Goal: Task Accomplishment & Management: Manage account settings

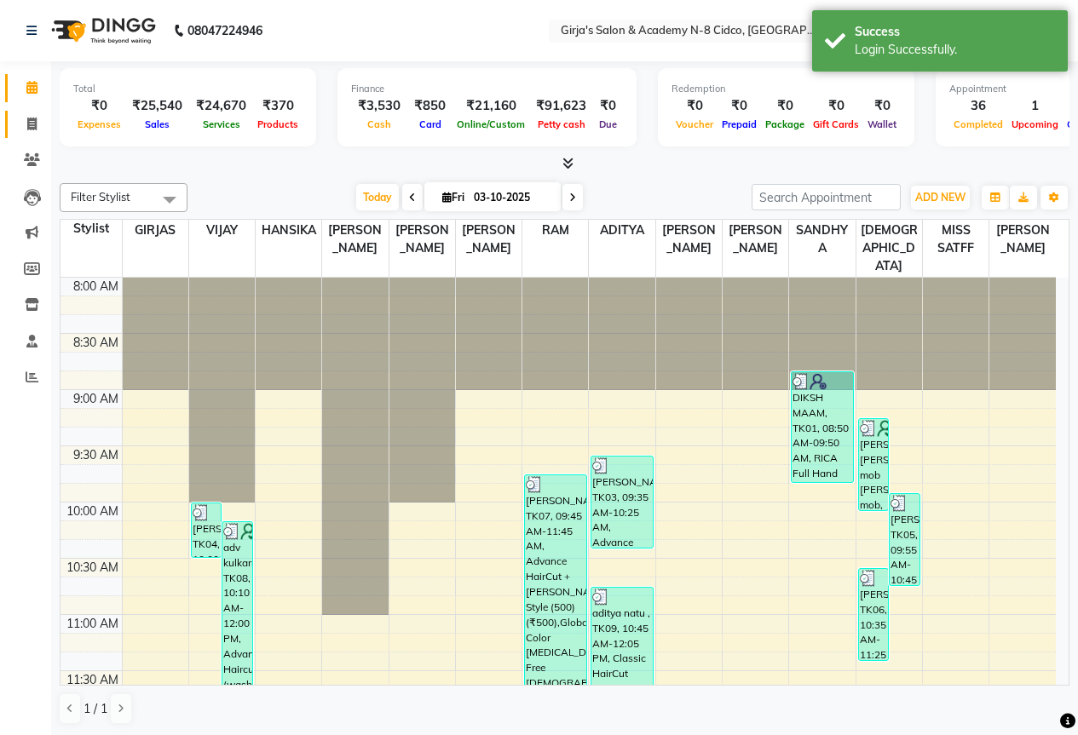
click at [27, 135] on link "Invoice" at bounding box center [25, 125] width 41 height 28
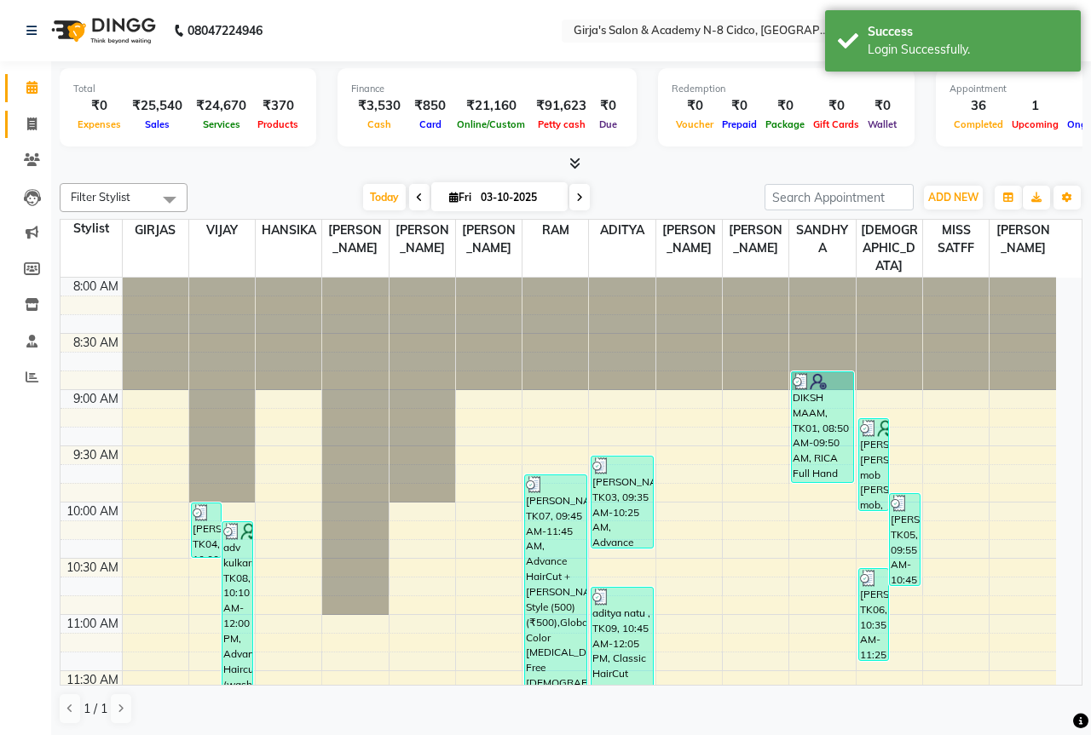
select select "66"
select select "service"
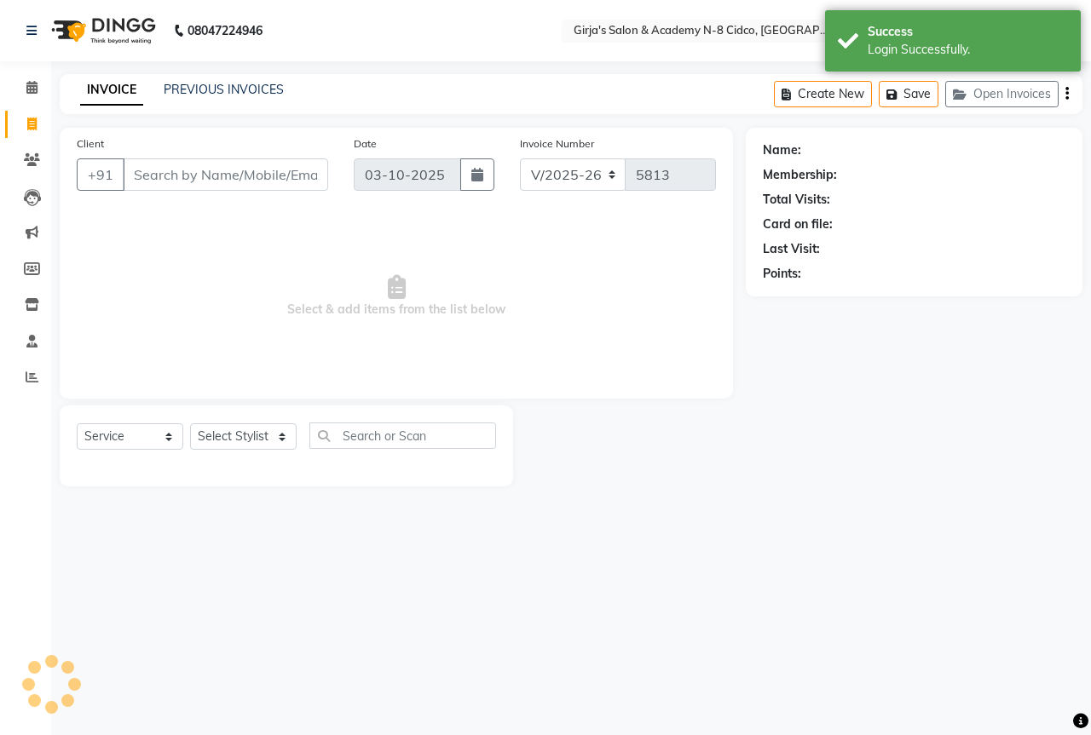
click at [281, 96] on div "INVOICE PREVIOUS INVOICES" at bounding box center [182, 91] width 245 height 20
click at [279, 92] on link "PREVIOUS INVOICES" at bounding box center [224, 89] width 120 height 15
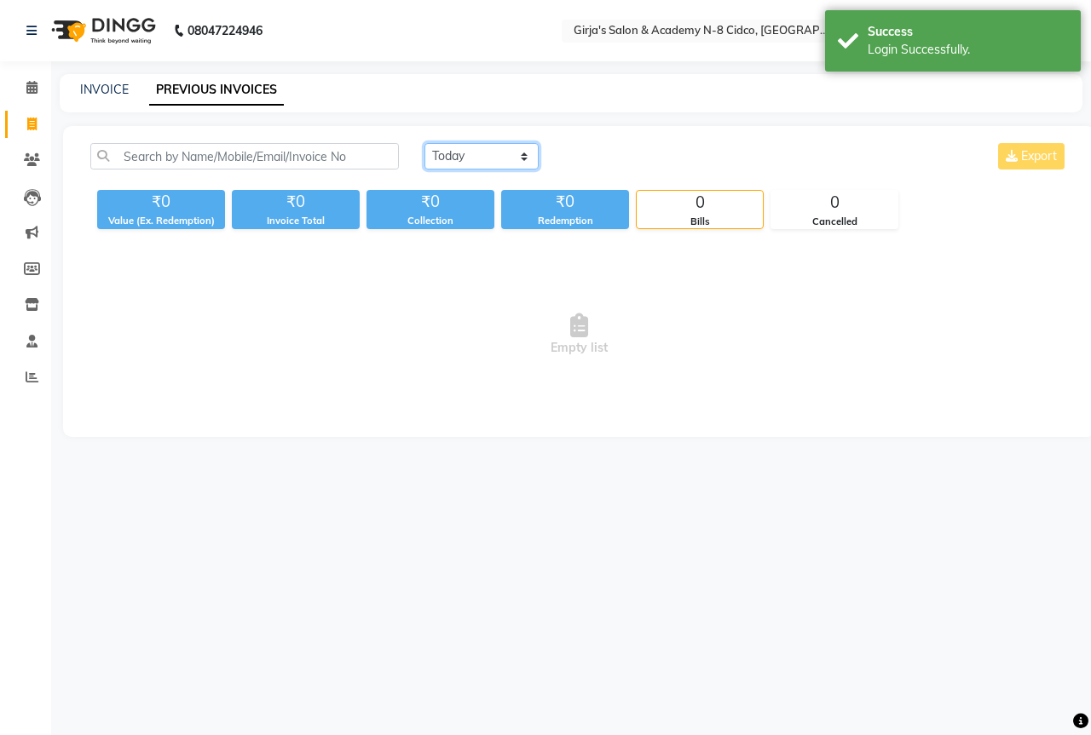
click at [462, 158] on select "Today Yesterday Custom Range" at bounding box center [481, 156] width 114 height 26
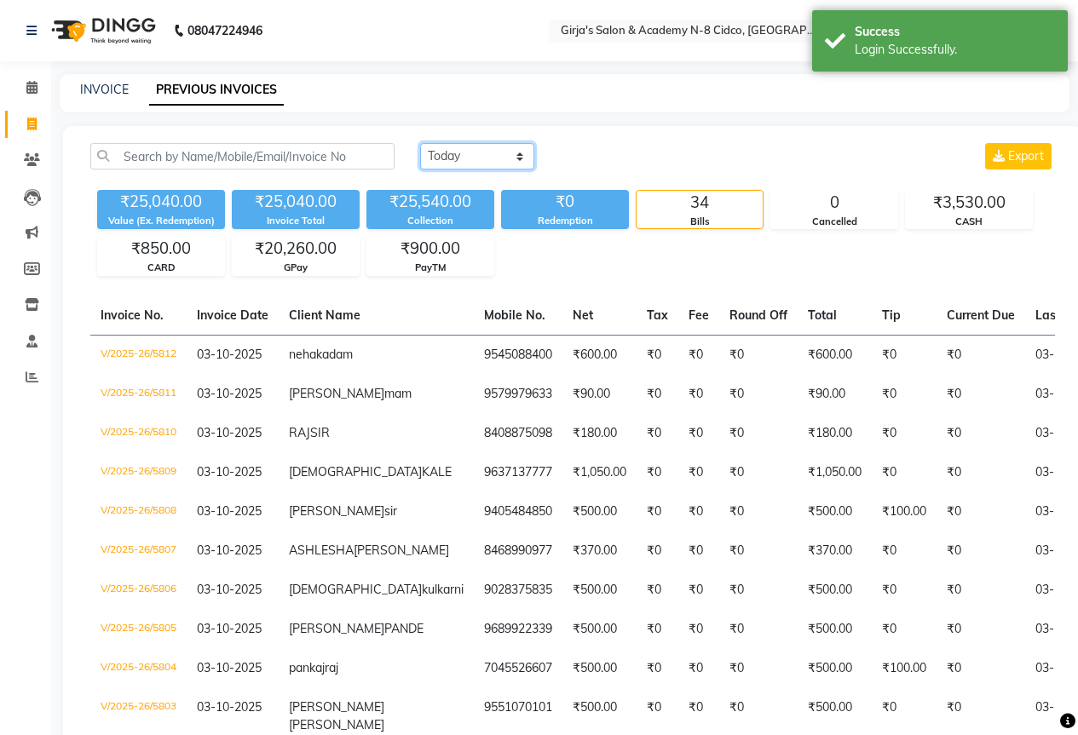
select select "yesterday"
click at [420, 143] on select "Today Yesterday Custom Range" at bounding box center [477, 156] width 114 height 26
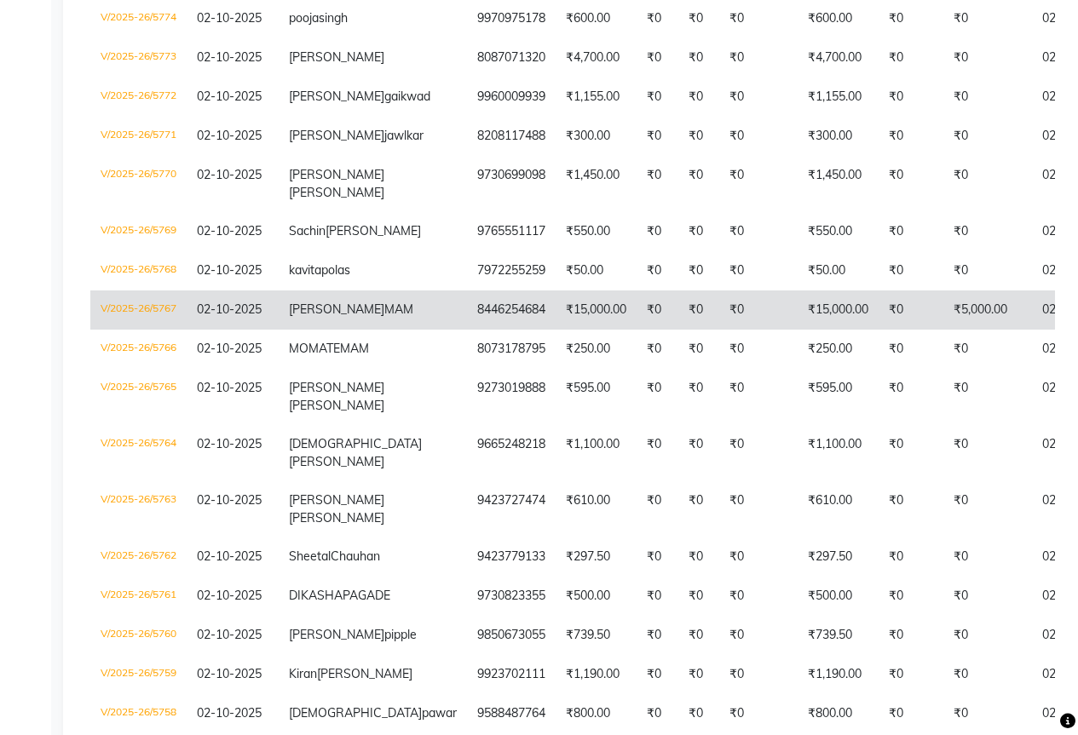
scroll to position [511, 0]
click at [253, 316] on span "02-10-2025" at bounding box center [229, 308] width 65 height 15
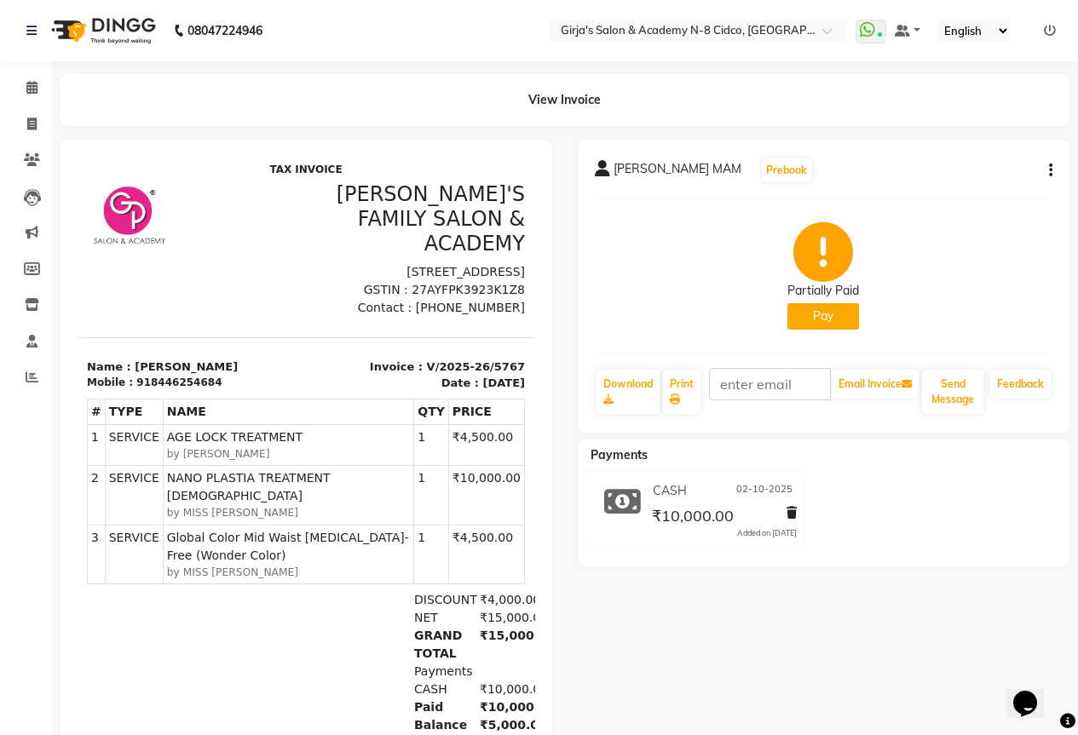
click at [1052, 168] on div "[PERSON_NAME] MAM Prebook Partially Paid Pay Download Print Email Invoice Send …" at bounding box center [824, 286] width 493 height 293
click at [1051, 170] on icon "button" at bounding box center [1050, 170] width 3 height 1
click at [898, 207] on div "Edit Invoice" at bounding box center [937, 202] width 175 height 21
select select "service"
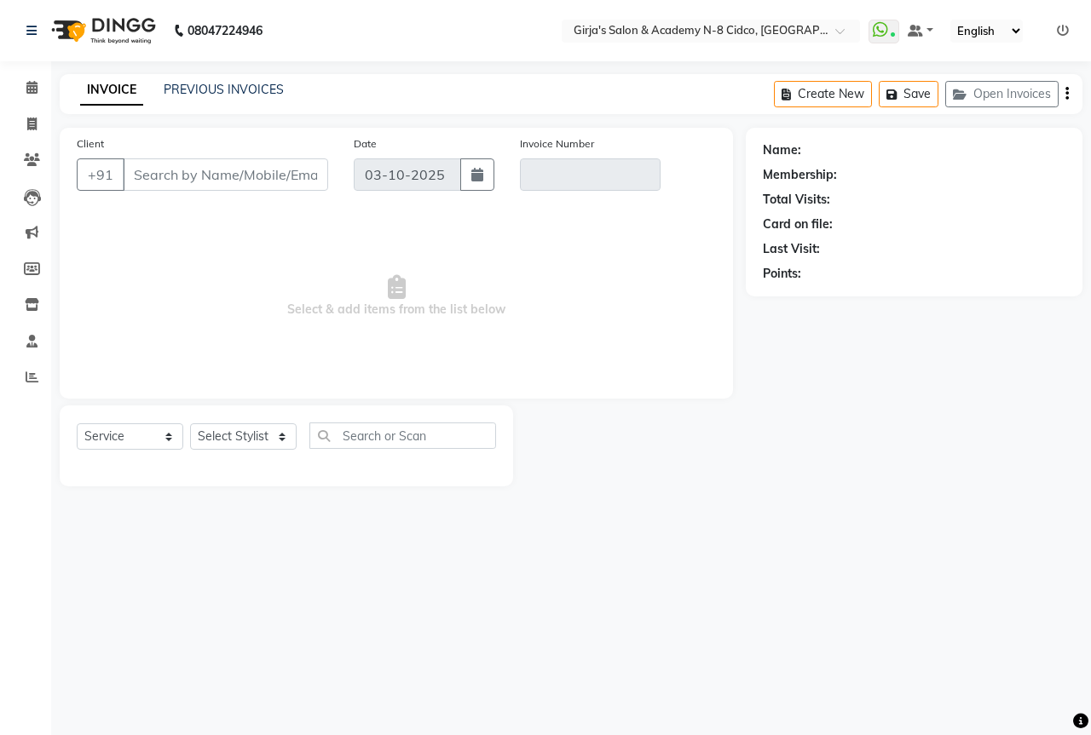
type input "8446254684"
type input "V/2025-26/5767"
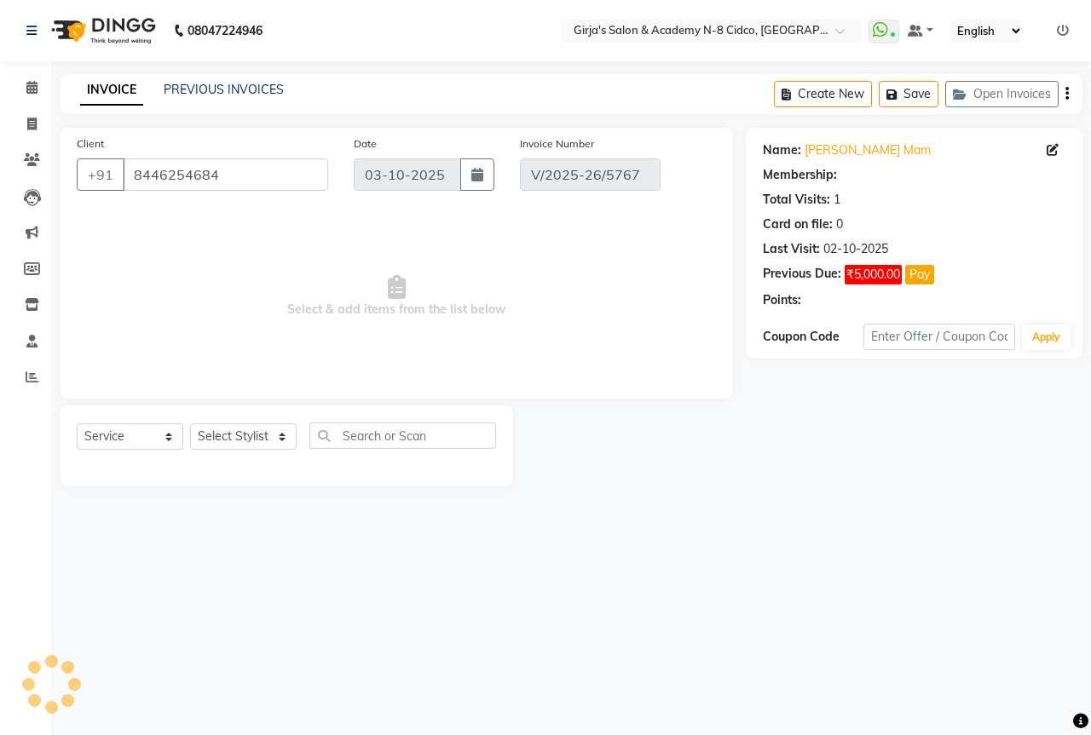
type input "02-10-2025"
select select "select"
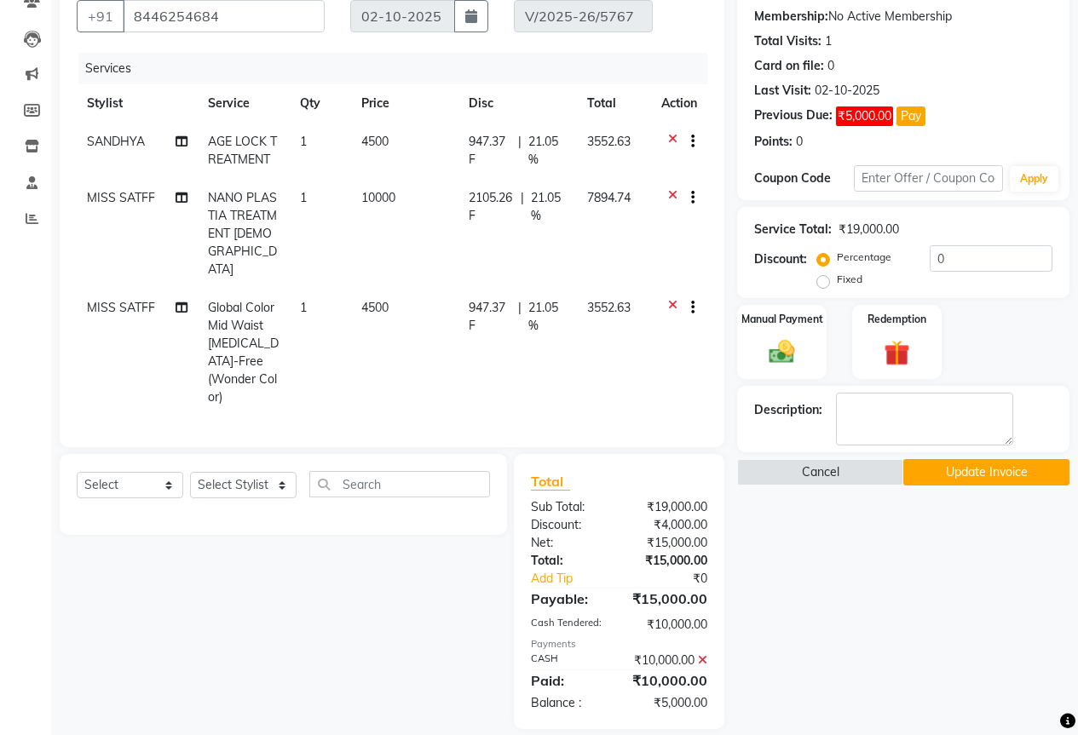
scroll to position [173, 0]
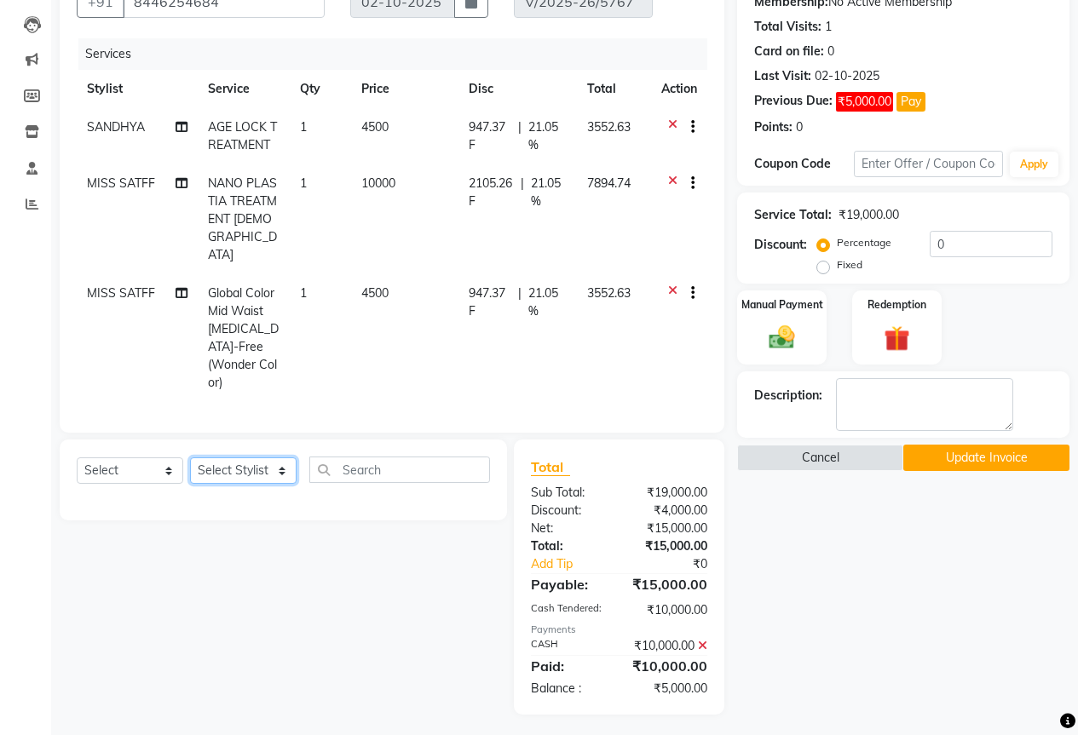
click at [239, 458] on select "Select Stylist ADITYA [PERSON_NAME] BEAUTY M GIRJAS [PERSON_NAME] MISS [PERSON_…" at bounding box center [243, 471] width 107 height 26
select select "25488"
click at [190, 458] on select "Select Stylist ADITYA [PERSON_NAME] BEAUTY M GIRJAS [PERSON_NAME] MISS [PERSON_…" at bounding box center [243, 471] width 107 height 26
click at [86, 458] on select "Select Service Product Membership Package Voucher Prepaid Gift Card" at bounding box center [130, 471] width 107 height 26
select select "service"
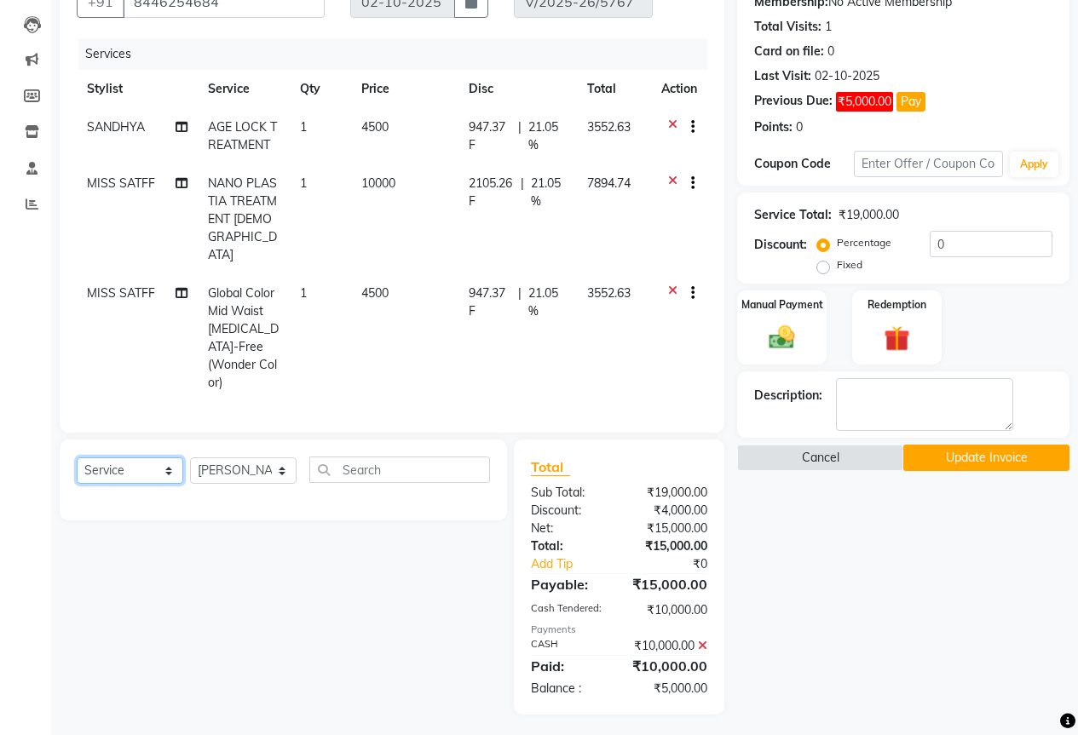
click at [77, 458] on select "Select Service Product Membership Package Voucher Prepaid Gift Card" at bounding box center [130, 471] width 107 height 26
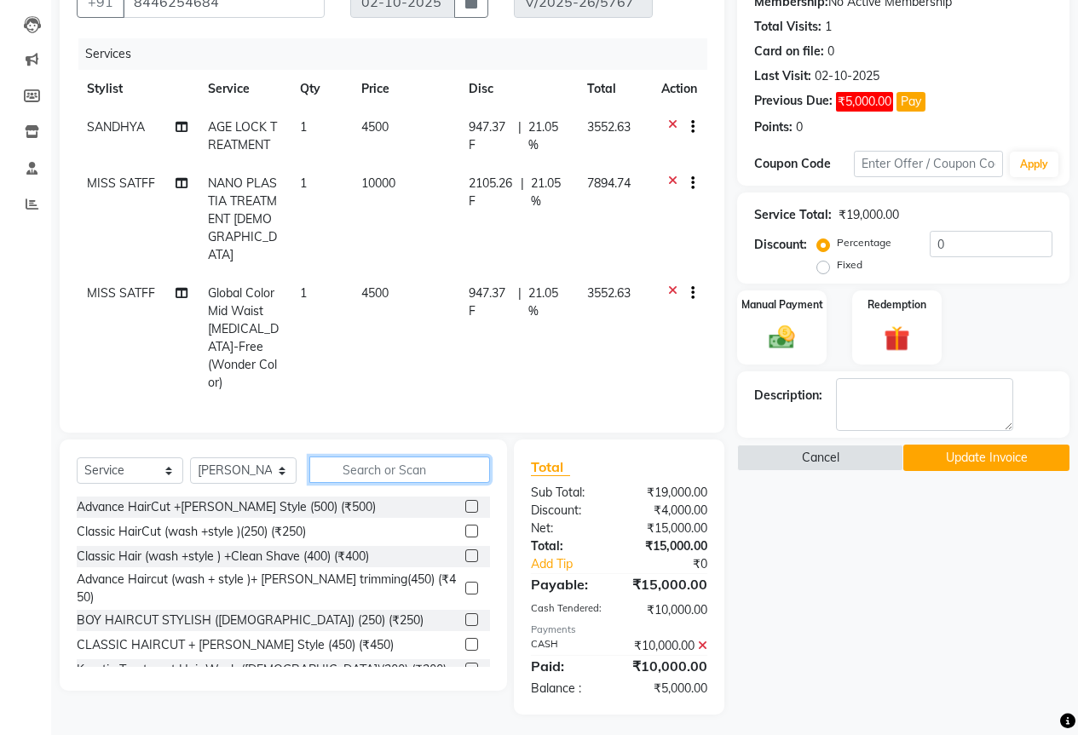
click at [355, 457] on input "text" at bounding box center [399, 470] width 181 height 26
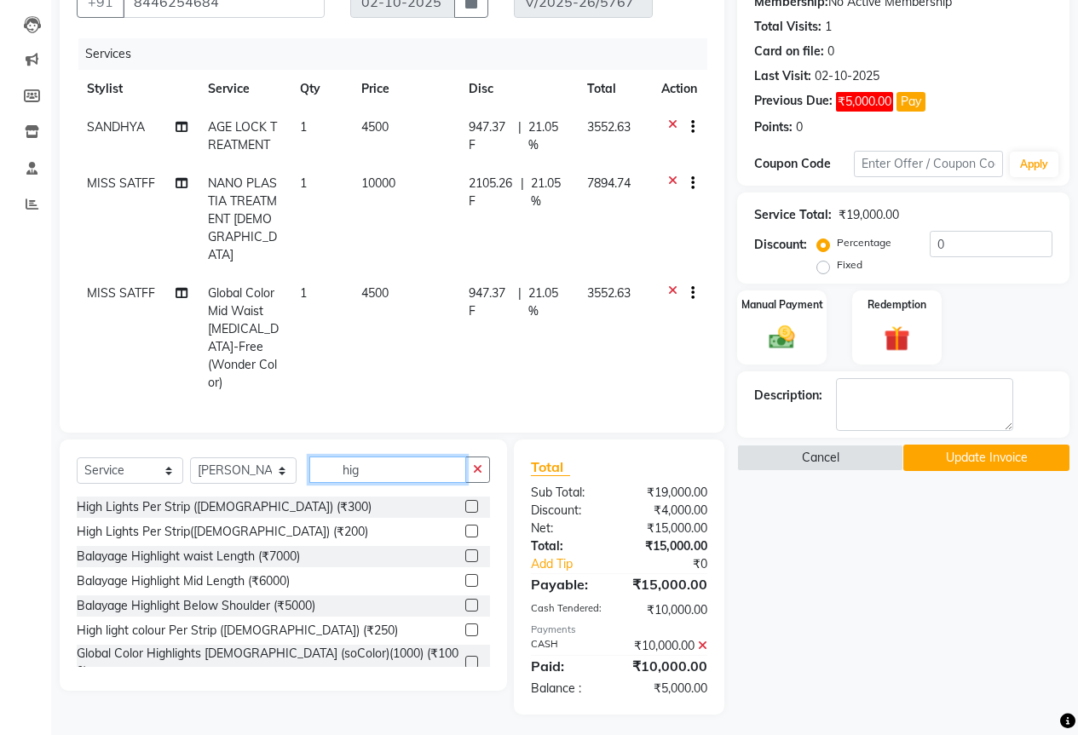
type input "hig"
click at [465, 500] on label at bounding box center [471, 506] width 13 height 13
click at [465, 502] on input "checkbox" at bounding box center [470, 507] width 11 height 11
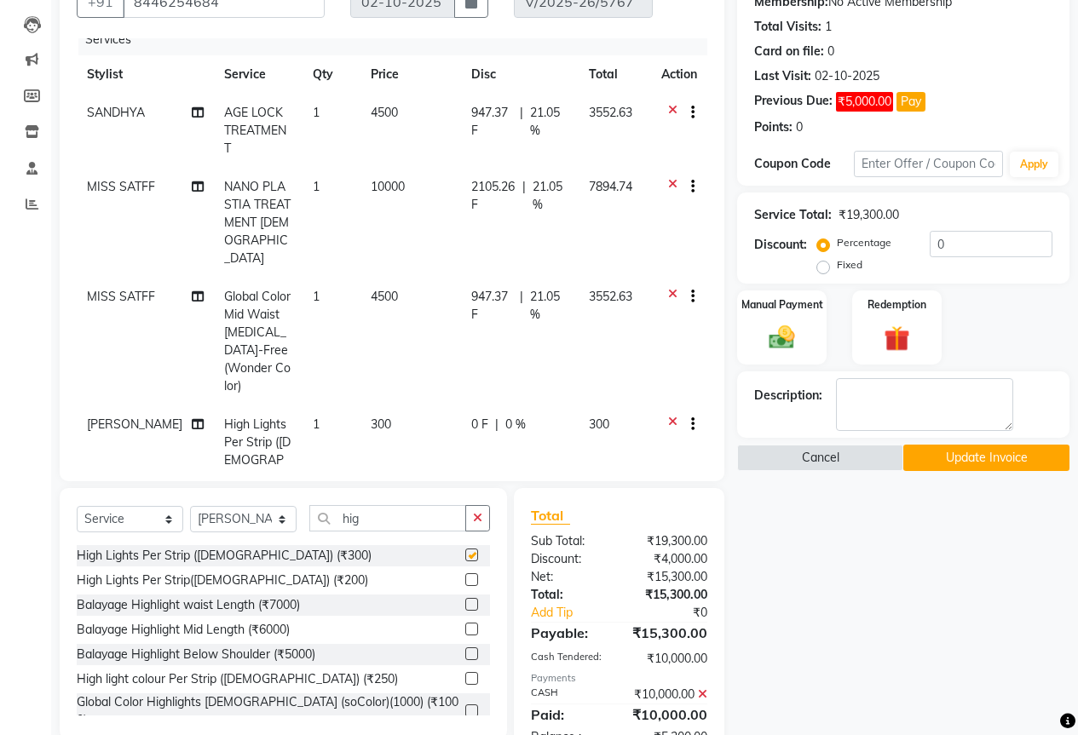
checkbox input "false"
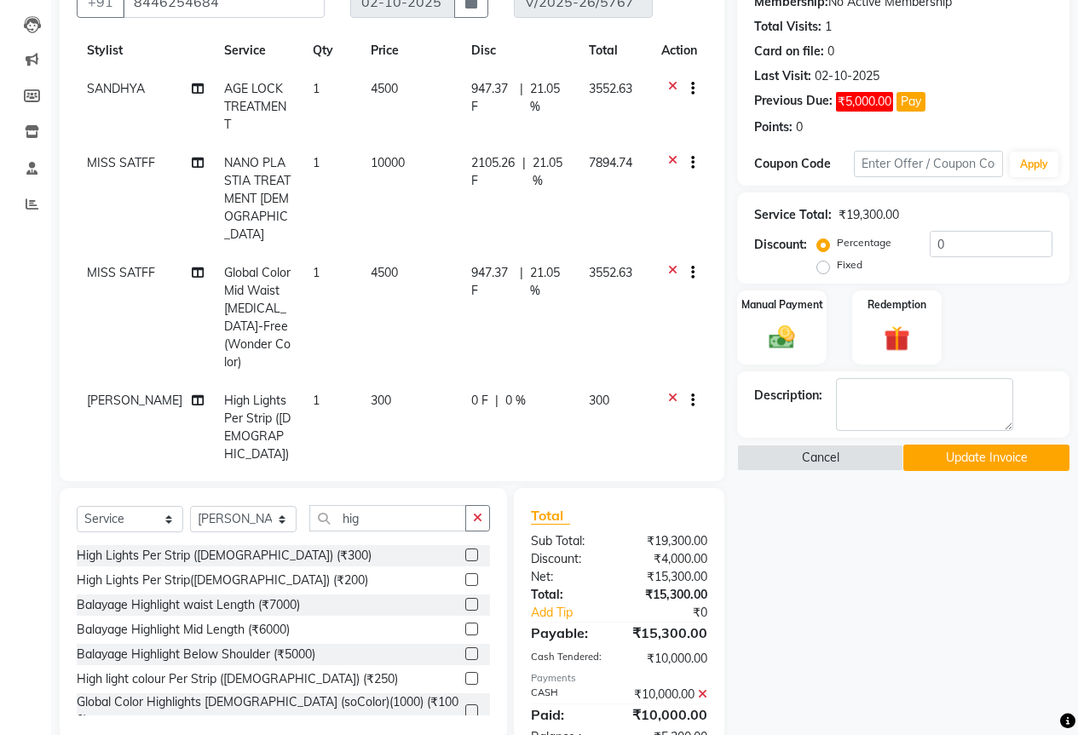
click at [319, 382] on td "1" at bounding box center [331, 437] width 59 height 110
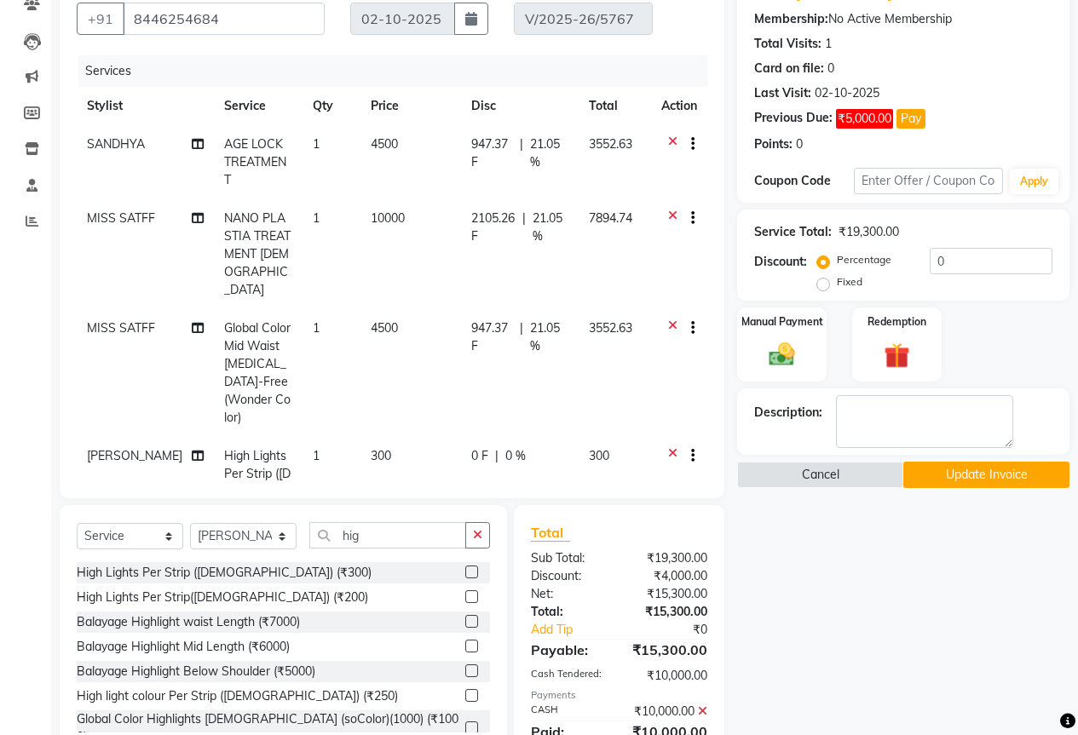
select select "25488"
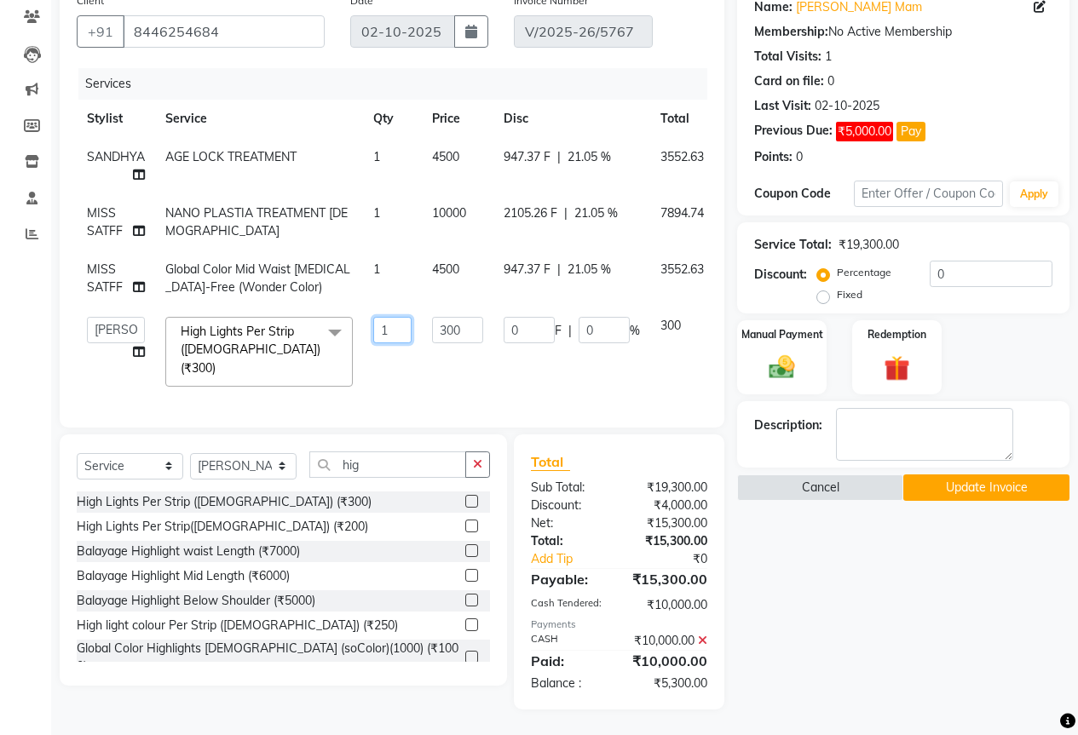
click at [376, 328] on input "1" at bounding box center [392, 330] width 38 height 26
click at [380, 328] on input "1" at bounding box center [392, 330] width 38 height 26
type input "15"
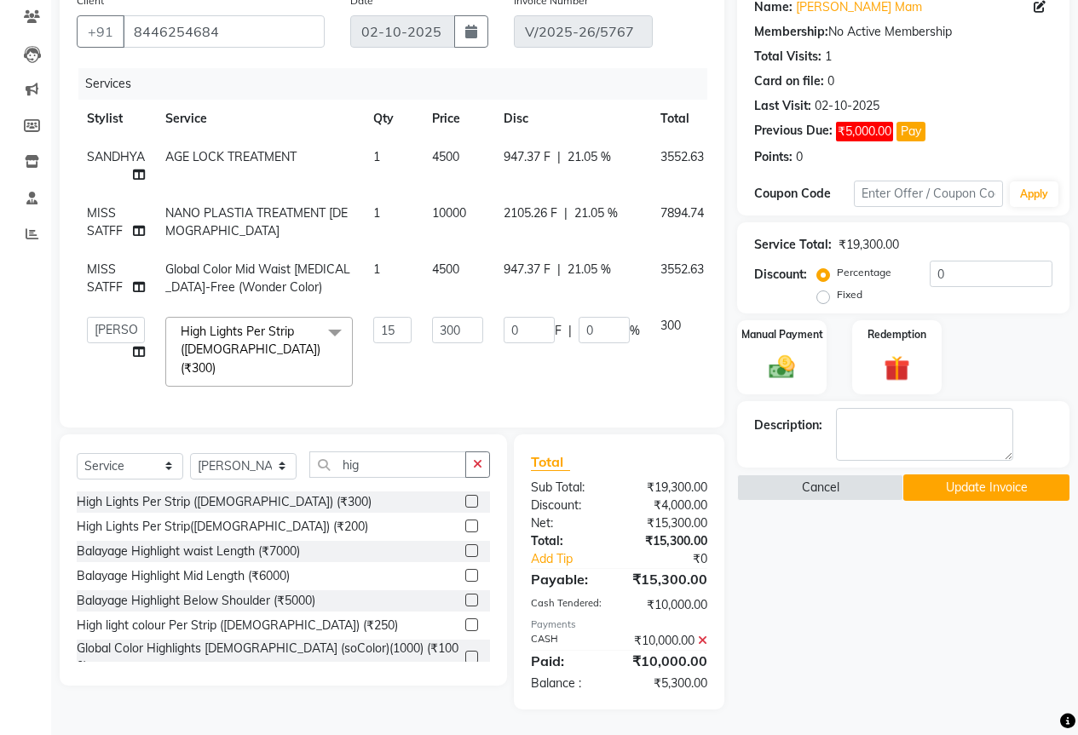
click at [556, 619] on div "Total Sub Total: ₹19,300.00 Discount: ₹4,000.00 Net: ₹15,300.00 Total: ₹15,300.…" at bounding box center [619, 572] width 176 height 241
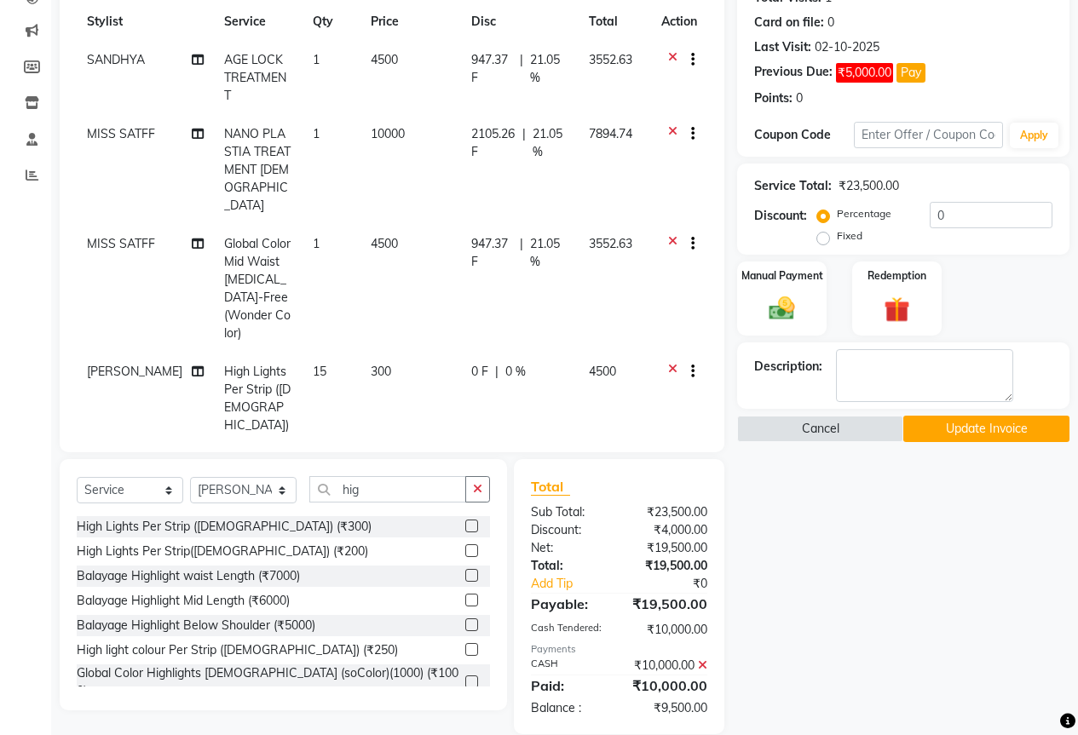
scroll to position [245, 0]
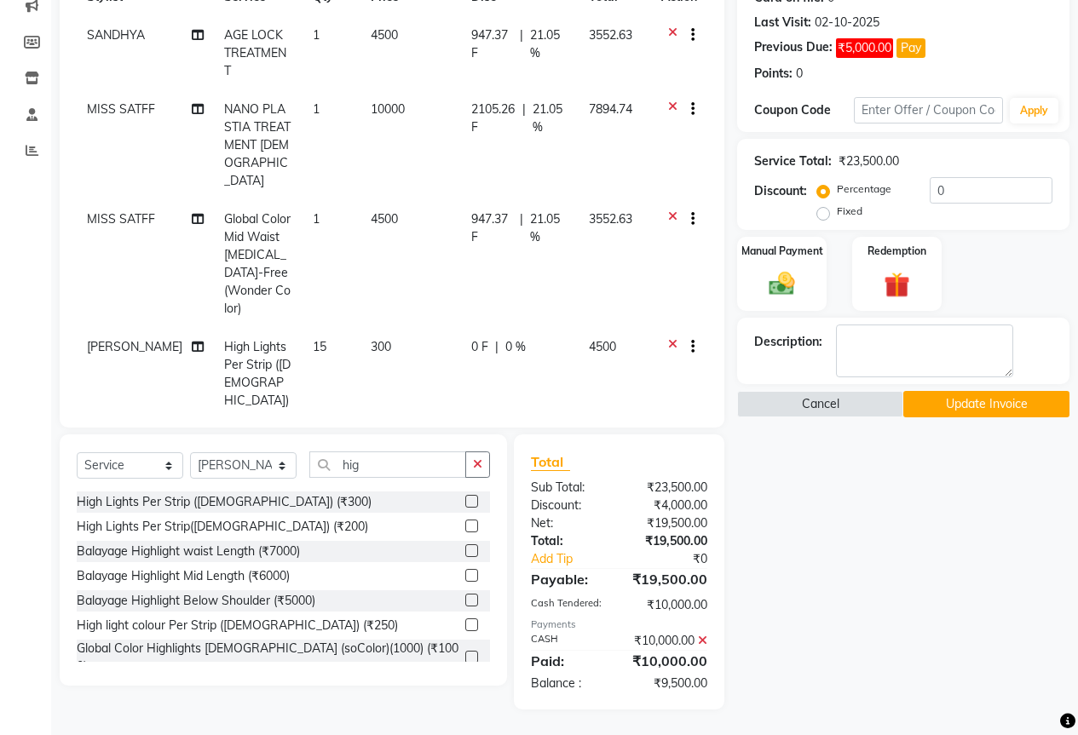
click at [560, 328] on td "0 F | 0 %" at bounding box center [520, 383] width 118 height 110
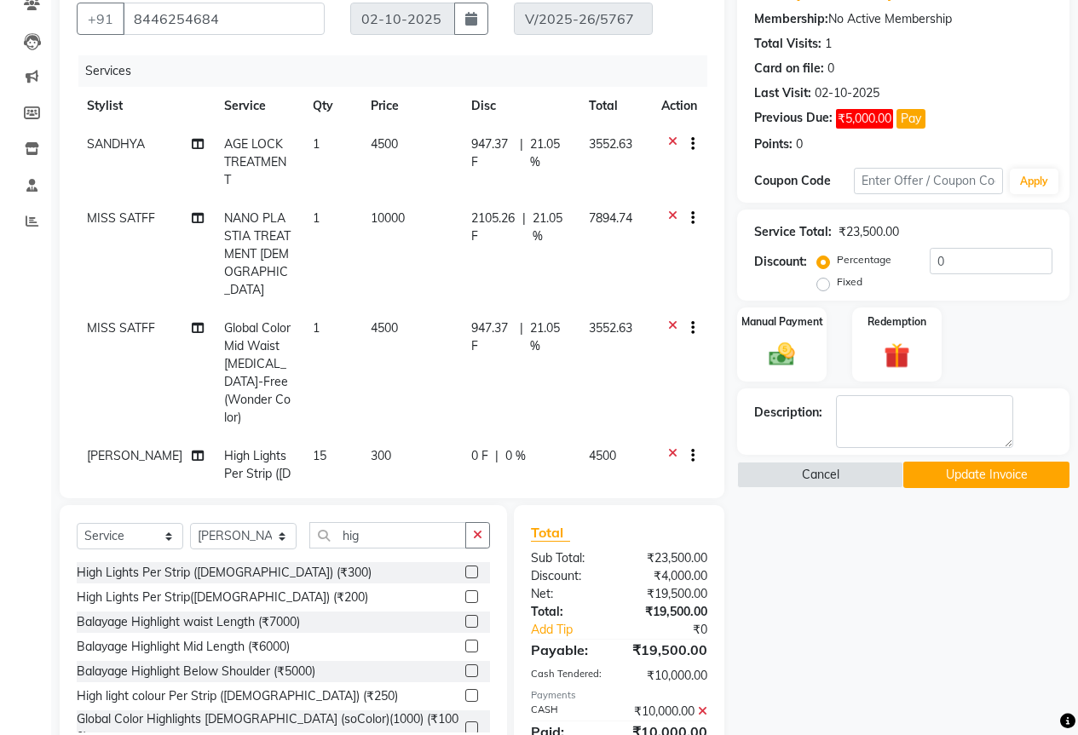
select select "25488"
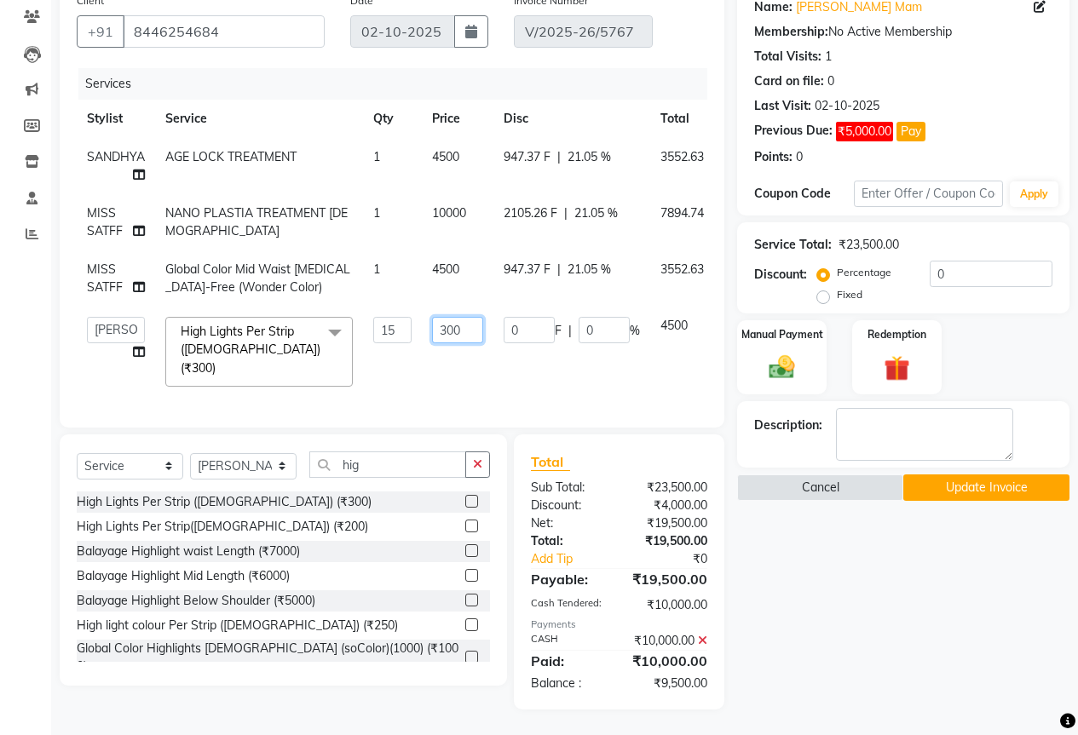
click at [452, 317] on input "300" at bounding box center [457, 330] width 51 height 26
click at [464, 323] on input "300" at bounding box center [457, 330] width 51 height 26
type input "3"
type input "200"
click at [633, 488] on div "Client [PHONE_NUMBER] Date [DATE] Invoice Number V/2025-26/5767 Services Stylis…" at bounding box center [392, 347] width 690 height 725
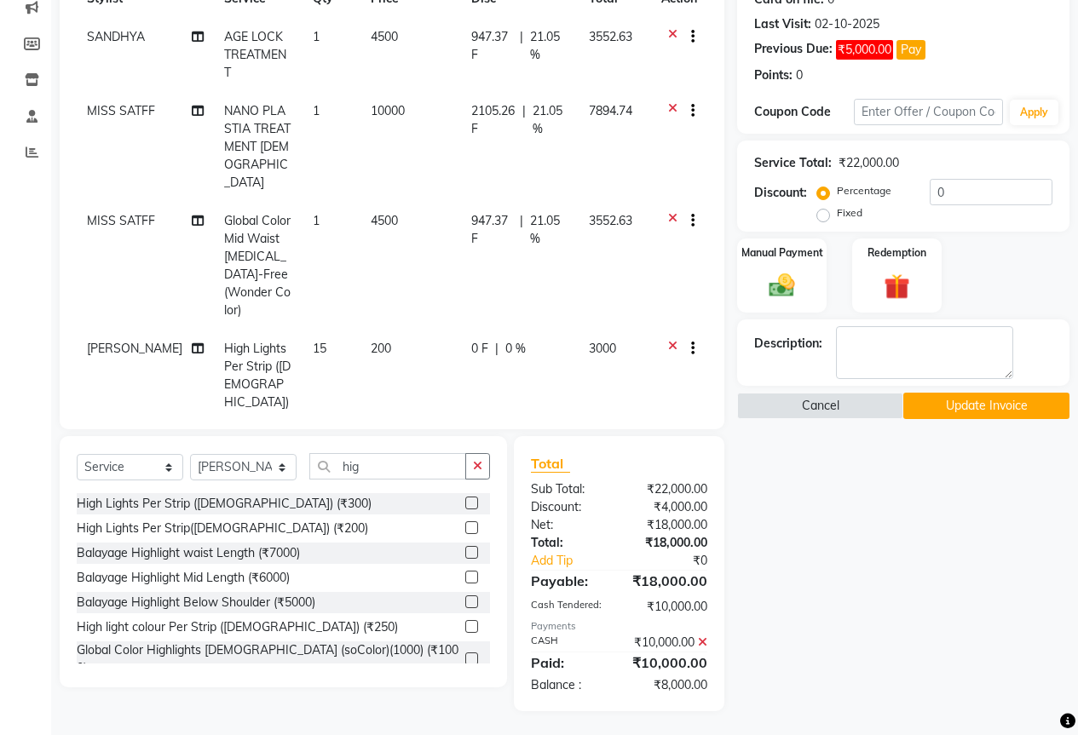
scroll to position [245, 0]
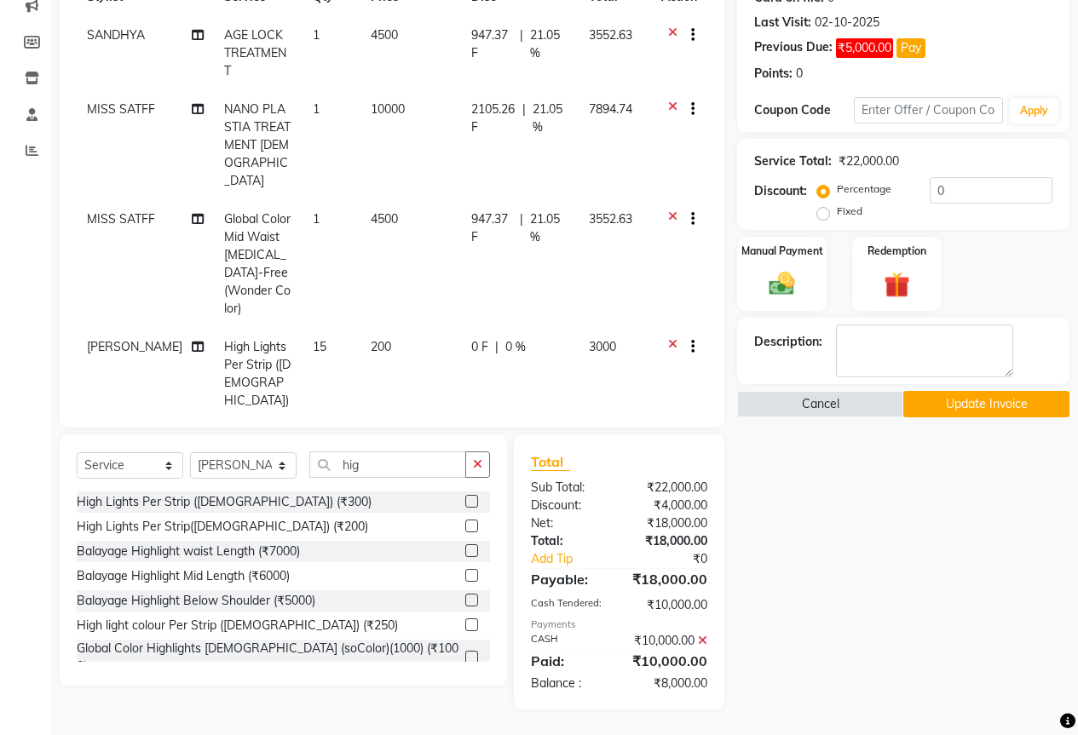
click at [983, 395] on button "Update Invoice" at bounding box center [986, 404] width 166 height 26
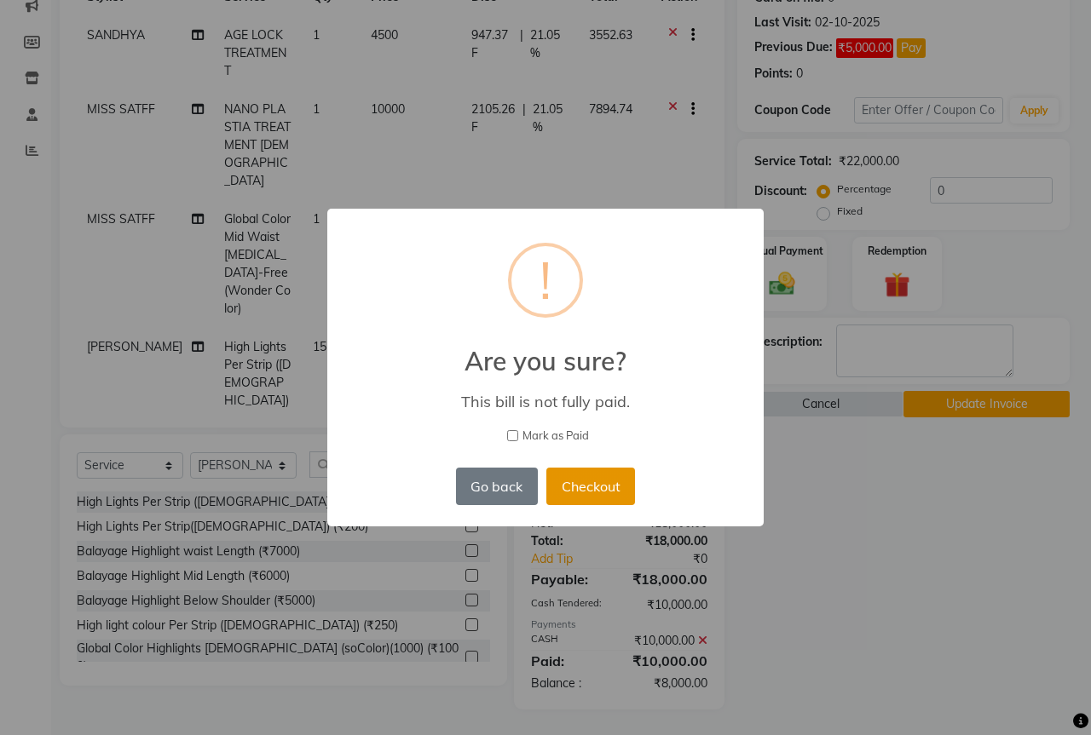
click at [613, 499] on button "Checkout" at bounding box center [590, 486] width 89 height 37
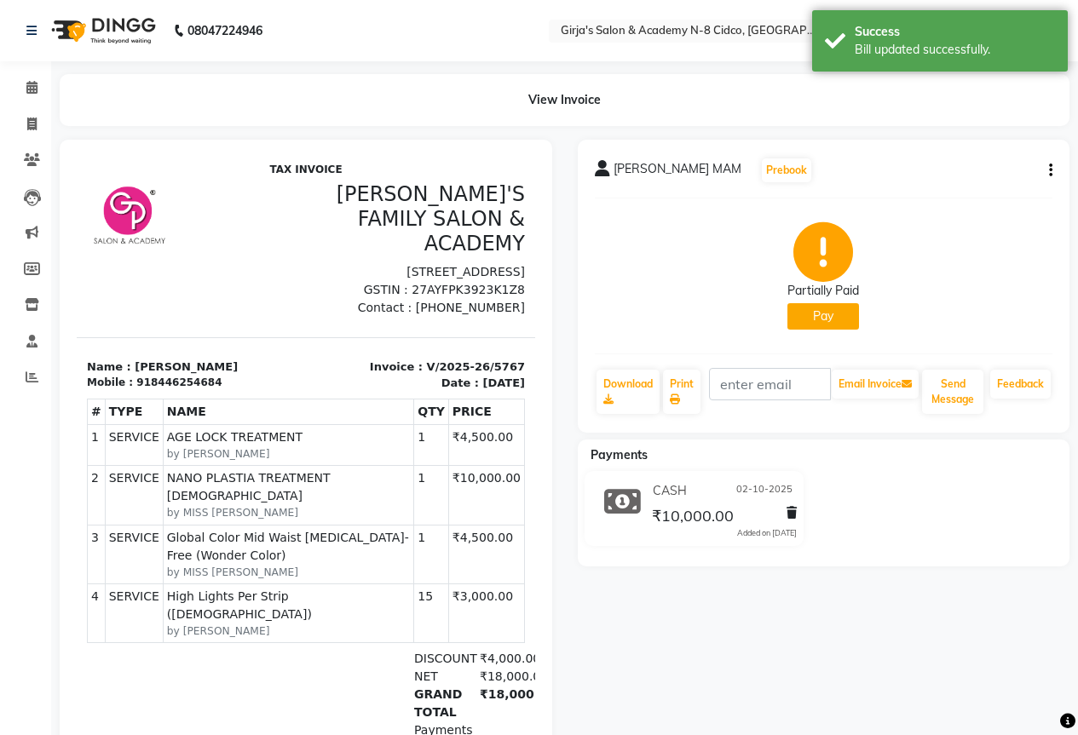
click at [826, 314] on button "Pay" at bounding box center [823, 316] width 72 height 26
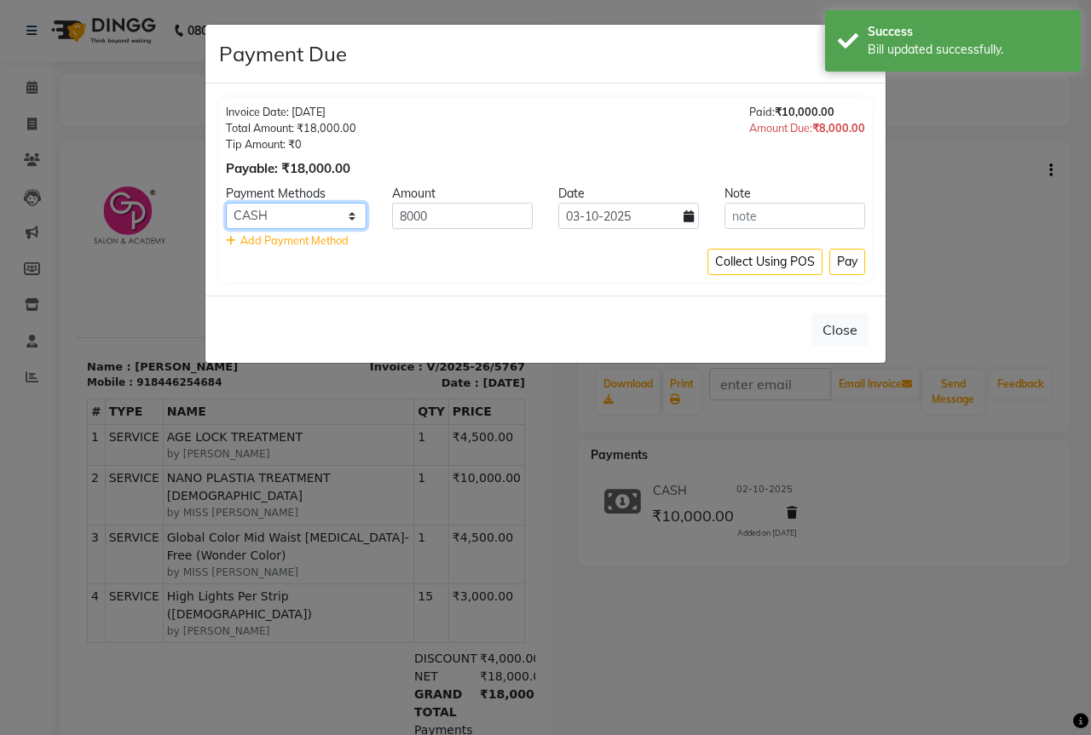
click at [337, 226] on select "CARD CASH Bank GPay PhonePe PayTM BharatPay" at bounding box center [296, 216] width 141 height 26
select select "5"
click at [226, 203] on select "CARD CASH Bank GPay PhonePe PayTM BharatPay" at bounding box center [296, 216] width 141 height 26
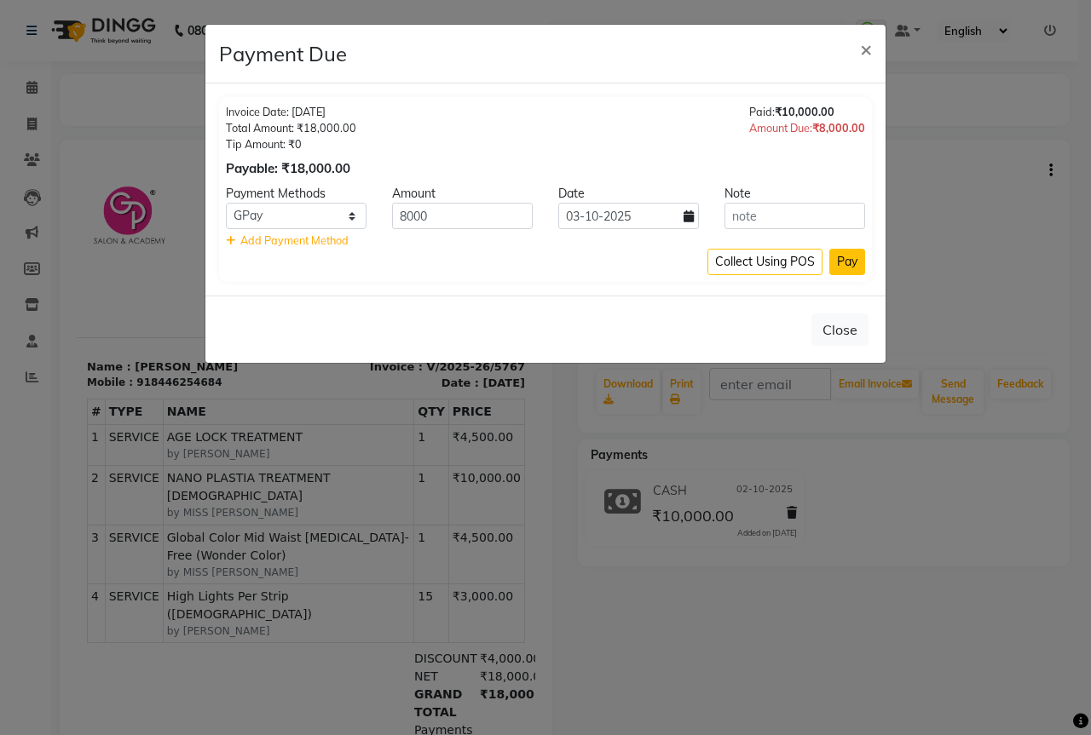
click at [846, 264] on button "Pay" at bounding box center [847, 262] width 36 height 26
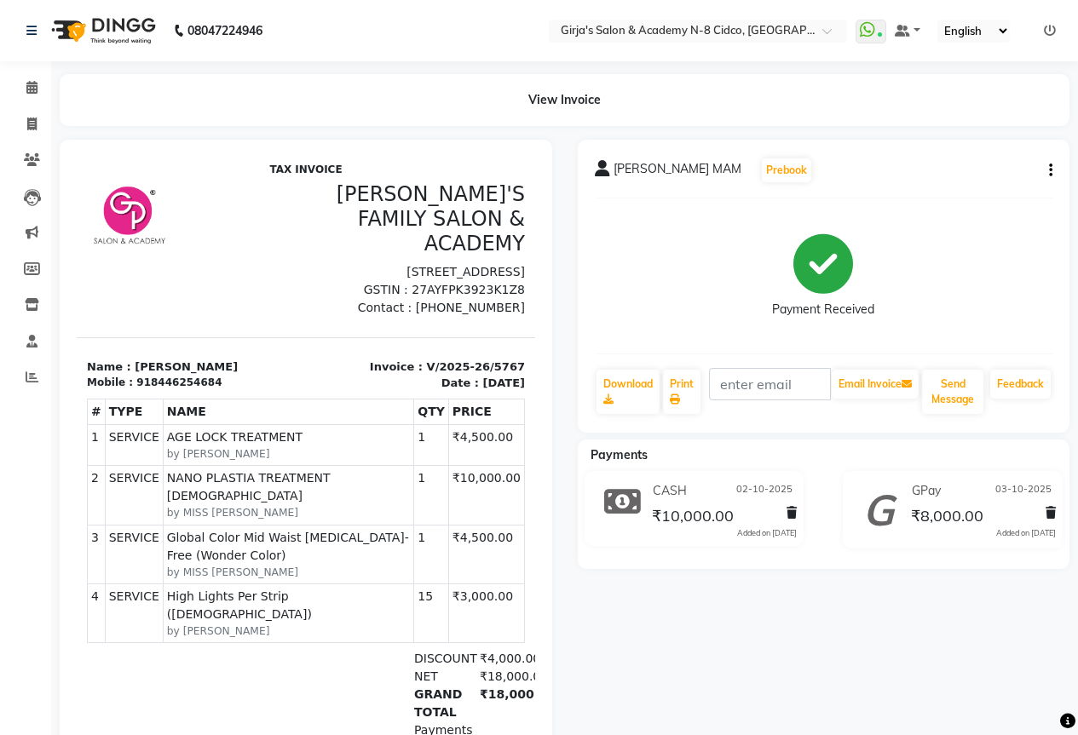
click at [1049, 171] on icon "button" at bounding box center [1050, 170] width 3 height 1
click at [959, 166] on div "Split Service Amount" at bounding box center [965, 159] width 117 height 21
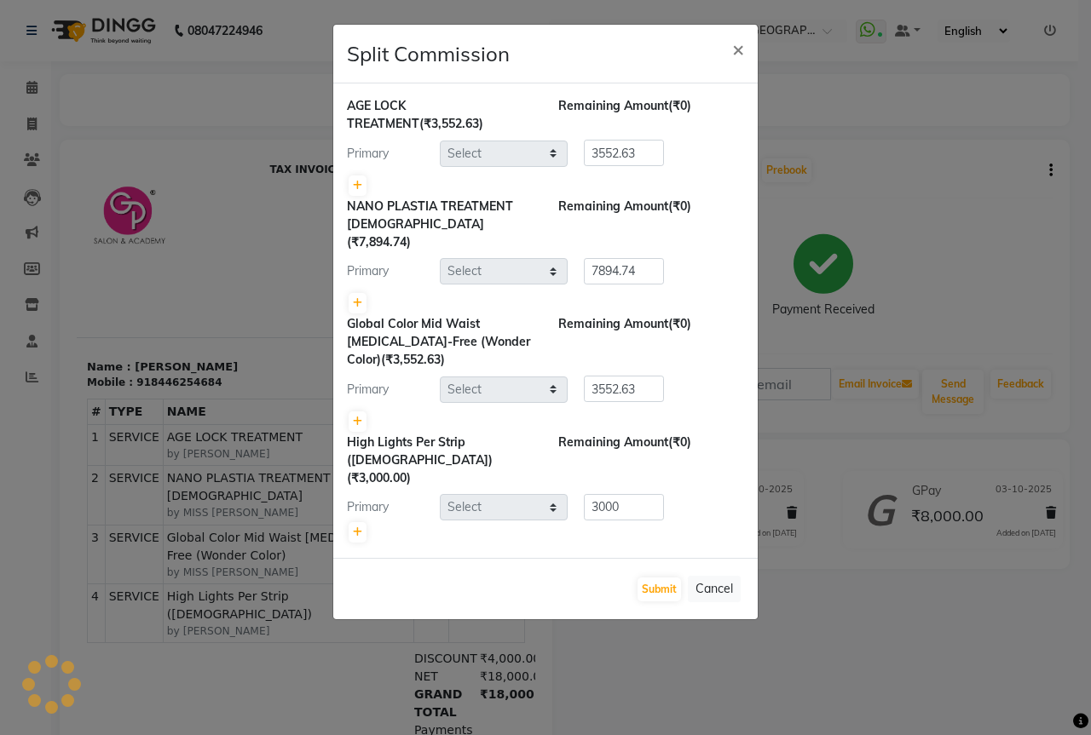
select select "65230"
select select "66554"
select select "25488"
click at [731, 50] on button "×" at bounding box center [737, 49] width 39 height 48
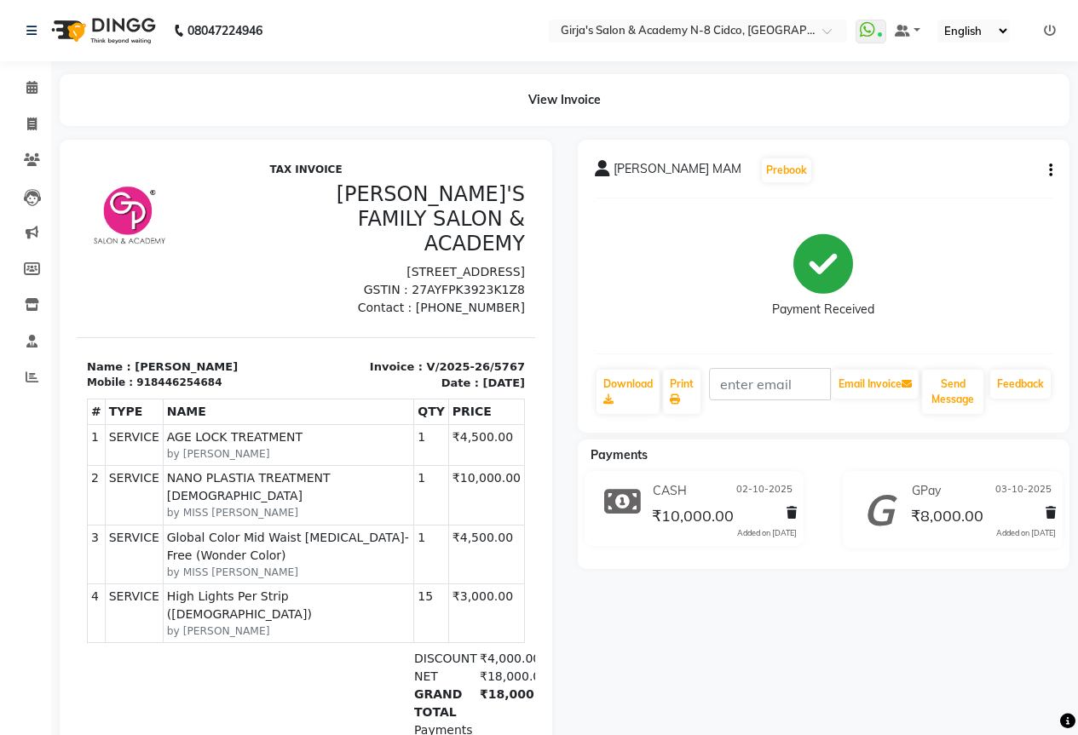
click at [1051, 180] on div "[PERSON_NAME] MAM Prebook" at bounding box center [824, 170] width 458 height 27
click at [1048, 177] on button "button" at bounding box center [1047, 171] width 10 height 18
click at [1000, 185] on div "Edit Item Staff" at bounding box center [965, 180] width 117 height 21
select select "65230"
select select "66554"
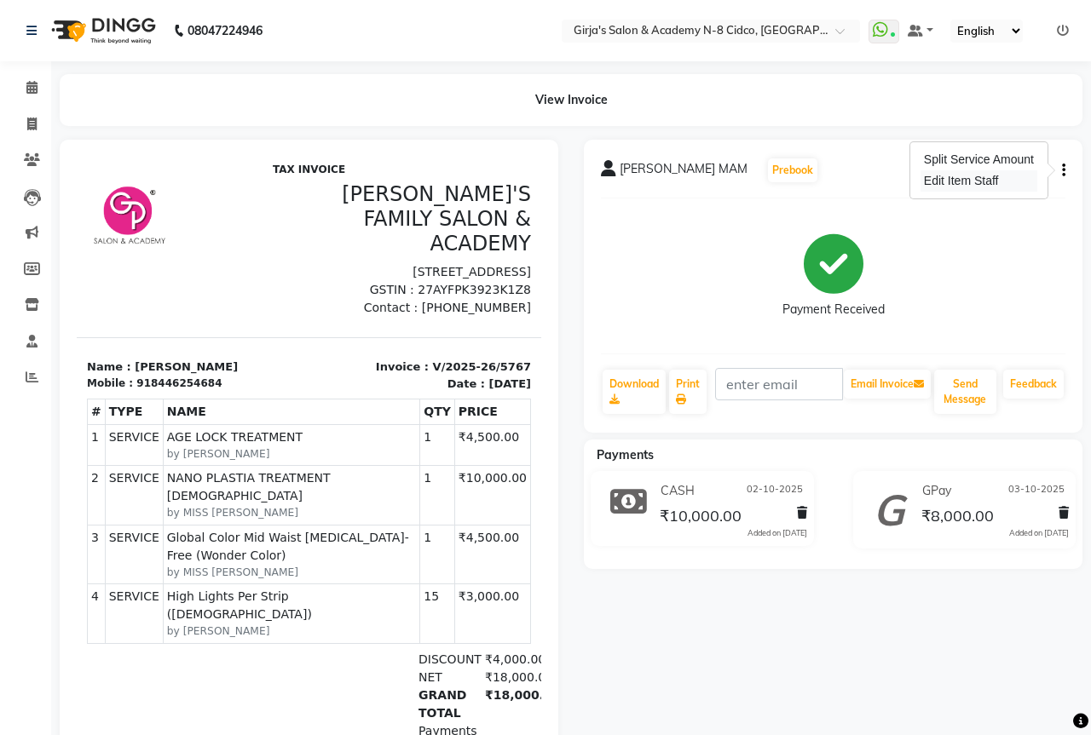
select select "66554"
select select "25488"
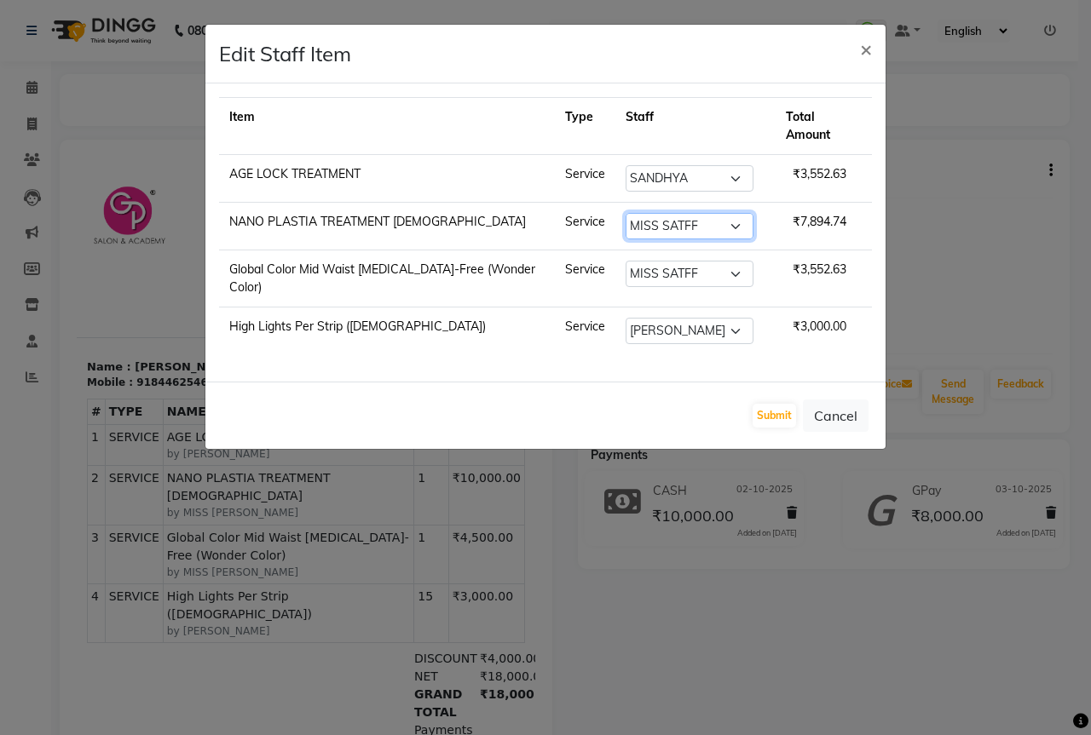
click at [727, 216] on select "Select ADITYA [PERSON_NAME] BEAUTY M GIRJAS [PERSON_NAME] MISS SATFF [PERSON_NA…" at bounding box center [689, 226] width 128 height 26
select select "25488"
click at [625, 213] on select "Select ADITYA [PERSON_NAME] BEAUTY M GIRJAS [PERSON_NAME] MISS SATFF [PERSON_NA…" at bounding box center [689, 226] width 128 height 26
click at [708, 261] on select "Select ADITYA [PERSON_NAME] BEAUTY M GIRJAS [PERSON_NAME] MISS SATFF [PERSON_NA…" at bounding box center [689, 274] width 128 height 26
select select "25488"
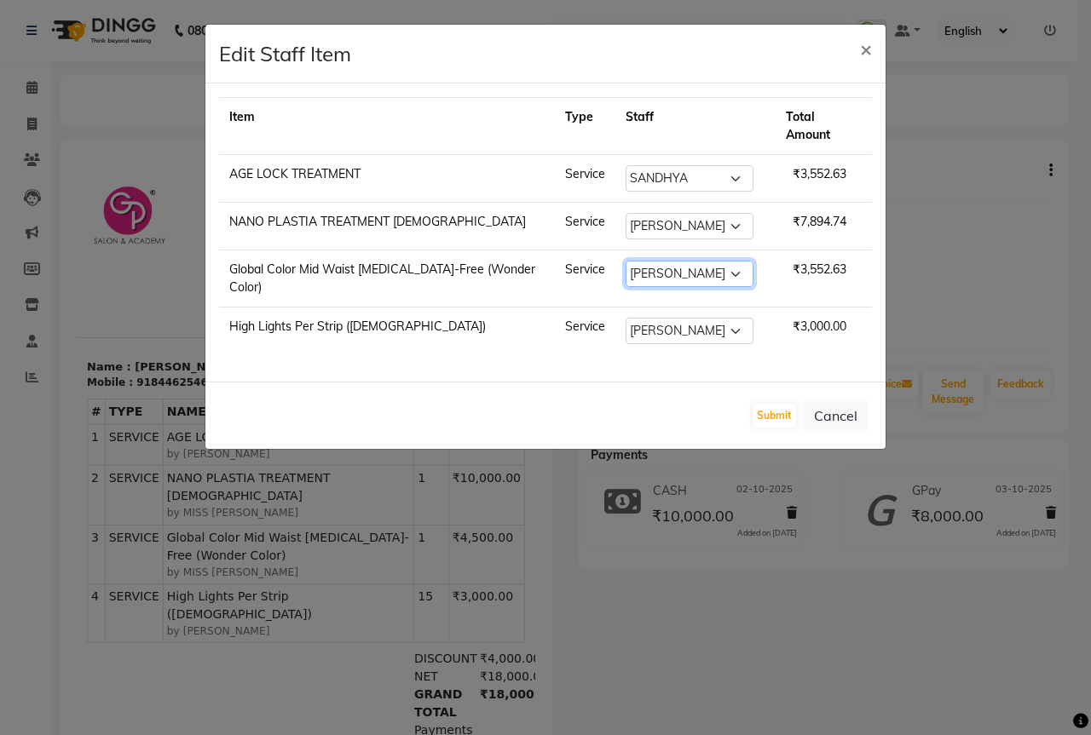
click at [625, 261] on select "Select ADITYA [PERSON_NAME] BEAUTY M GIRJAS [PERSON_NAME] MISS SATFF [PERSON_NA…" at bounding box center [689, 274] width 128 height 26
click at [727, 318] on select "Select ADITYA [PERSON_NAME] BEAUTY M GIRJAS [PERSON_NAME] MISS SATFF [PERSON_NA…" at bounding box center [689, 331] width 128 height 26
click at [625, 318] on select "Select ADITYA [PERSON_NAME] BEAUTY M GIRJAS [PERSON_NAME] MISS SATFF [PERSON_NA…" at bounding box center [689, 331] width 128 height 26
click at [776, 404] on button "Submit" at bounding box center [773, 416] width 43 height 24
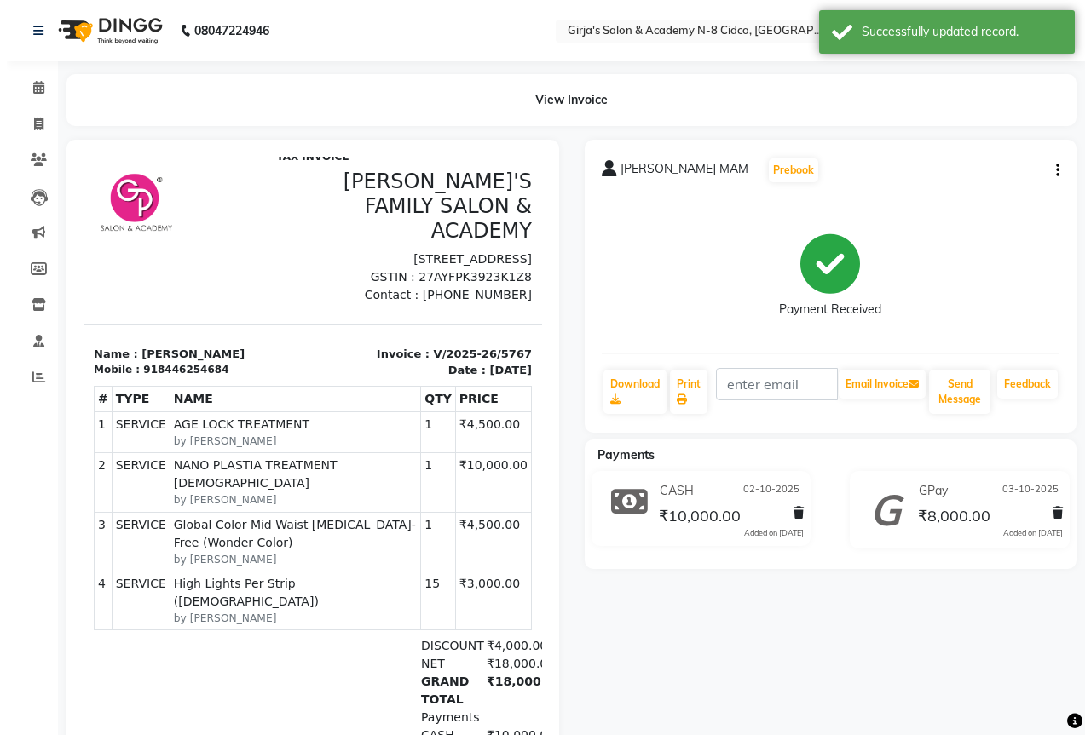
scroll to position [20, 0]
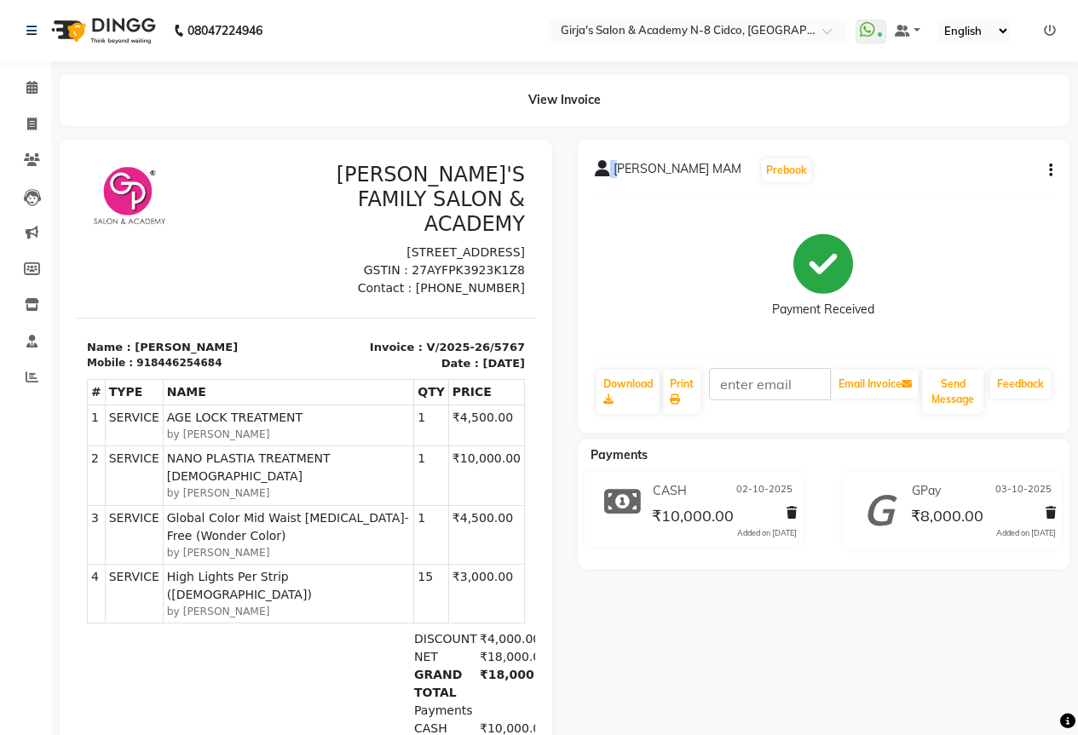
drag, startPoint x: 613, startPoint y: 159, endPoint x: 707, endPoint y: 193, distance: 100.5
click at [707, 193] on div "[PERSON_NAME] MAM Prebook Payment Received Download Print Email Invoice Send Me…" at bounding box center [824, 286] width 493 height 293
copy span "SHAH"
click at [6, 118] on link "Invoice" at bounding box center [25, 125] width 41 height 28
select select "service"
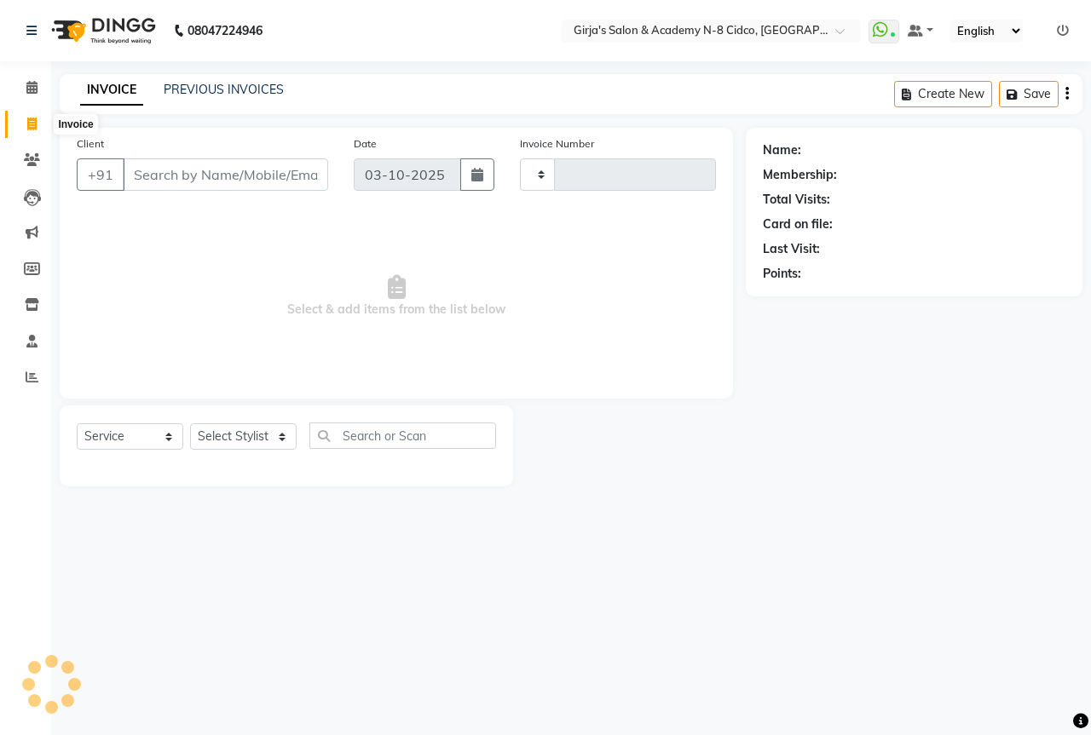
click at [27, 125] on icon at bounding box center [31, 124] width 9 height 13
select select "service"
type input "5813"
select select "66"
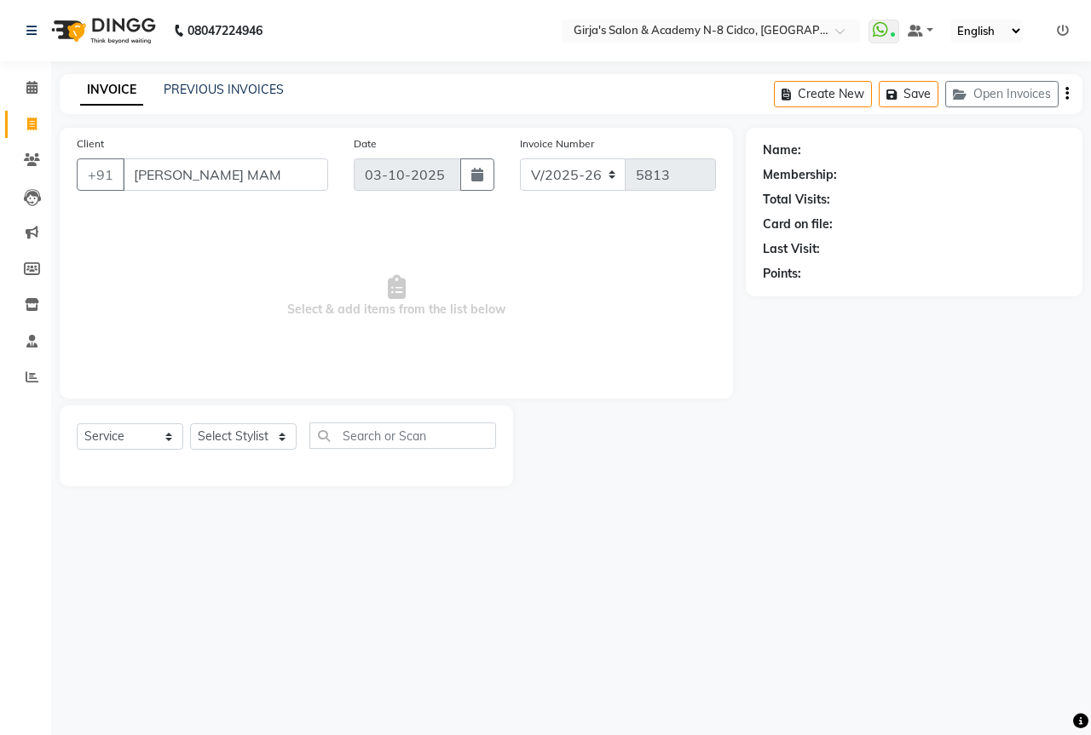
scroll to position [0, 6]
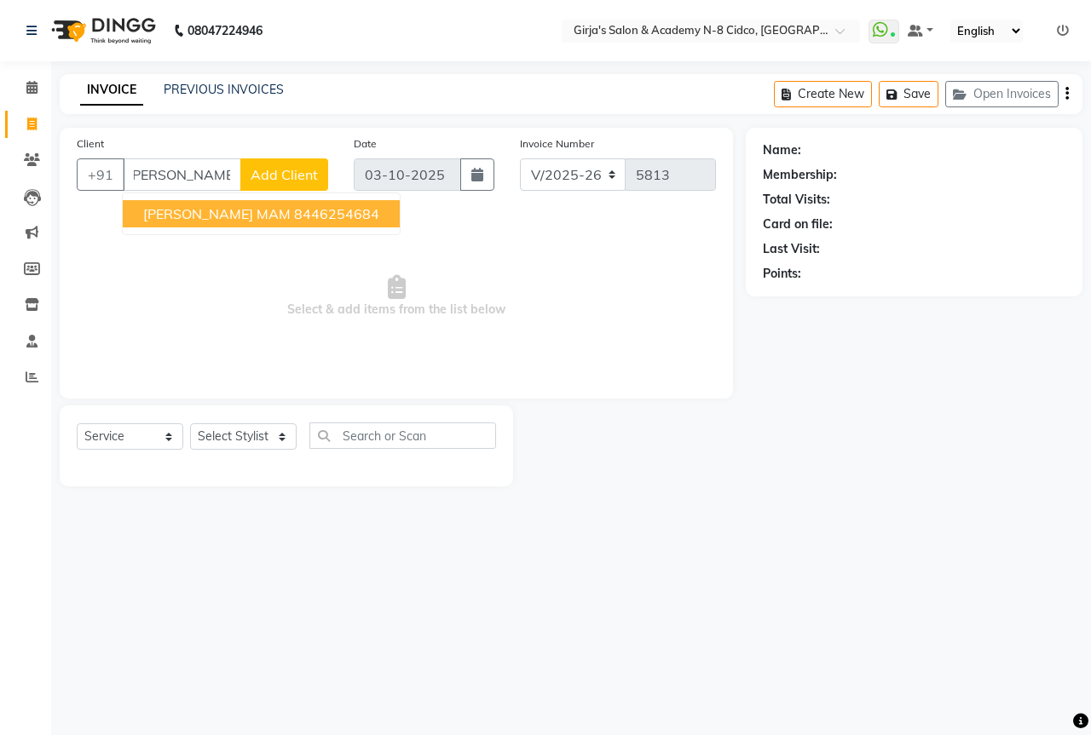
click at [247, 215] on span "[PERSON_NAME] MAM" at bounding box center [216, 213] width 147 height 17
type input "8446254684"
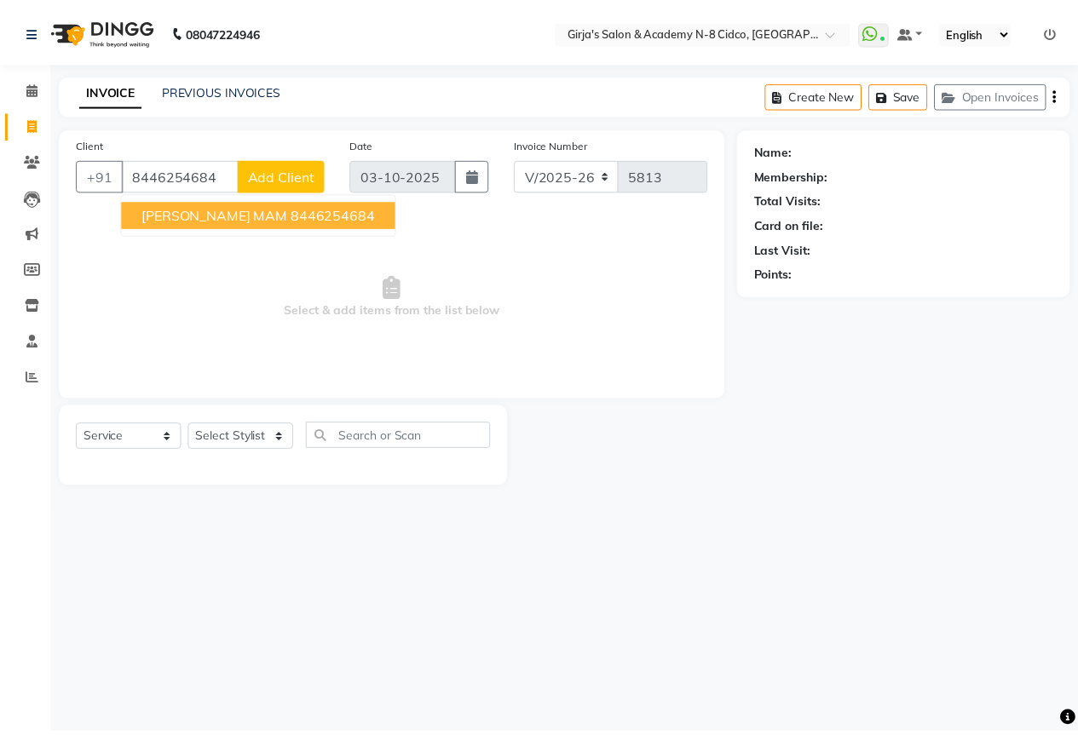
scroll to position [0, 0]
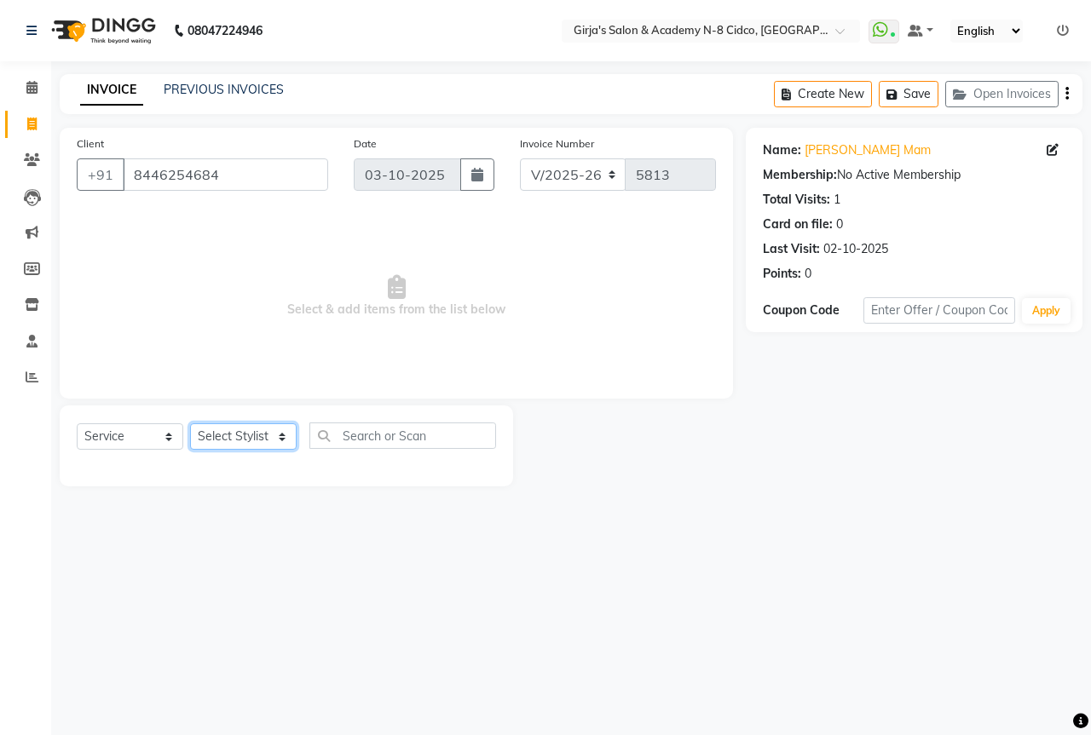
click at [233, 446] on select "Select Stylist ADITYA [PERSON_NAME] BEAUTY M GIRJAS [PERSON_NAME] MISS [PERSON_…" at bounding box center [243, 436] width 107 height 26
select select "25488"
click at [190, 423] on select "Select Stylist ADITYA [PERSON_NAME] BEAUTY M GIRJAS [PERSON_NAME] MISS [PERSON_…" at bounding box center [243, 436] width 107 height 26
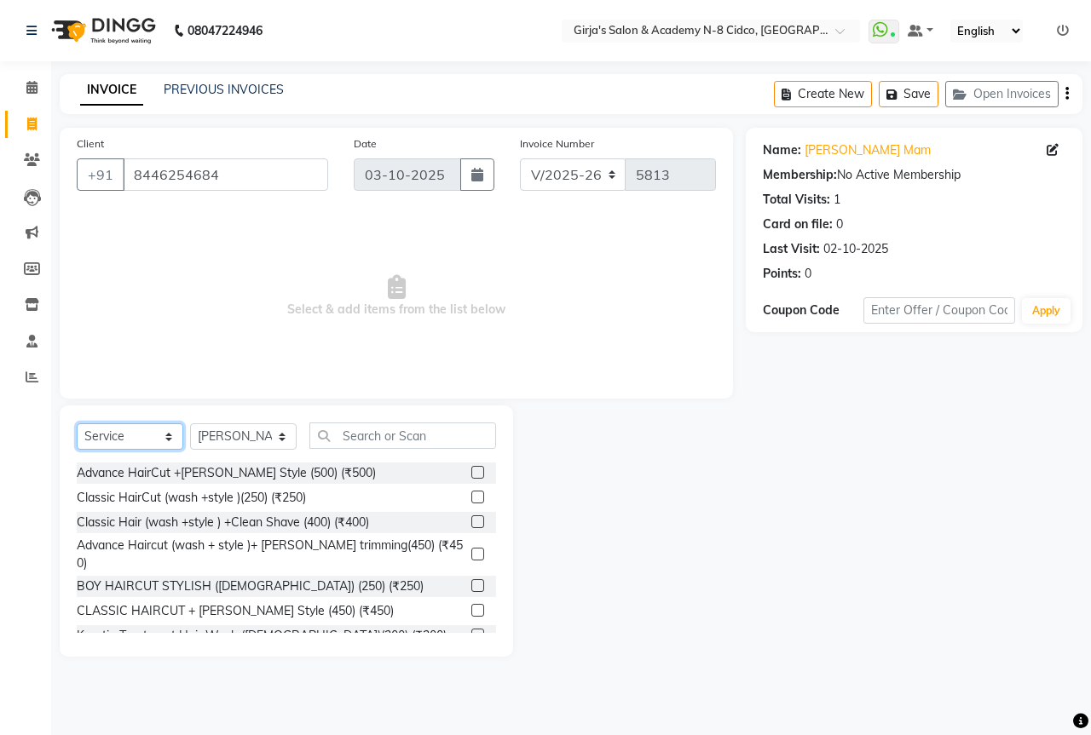
drag, startPoint x: 162, startPoint y: 439, endPoint x: 160, endPoint y: 447, distance: 8.7
click at [162, 439] on select "Select Service Product Membership Package Voucher Prepaid Gift Card" at bounding box center [130, 436] width 107 height 26
select select "product"
click at [77, 423] on select "Select Service Product Membership Package Voucher Prepaid Gift Card" at bounding box center [130, 436] width 107 height 26
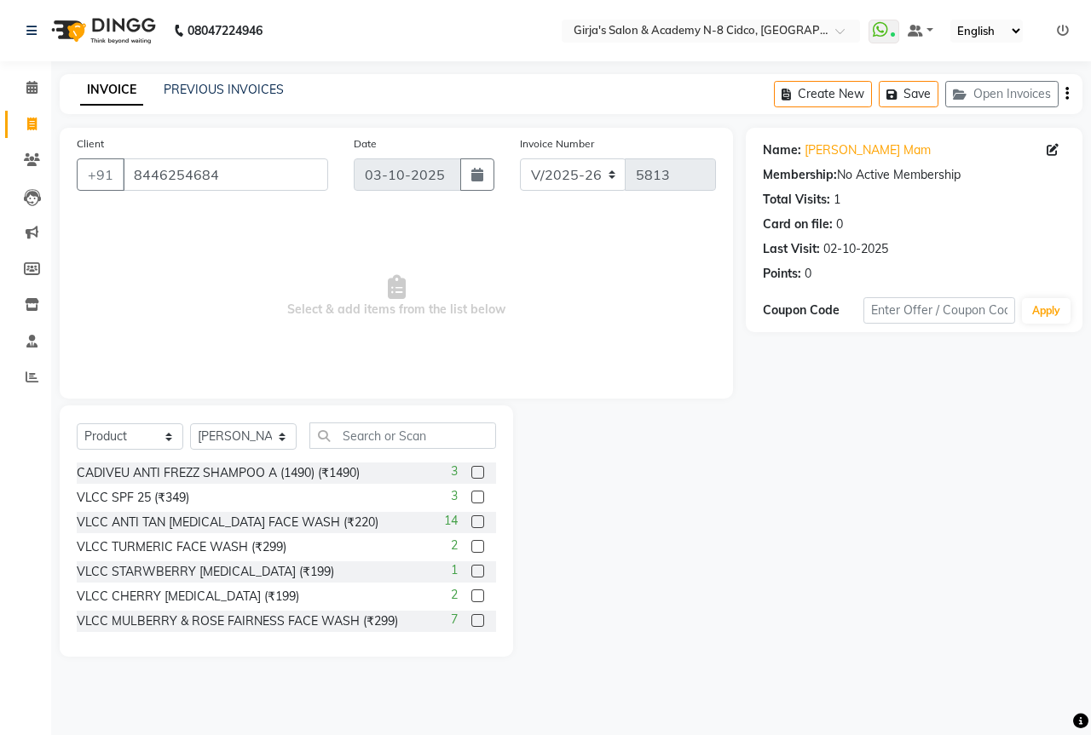
drag, startPoint x: 512, startPoint y: 454, endPoint x: 487, endPoint y: 452, distance: 25.7
click at [513, 454] on div at bounding box center [629, 531] width 233 height 251
click at [419, 445] on input "text" at bounding box center [402, 436] width 187 height 26
drag, startPoint x: 1090, startPoint y: 89, endPoint x: 1067, endPoint y: 85, distance: 23.4
drag, startPoint x: 430, startPoint y: 409, endPoint x: 426, endPoint y: 435, distance: 25.9
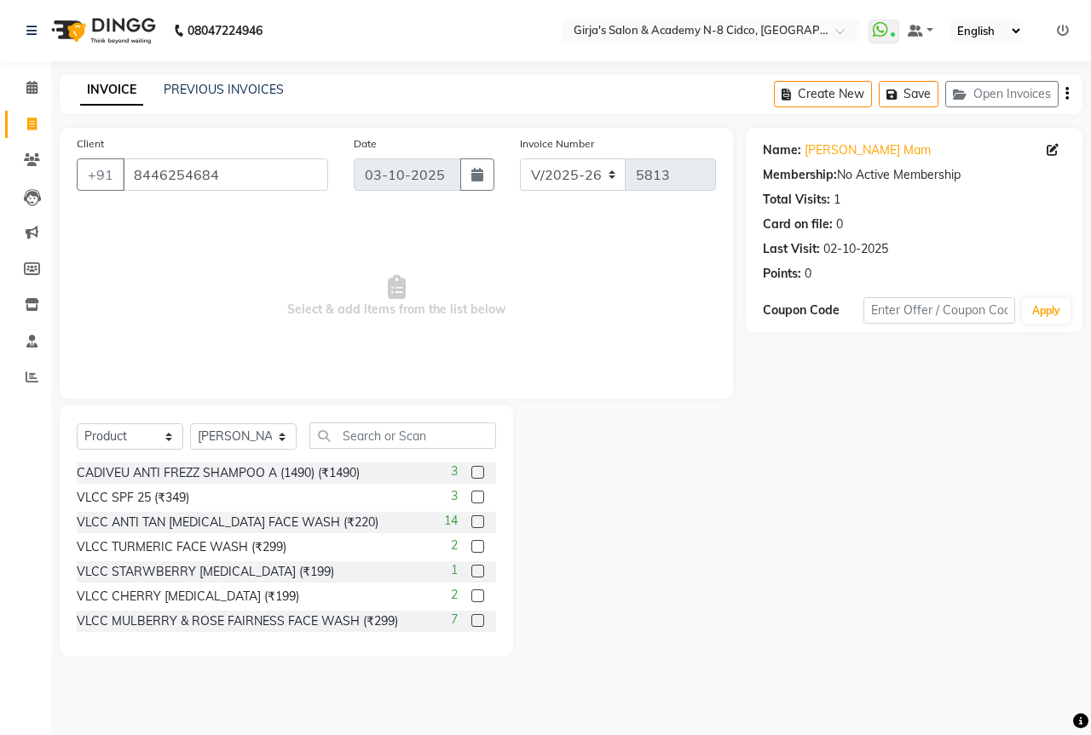
click at [429, 417] on div "Select Service Product Membership Package Voucher Prepaid Gift Card Select Styl…" at bounding box center [286, 531] width 453 height 251
click at [426, 435] on input "text" at bounding box center [402, 436] width 187 height 26
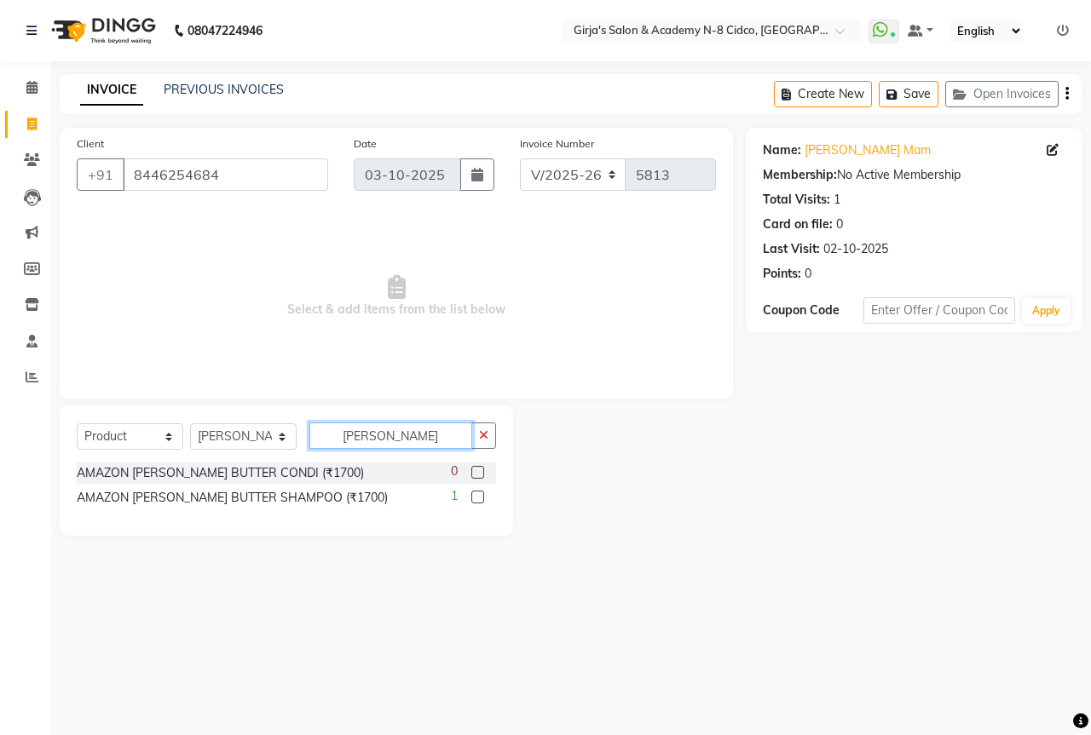
type input "[PERSON_NAME]"
click at [475, 497] on label at bounding box center [477, 497] width 13 height 13
click at [475, 497] on input "checkbox" at bounding box center [476, 498] width 11 height 11
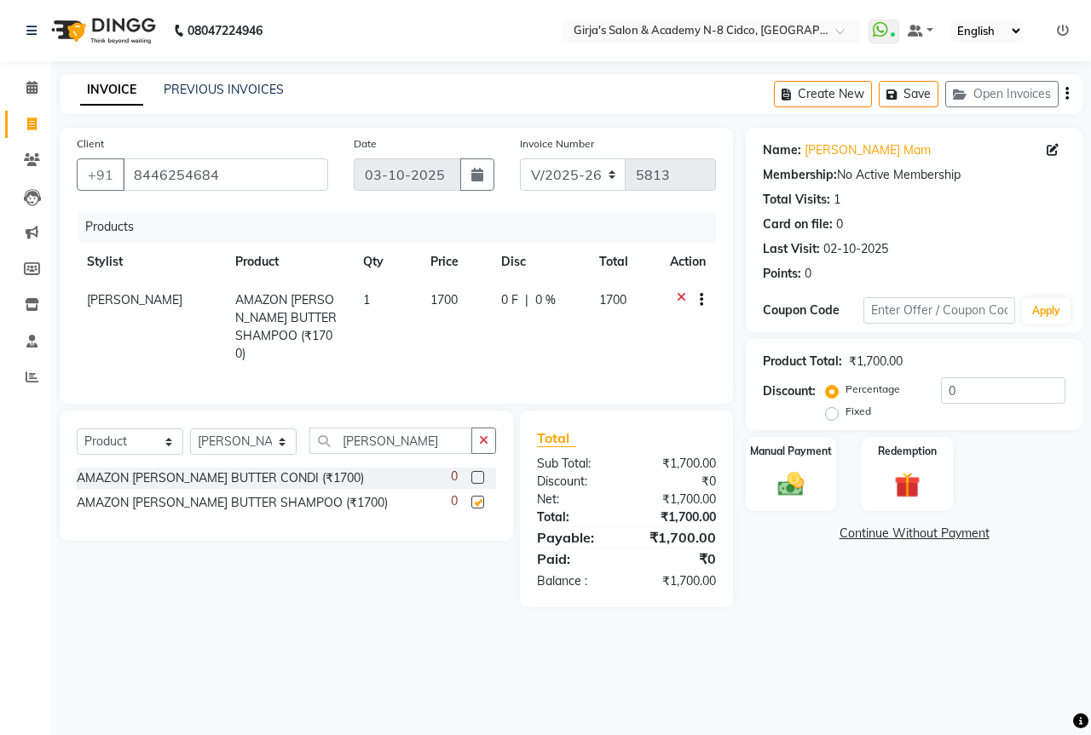
checkbox input "false"
click at [385, 440] on input "[PERSON_NAME]" at bounding box center [390, 441] width 163 height 26
type input "argan c"
click at [481, 472] on label at bounding box center [477, 477] width 13 height 13
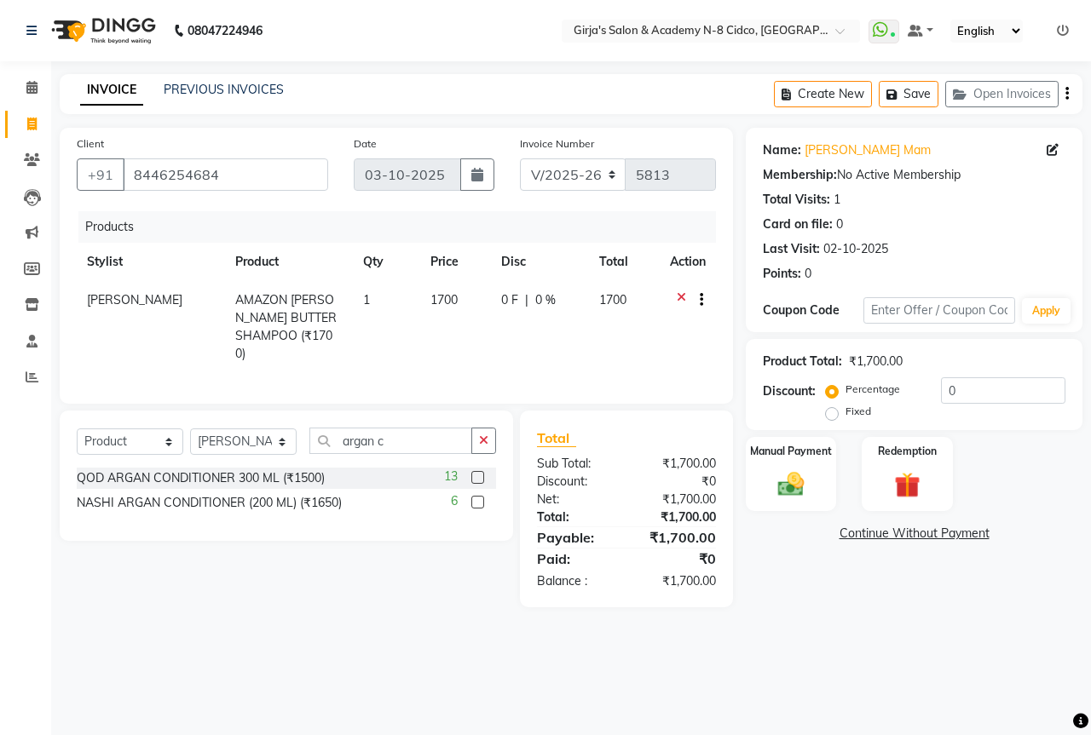
click at [481, 473] on input "checkbox" at bounding box center [476, 478] width 11 height 11
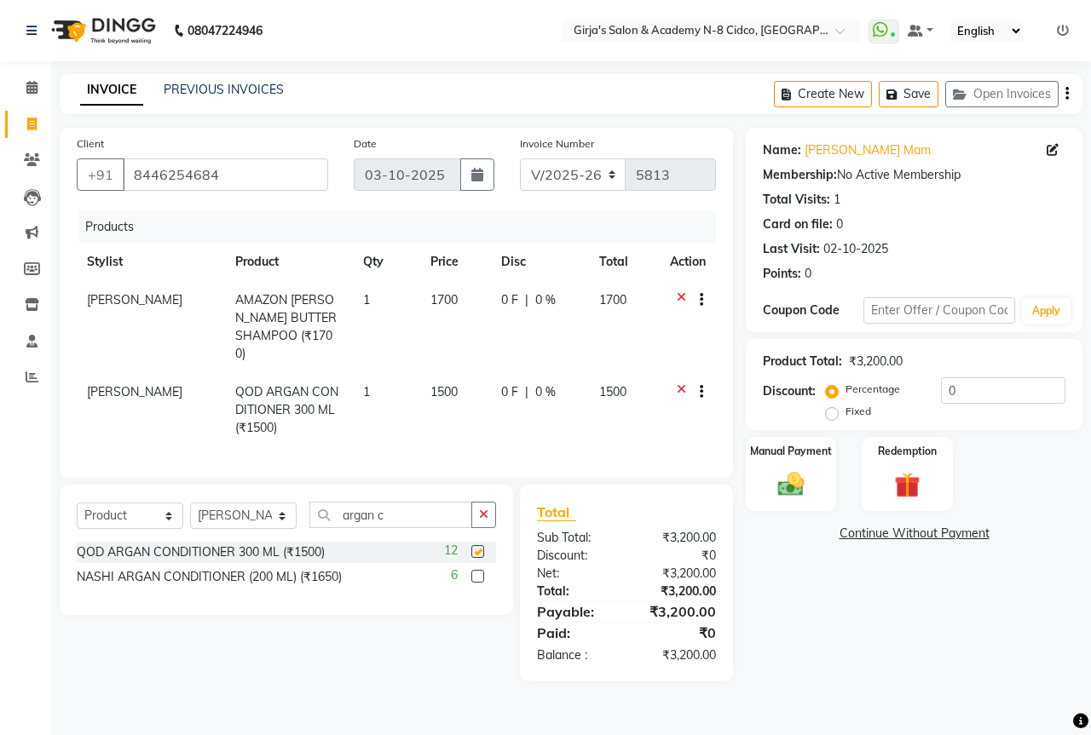
checkbox input "false"
click at [440, 513] on input "argan c" at bounding box center [390, 515] width 163 height 26
type input "a"
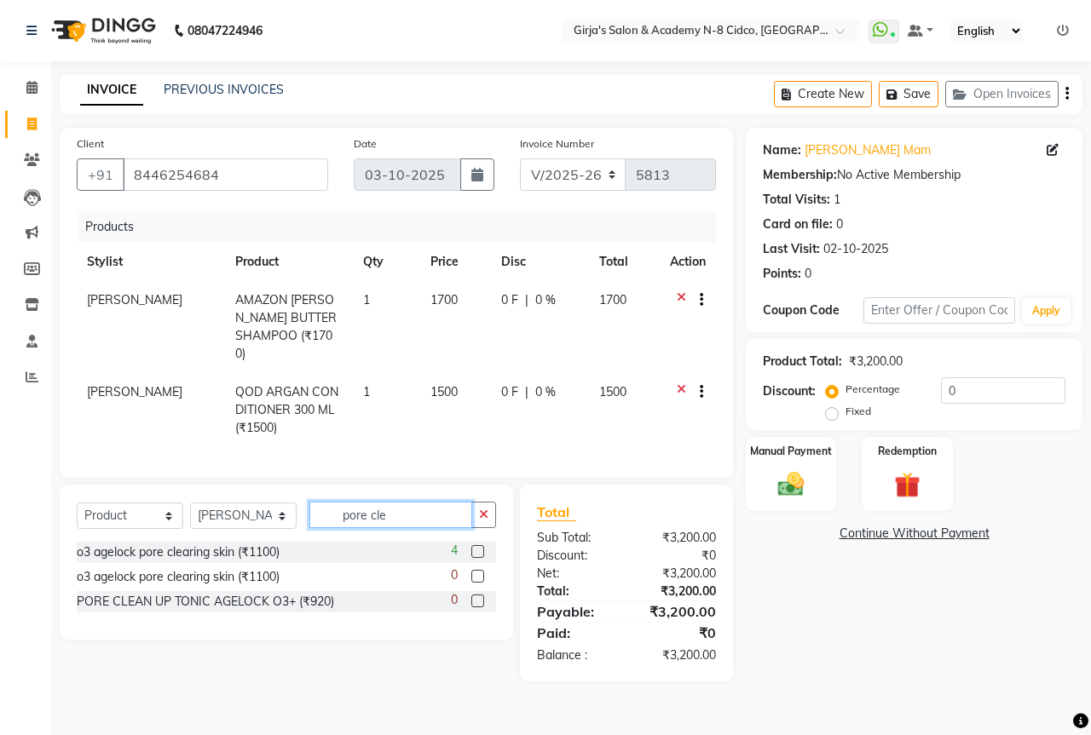
type input "pore cle"
click at [478, 548] on label at bounding box center [477, 551] width 13 height 13
click at [478, 548] on input "checkbox" at bounding box center [476, 552] width 11 height 11
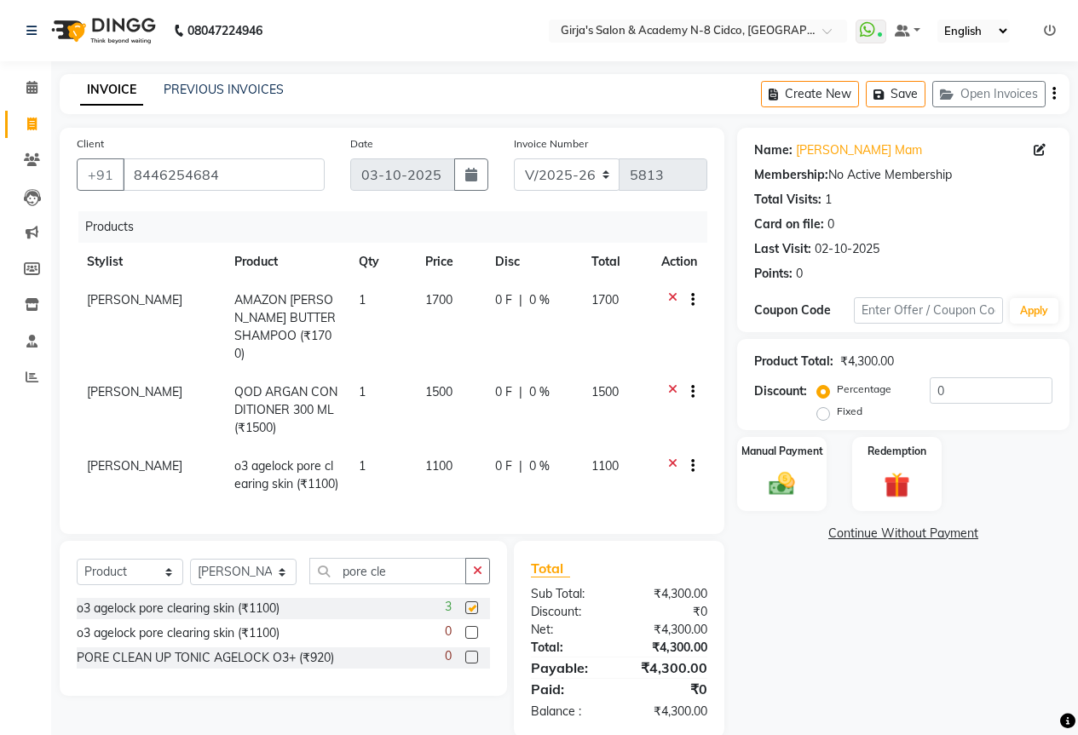
checkbox input "false"
click at [431, 572] on input "pore cle" at bounding box center [387, 571] width 157 height 26
type input "p"
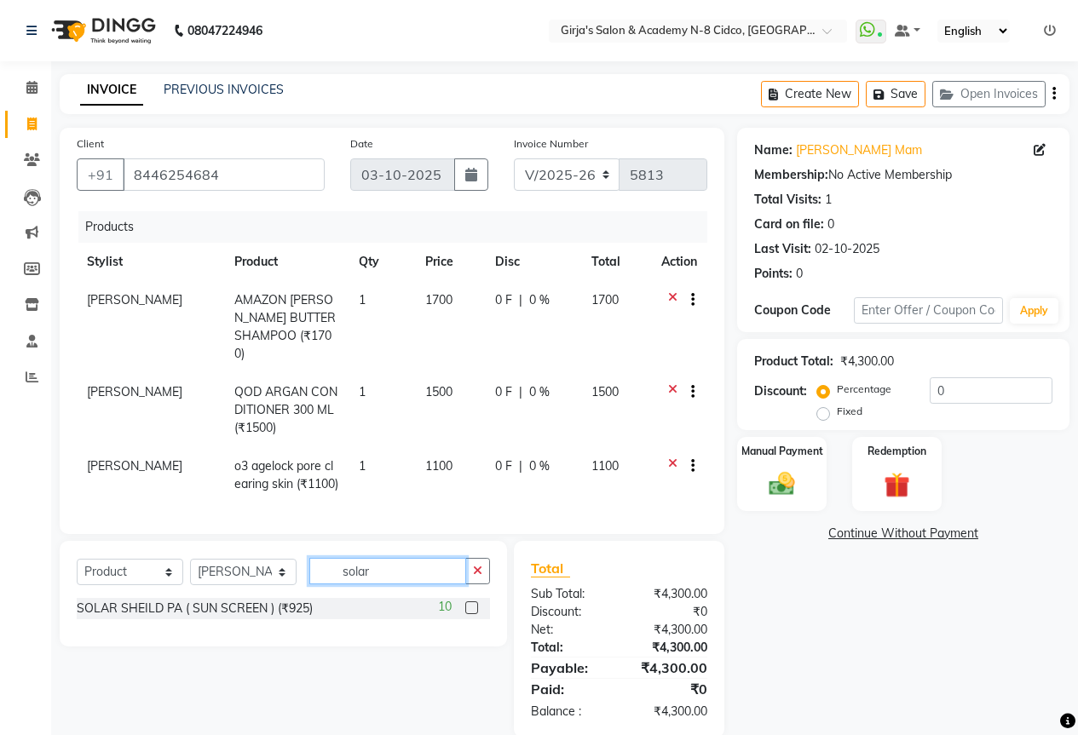
type input "solar"
click at [473, 602] on label at bounding box center [471, 608] width 13 height 13
click at [473, 603] on input "checkbox" at bounding box center [470, 608] width 11 height 11
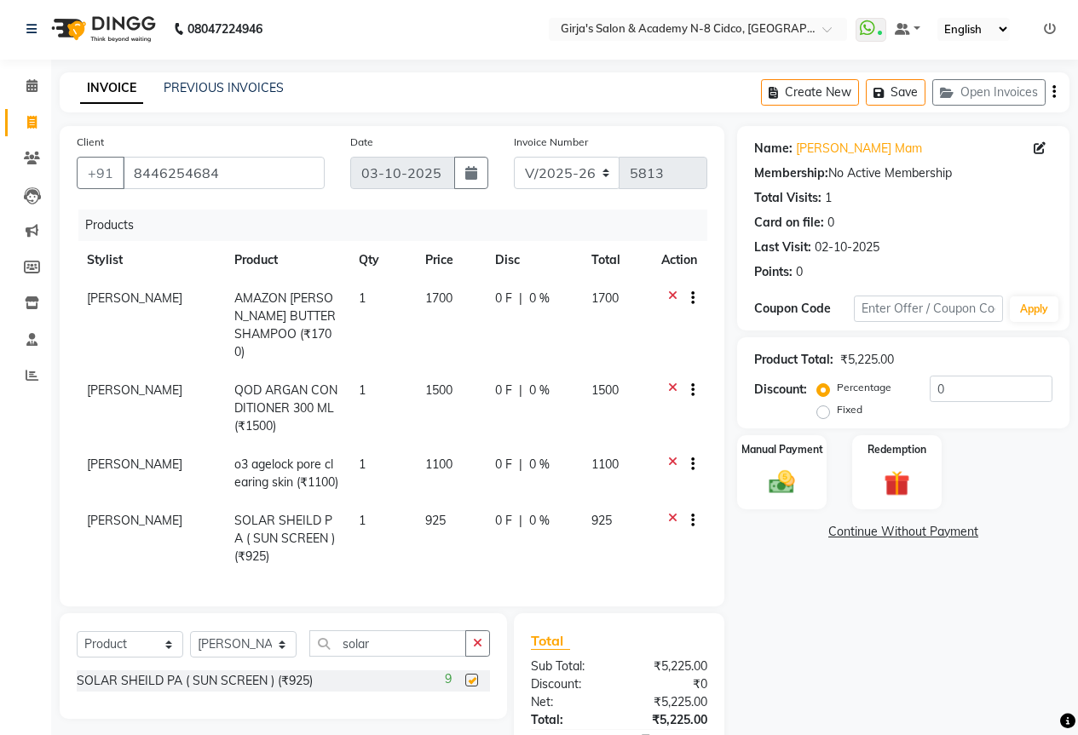
scroll to position [97, 0]
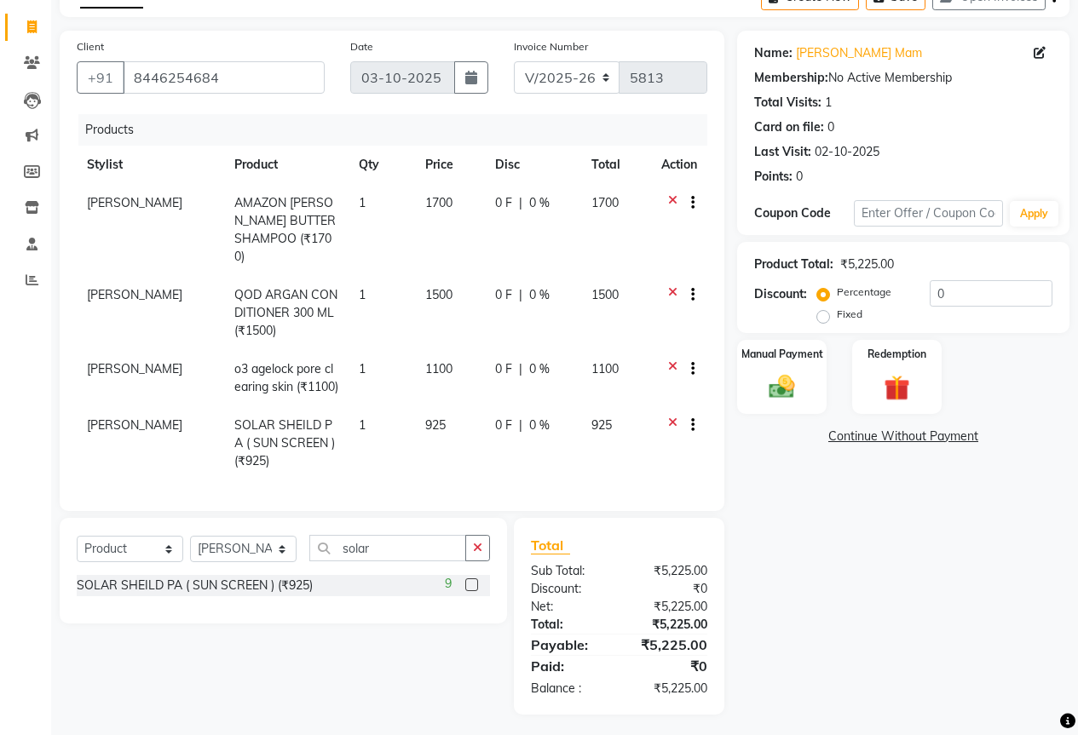
checkbox input "false"
click at [390, 549] on input "solar" at bounding box center [387, 548] width 157 height 26
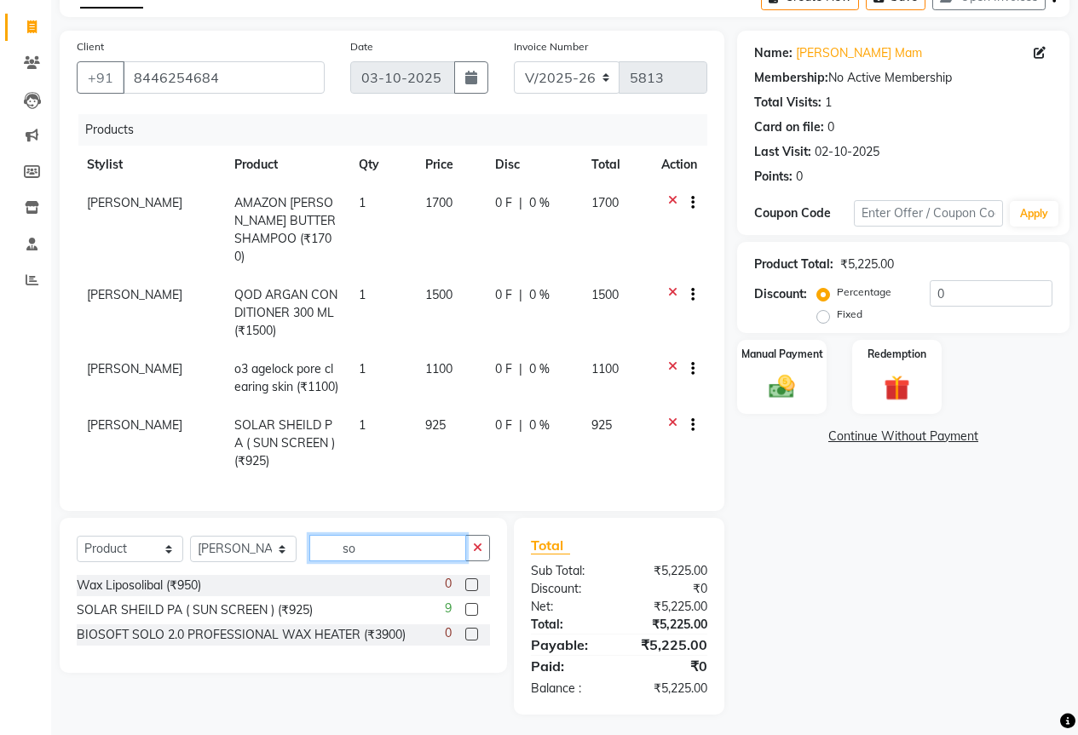
type input "s"
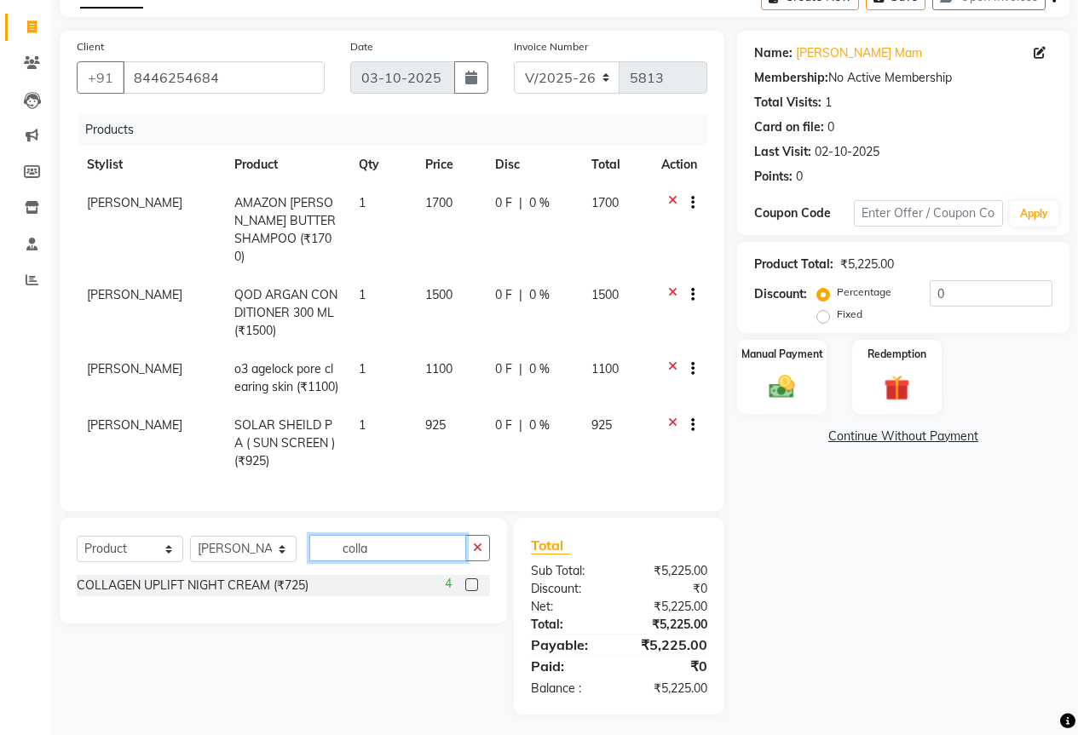
type input "colla"
click at [473, 579] on label at bounding box center [471, 585] width 13 height 13
click at [473, 580] on input "checkbox" at bounding box center [470, 585] width 11 height 11
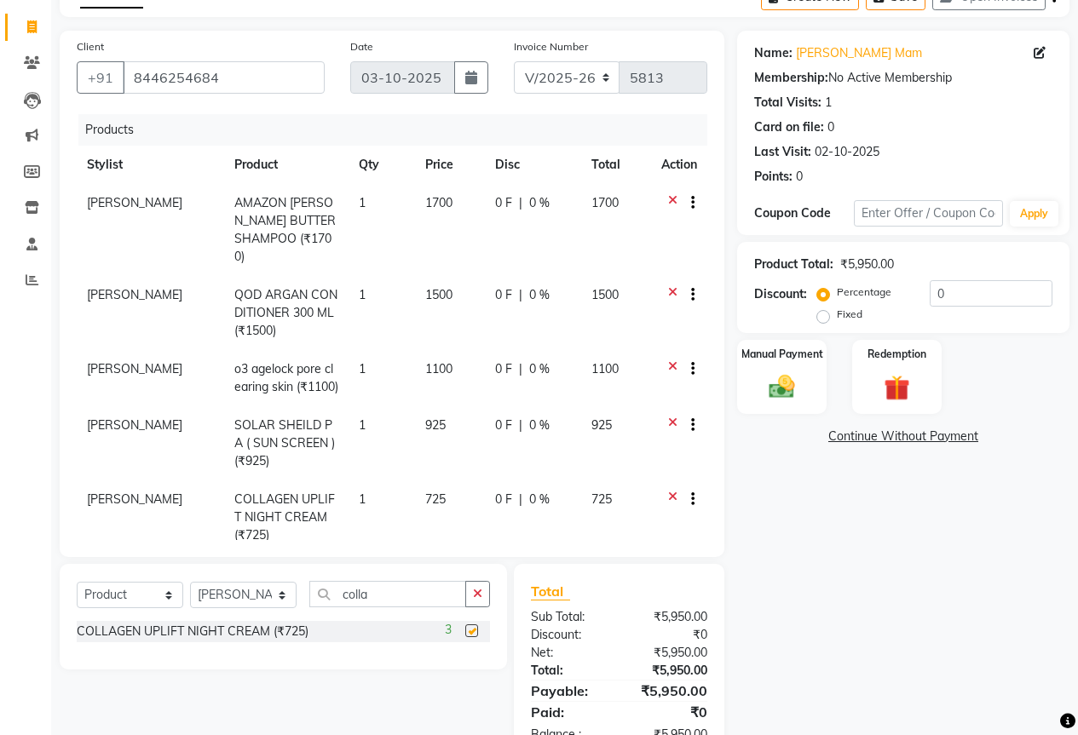
checkbox input "false"
click at [382, 591] on input "colla" at bounding box center [387, 594] width 157 height 26
type input "c"
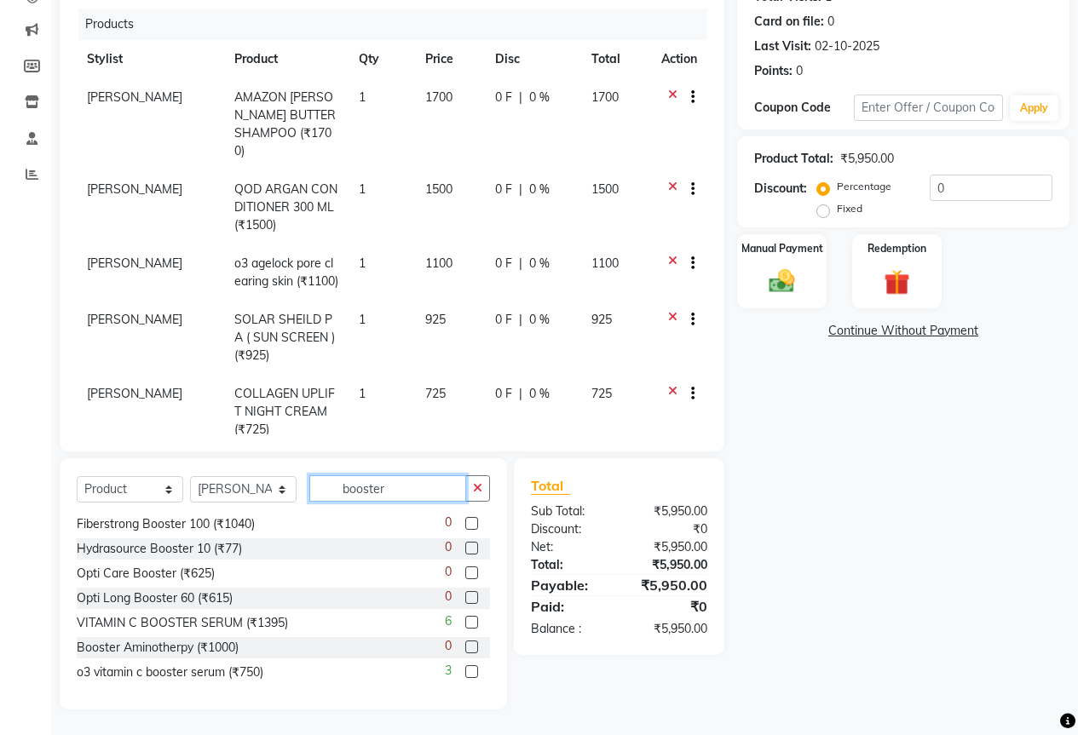
scroll to position [52, 0]
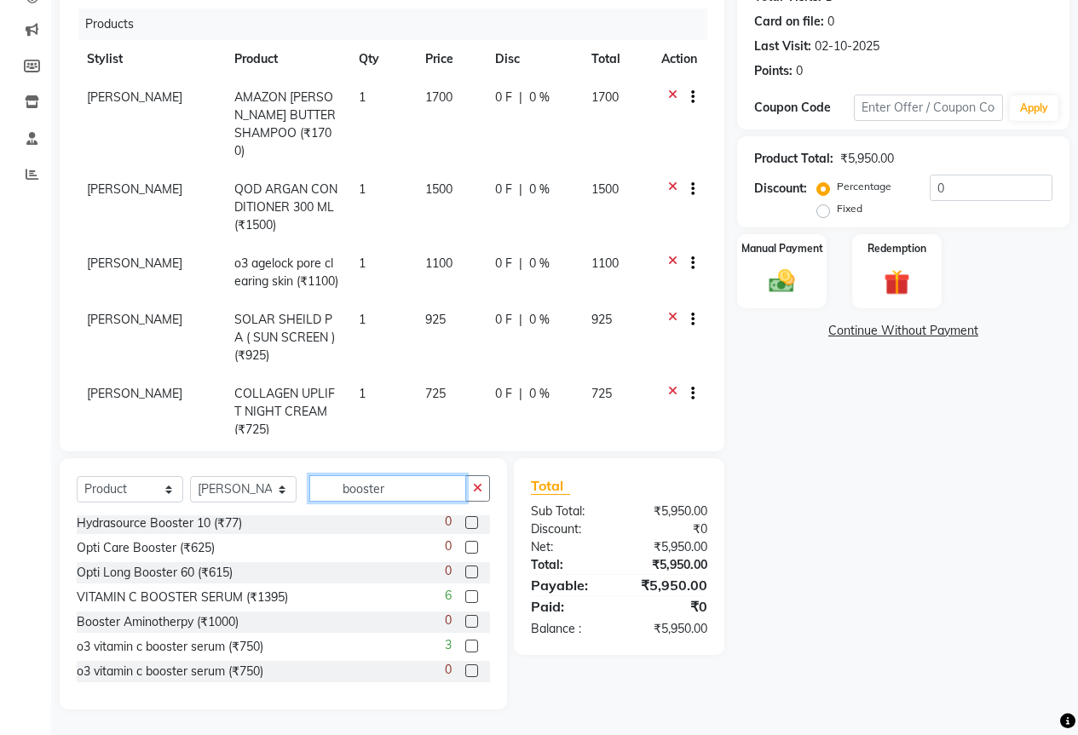
type input "booster"
click at [465, 648] on label at bounding box center [471, 646] width 13 height 13
click at [465, 648] on input "checkbox" at bounding box center [470, 647] width 11 height 11
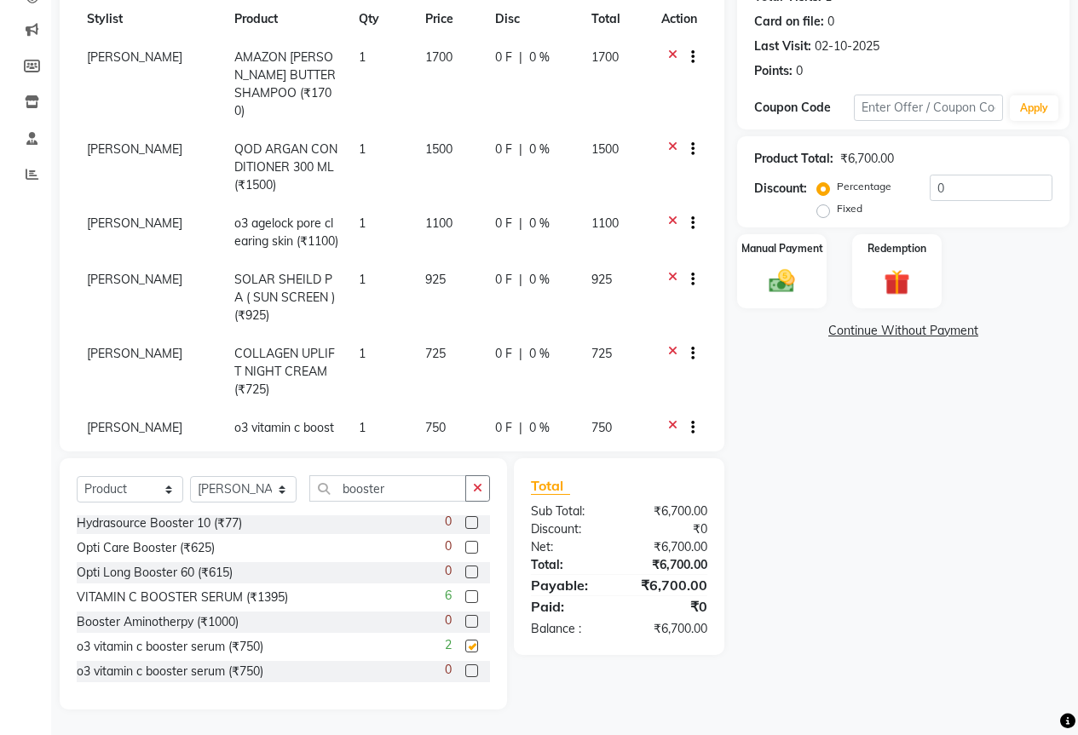
scroll to position [55, 0]
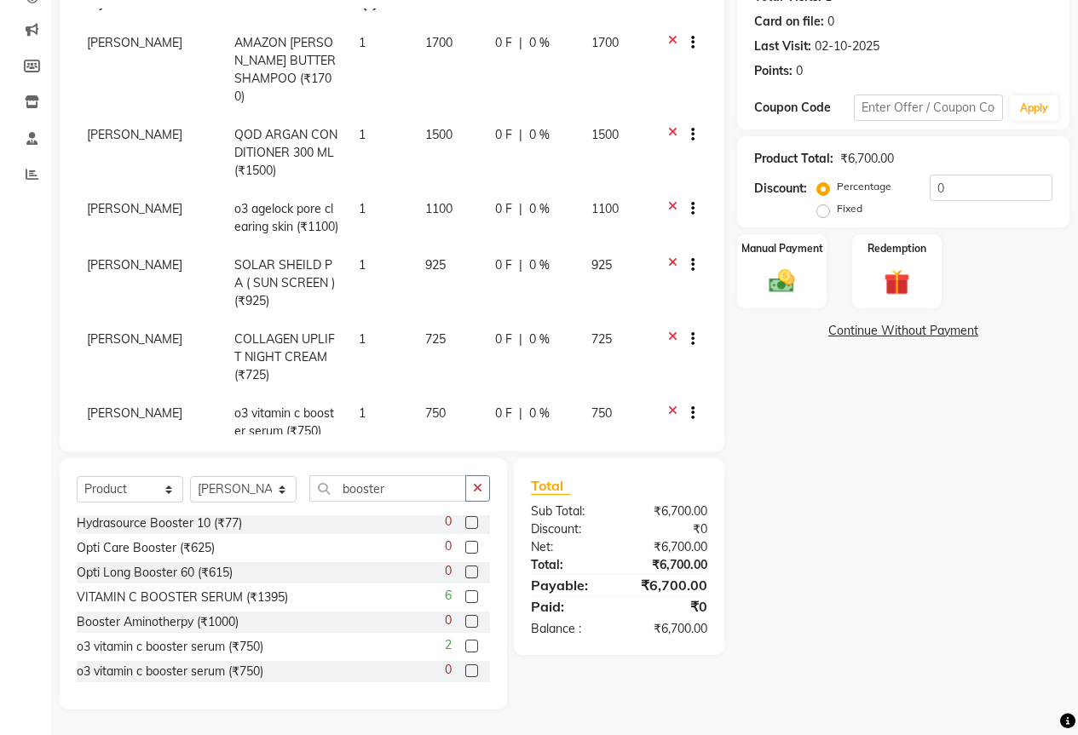
checkbox input "false"
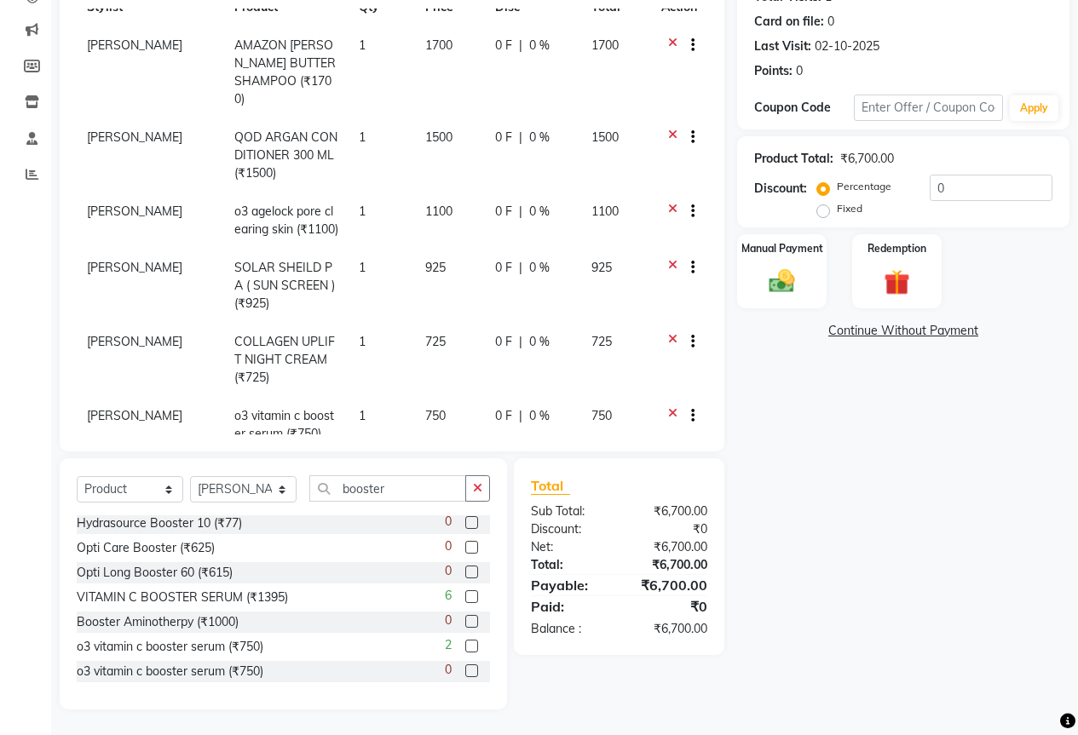
scroll to position [79, 0]
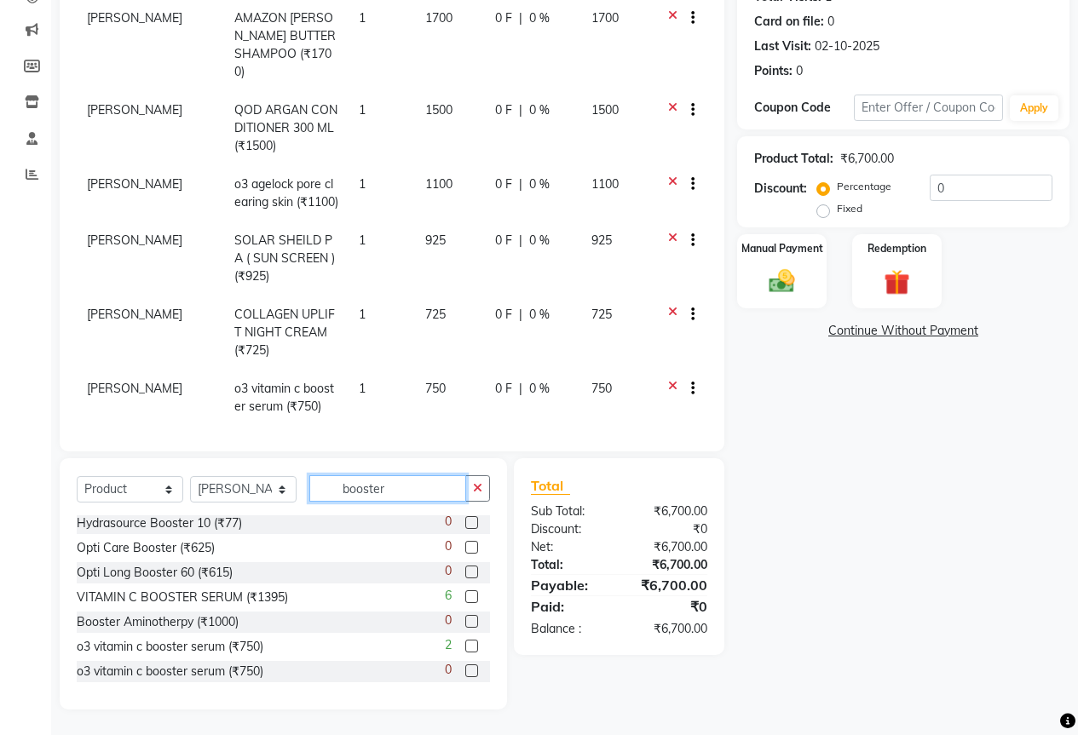
click at [387, 486] on input "booster" at bounding box center [387, 488] width 157 height 26
type input "b"
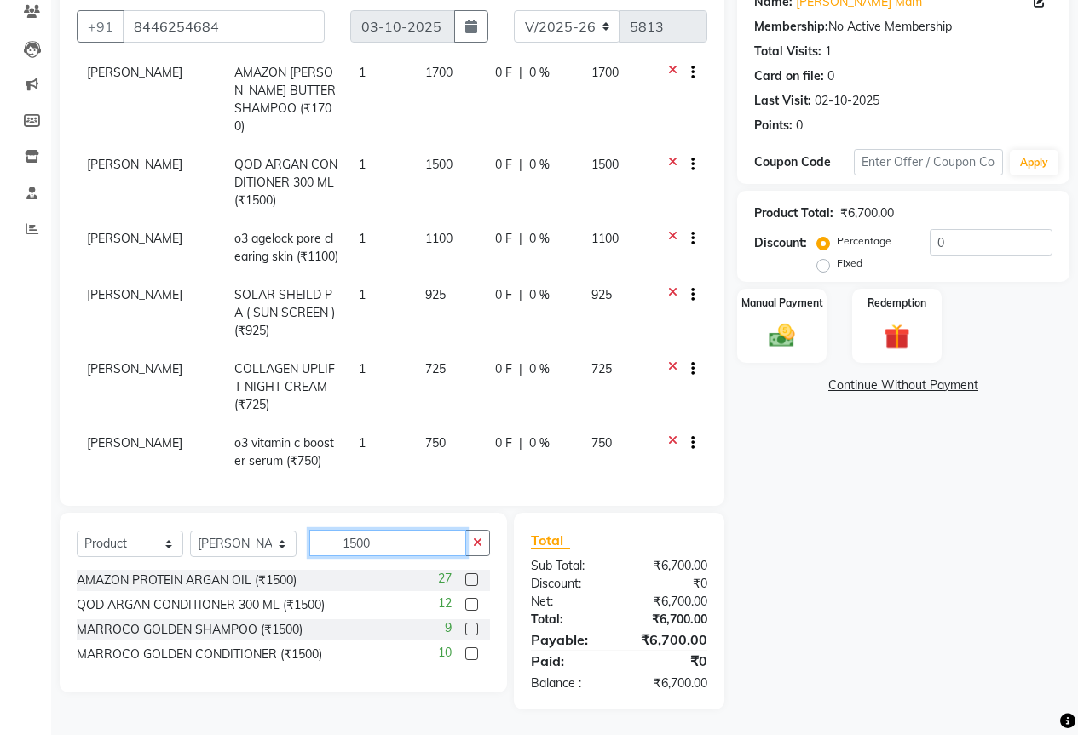
scroll to position [148, 0]
type input "1500"
click at [474, 580] on label at bounding box center [471, 579] width 13 height 13
click at [474, 580] on input "checkbox" at bounding box center [470, 580] width 11 height 11
checkbox input "false"
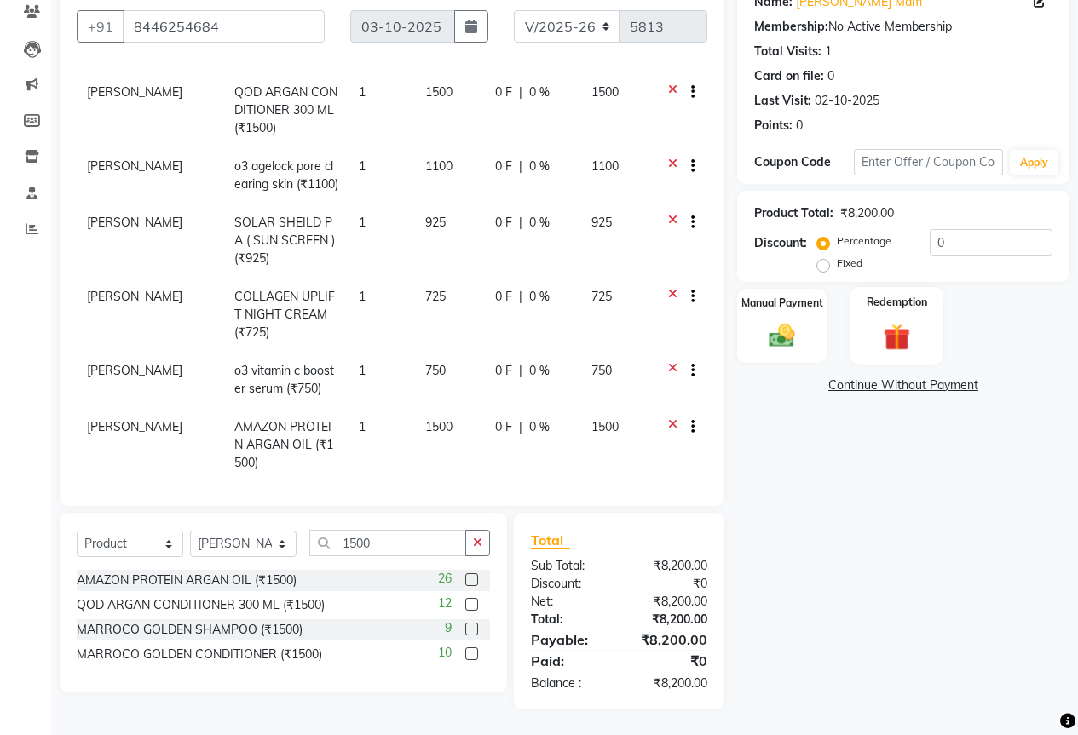
scroll to position [153, 0]
click at [959, 247] on input "0" at bounding box center [991, 242] width 123 height 26
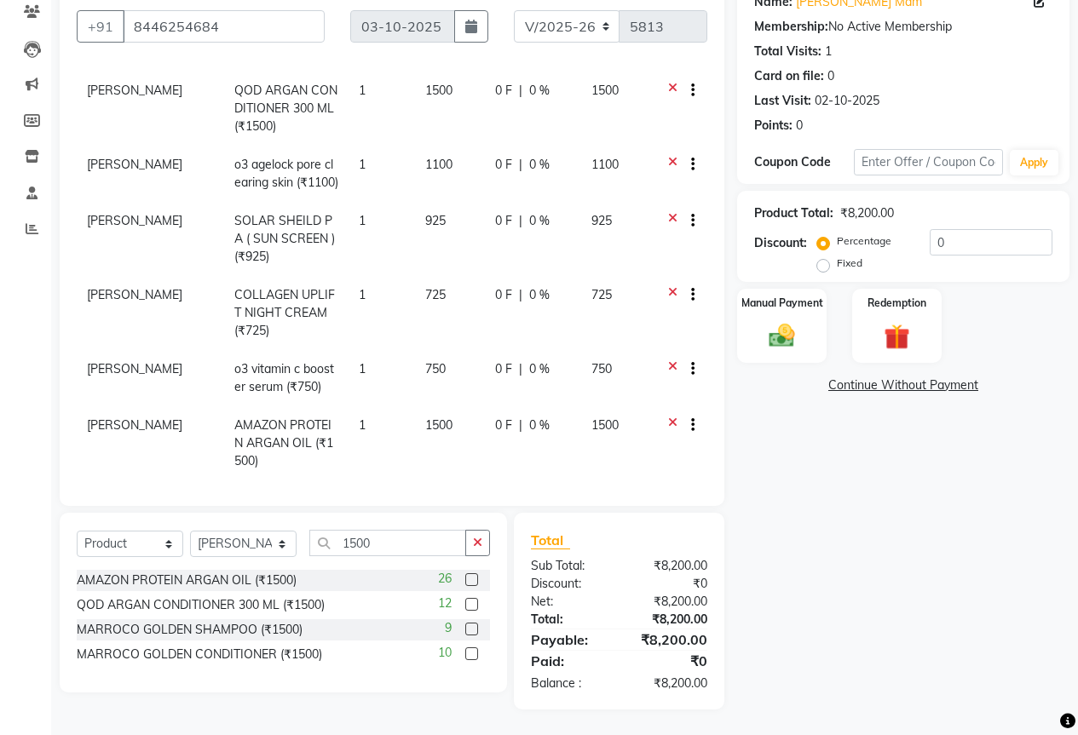
click at [837, 269] on label "Fixed" at bounding box center [850, 263] width 26 height 15
click at [825, 269] on input "Fixed" at bounding box center [827, 263] width 12 height 12
radio input "true"
click at [968, 245] on input "0" at bounding box center [991, 242] width 123 height 26
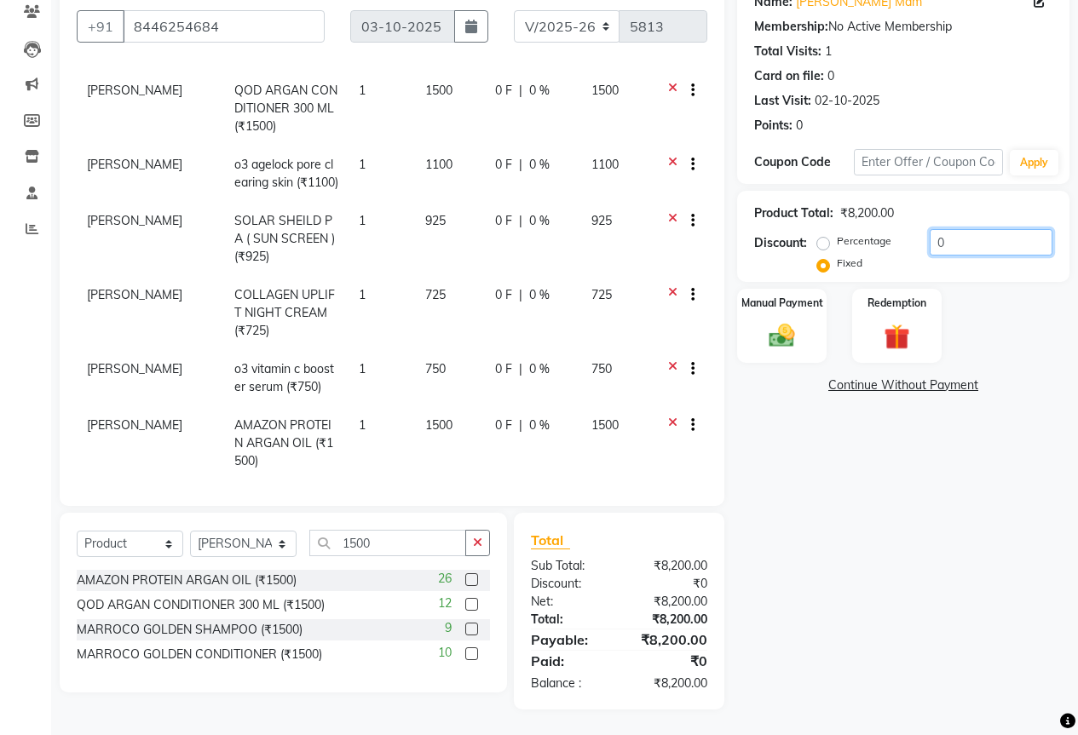
click at [968, 245] on input "0" at bounding box center [991, 242] width 123 height 26
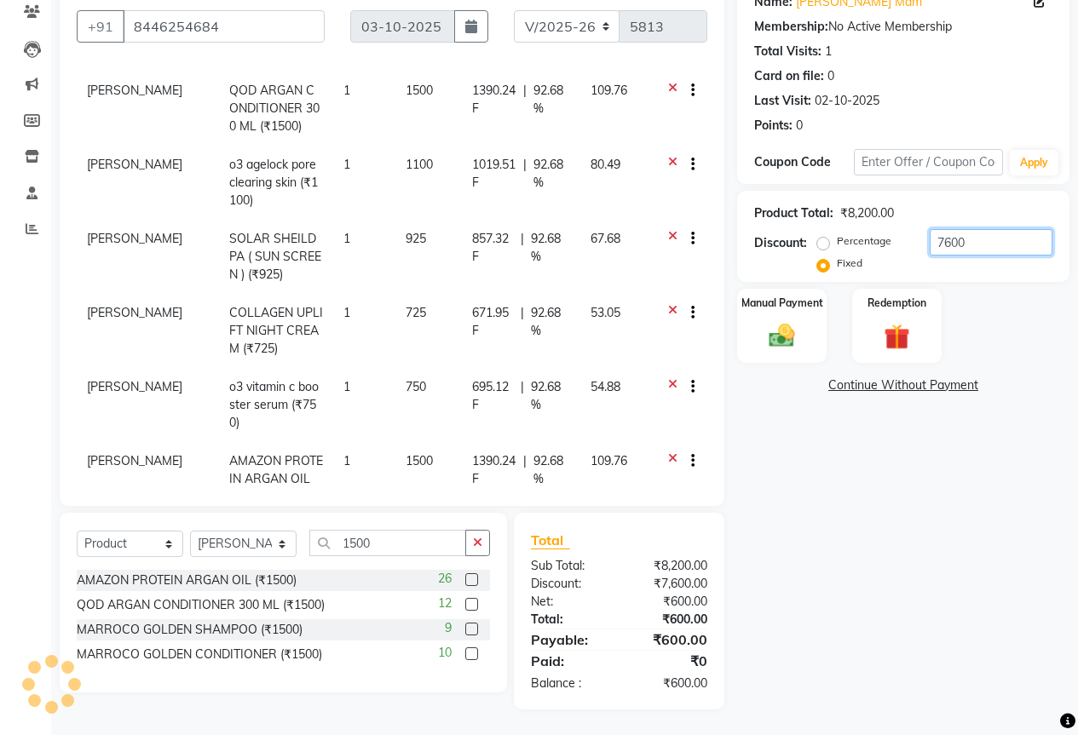
click at [991, 243] on input "7600" at bounding box center [991, 242] width 123 height 26
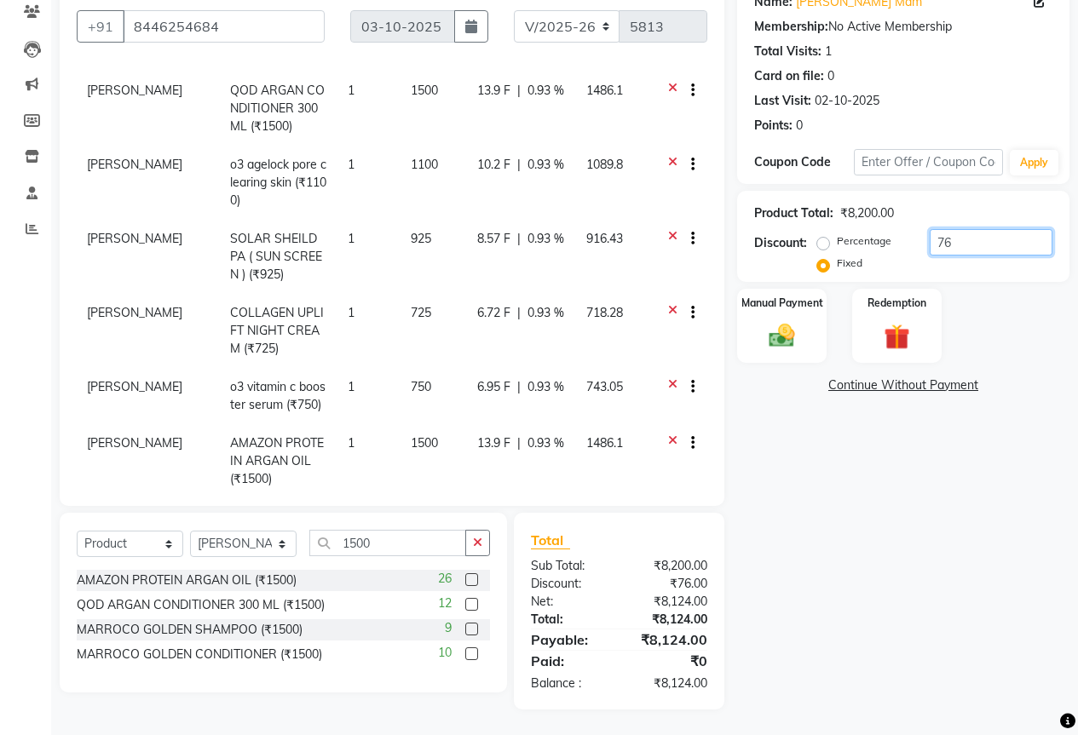
type input "7"
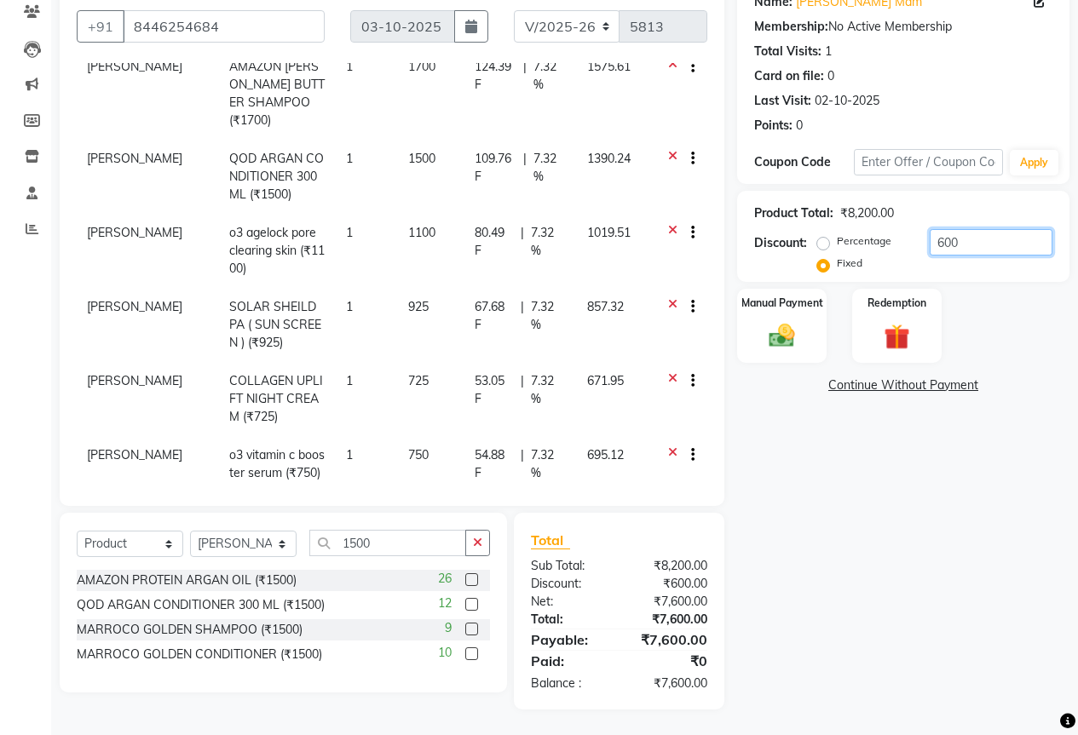
scroll to position [0, 0]
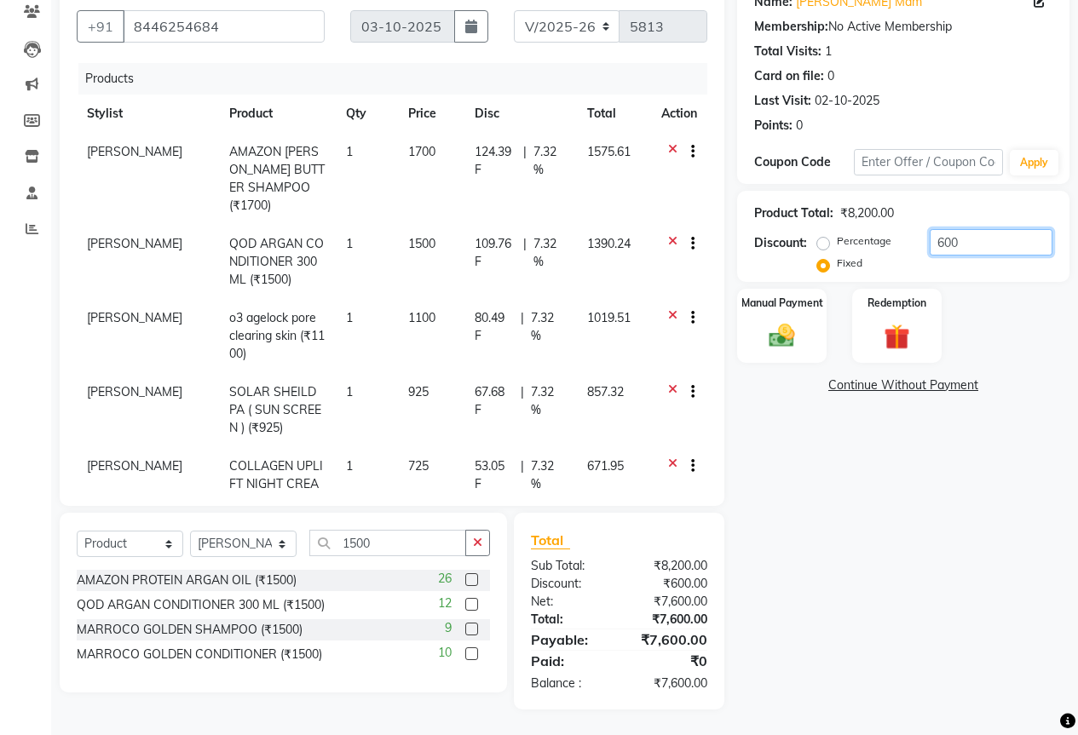
type input "600"
click at [95, 310] on span "[PERSON_NAME]" at bounding box center [134, 317] width 95 height 15
select select "25488"
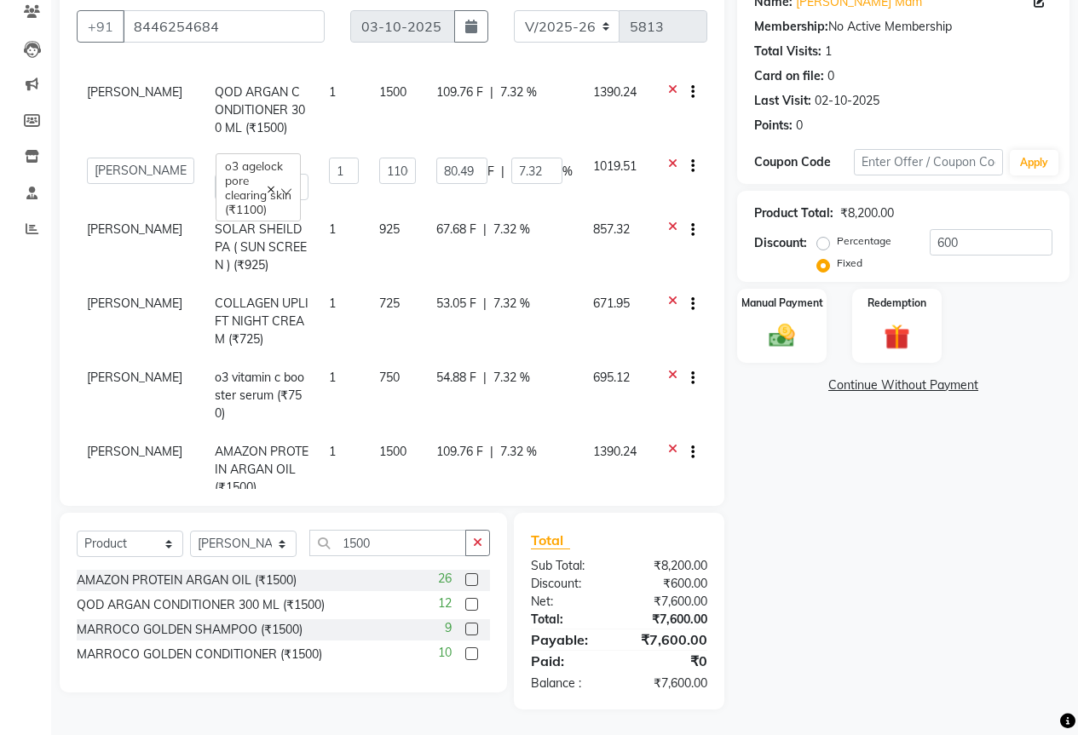
scroll to position [153, 0]
click at [111, 158] on select "[PERSON_NAME] BEAUTY M GIRJAS [PERSON_NAME] MISS SATFF [PERSON_NAME] RAM [PERSO…" at bounding box center [140, 169] width 107 height 26
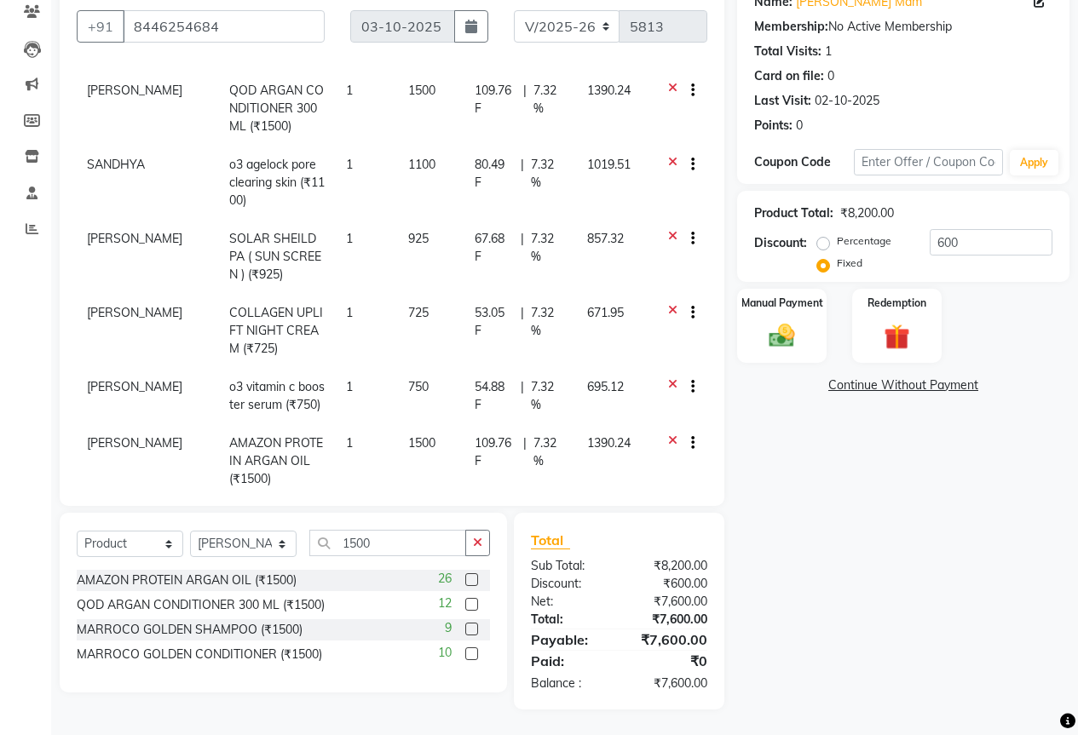
click at [120, 231] on span "[PERSON_NAME]" at bounding box center [134, 238] width 95 height 15
select select "25488"
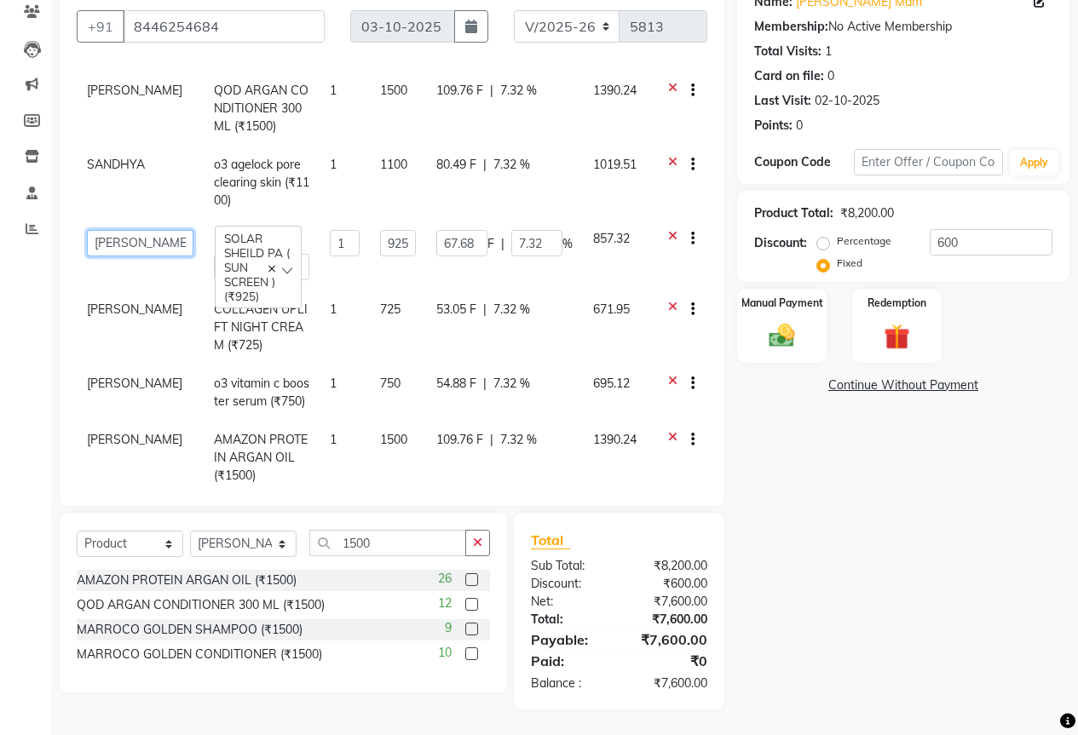
click at [119, 230] on select "[PERSON_NAME] BEAUTY M GIRJAS [PERSON_NAME] MISS SATFF [PERSON_NAME] RAM [PERSO…" at bounding box center [140, 243] width 107 height 26
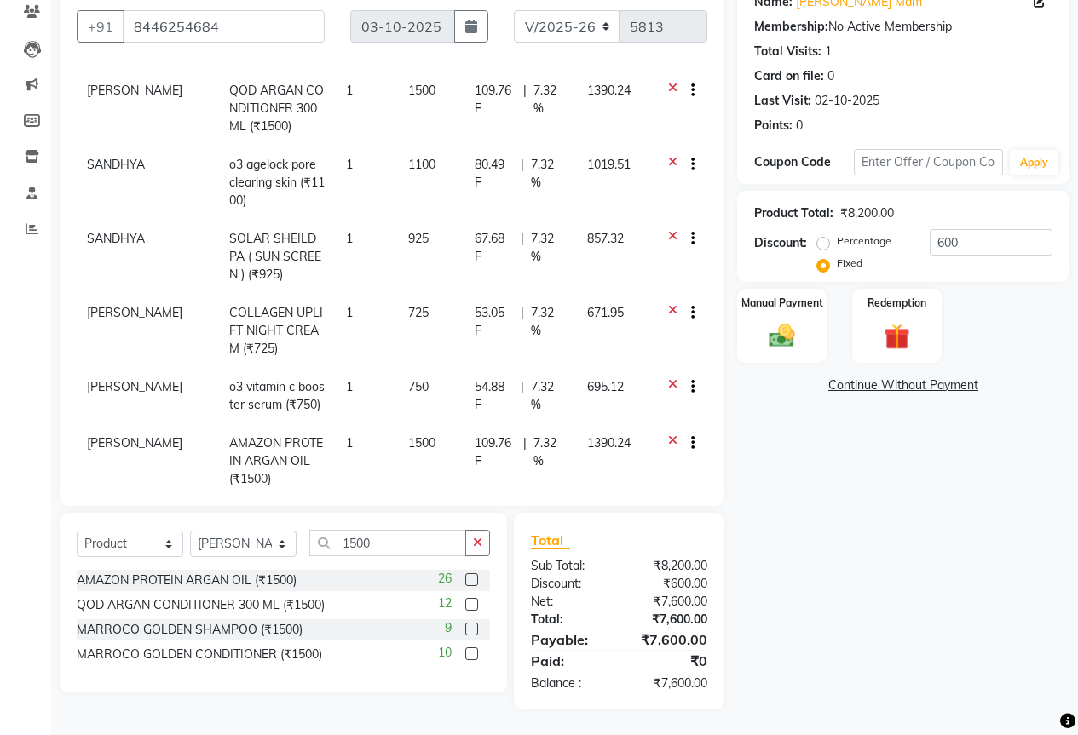
click at [114, 305] on span "[PERSON_NAME]" at bounding box center [134, 312] width 95 height 15
select select "25488"
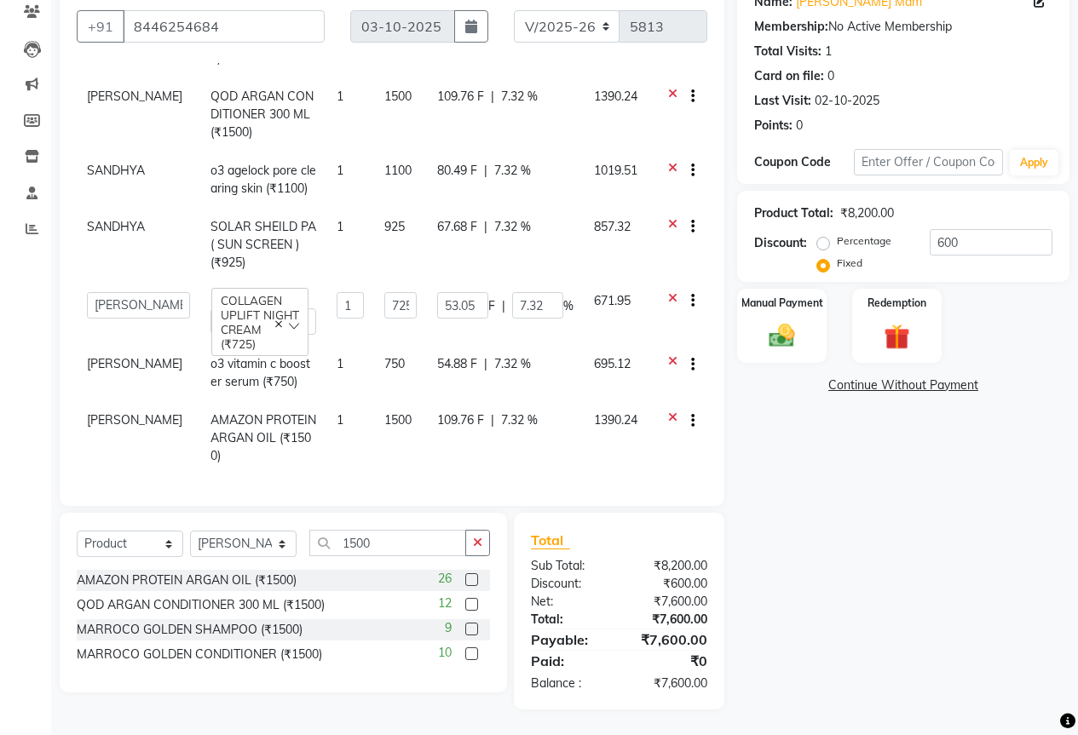
scroll to position [135, 0]
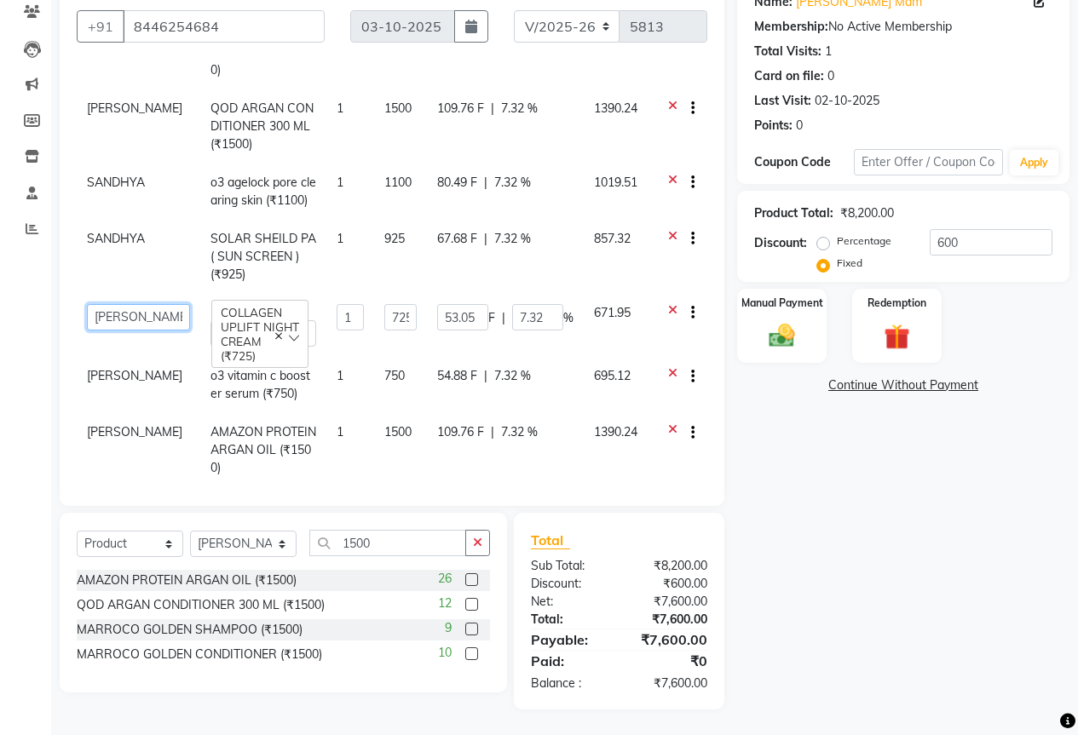
click at [112, 304] on select "[PERSON_NAME] BEAUTY M GIRJAS [PERSON_NAME] MISS SATFF [PERSON_NAME] RAM [PERSO…" at bounding box center [138, 317] width 103 height 26
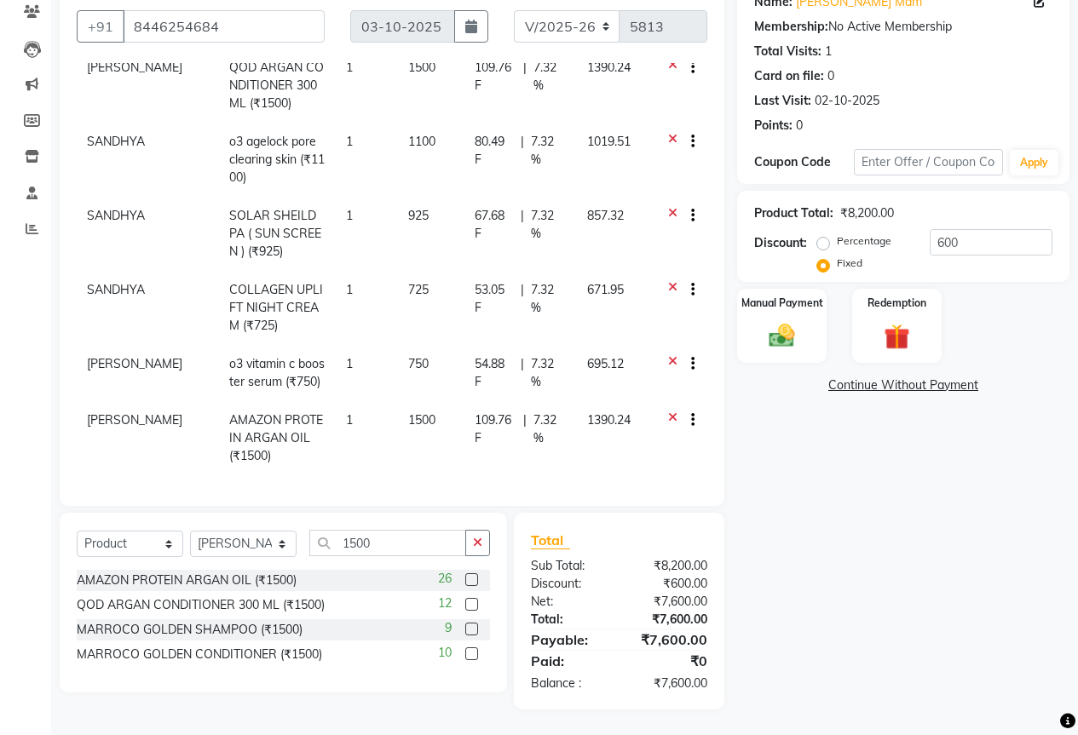
click at [148, 345] on td "[PERSON_NAME]" at bounding box center [148, 373] width 142 height 56
select select "25488"
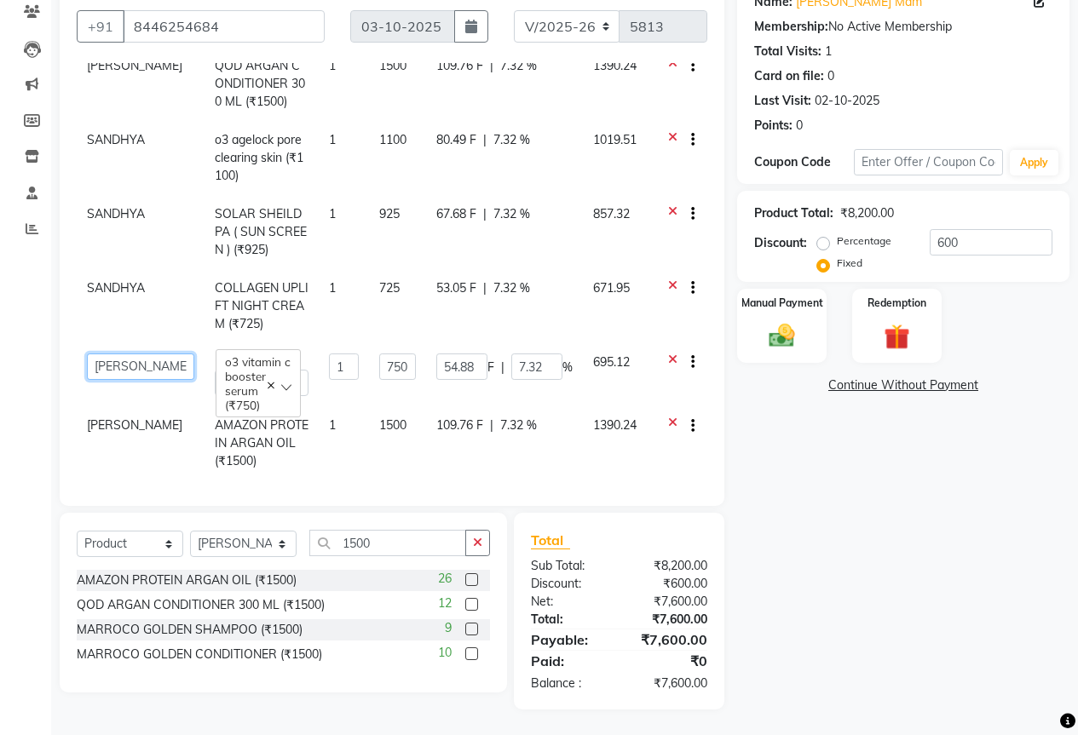
click at [124, 354] on select "[PERSON_NAME] BEAUTY M GIRJAS [PERSON_NAME] MISS SATFF [PERSON_NAME] RAM [PERSO…" at bounding box center [140, 367] width 107 height 26
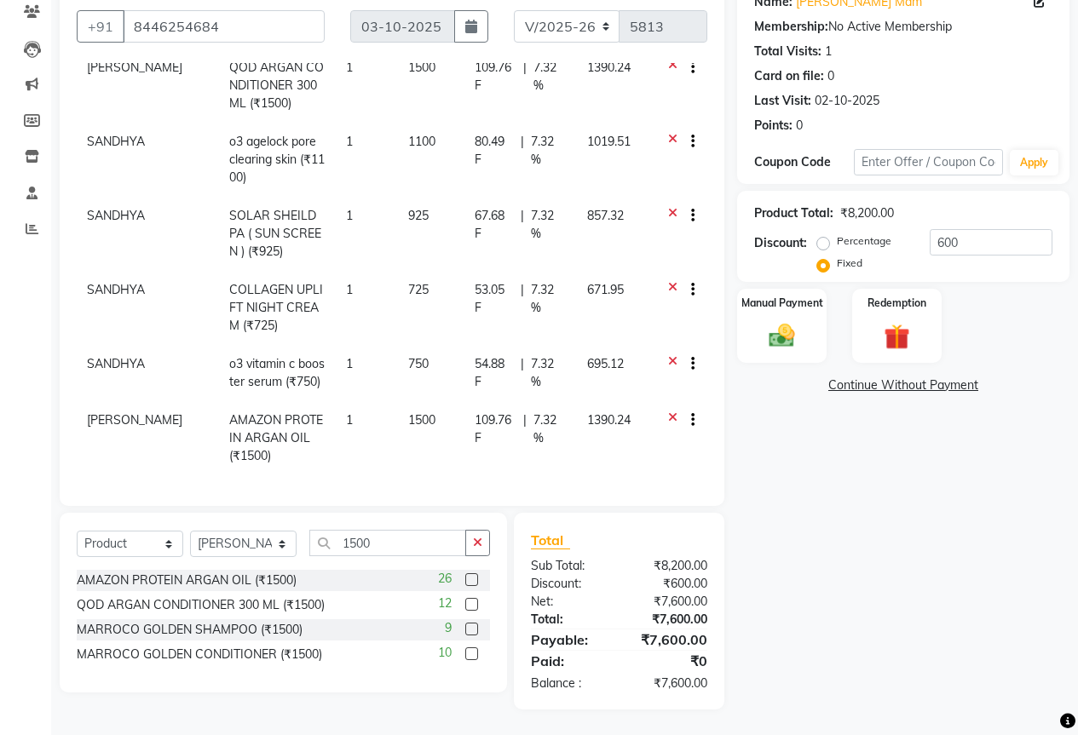
scroll to position [189, 0]
click at [104, 429] on td "[PERSON_NAME]" at bounding box center [148, 438] width 142 height 74
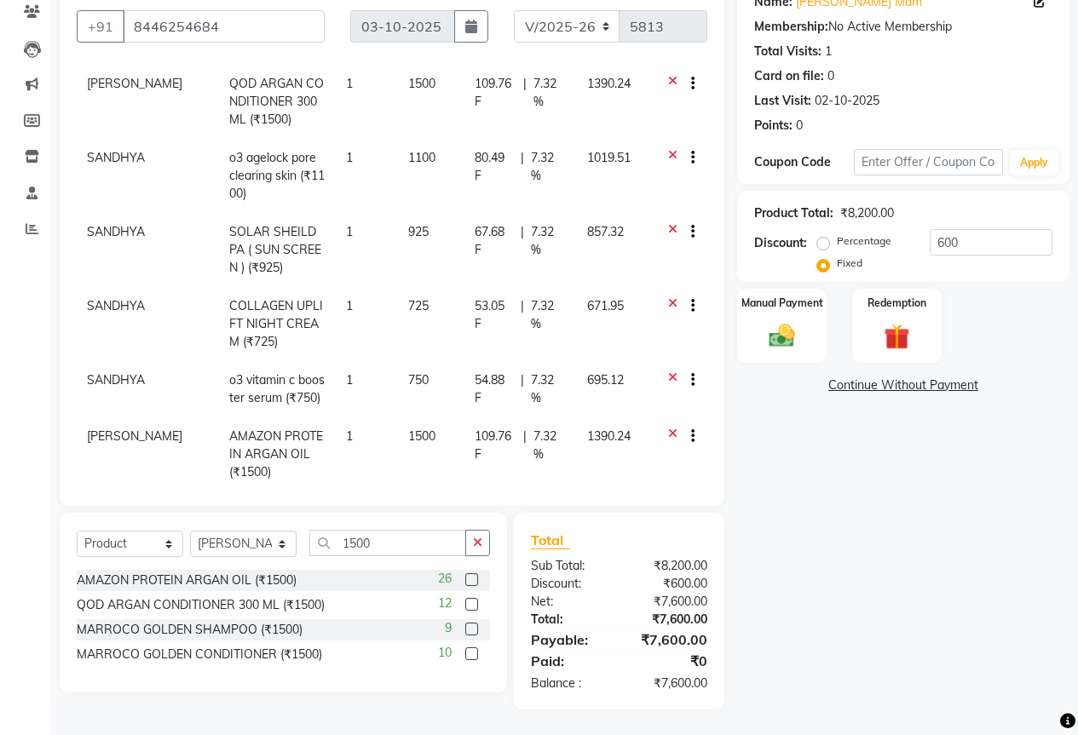
select select "25488"
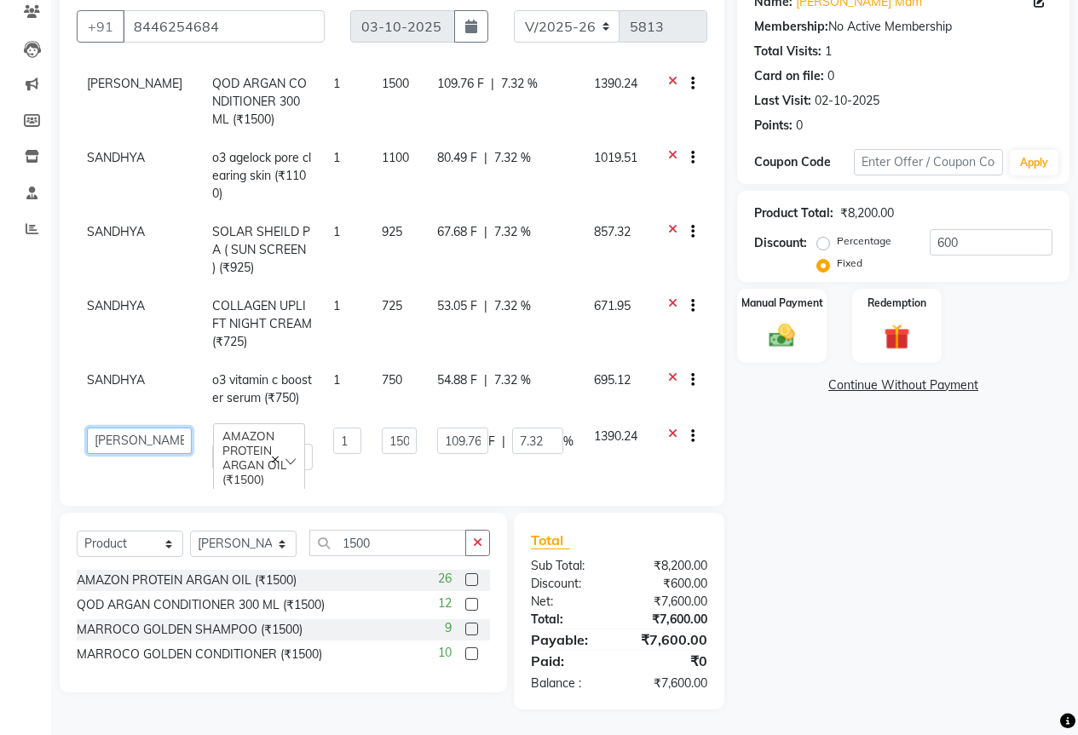
drag, startPoint x: 104, startPoint y: 429, endPoint x: 104, endPoint y: 418, distance: 11.1
click at [104, 428] on select "[PERSON_NAME] BEAUTY M GIRJAS [PERSON_NAME] MISS SATFF [PERSON_NAME] RAM [PERSO…" at bounding box center [139, 441] width 105 height 26
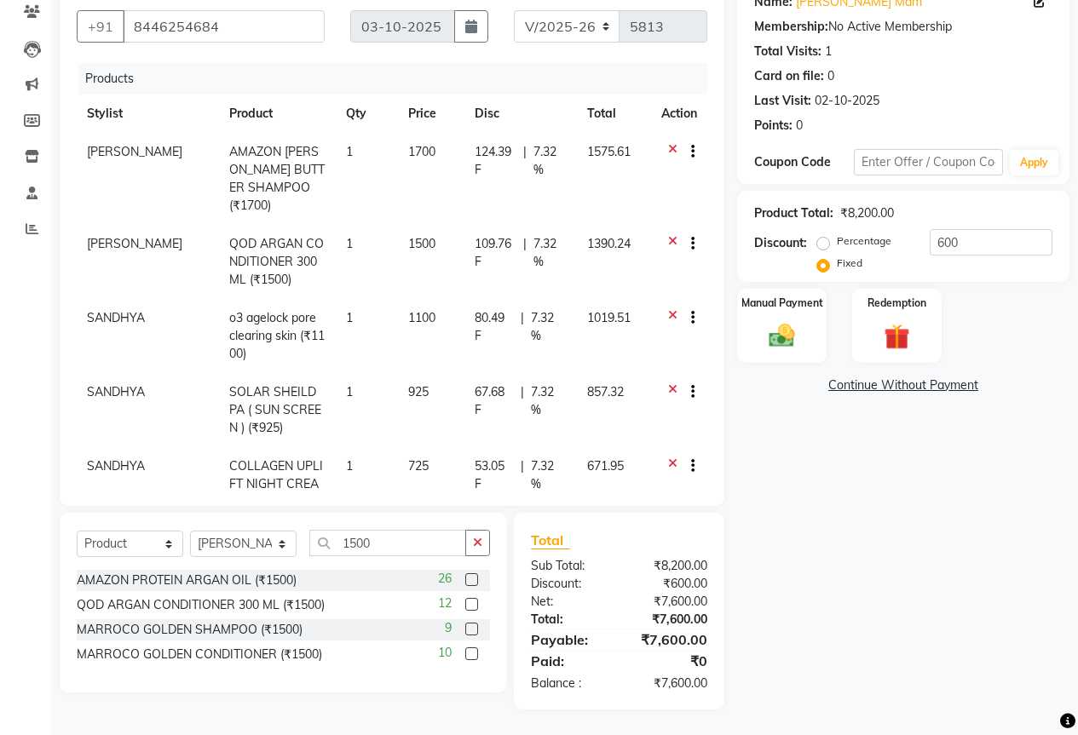
click at [100, 157] on span "[PERSON_NAME]" at bounding box center [134, 151] width 95 height 15
select select "25488"
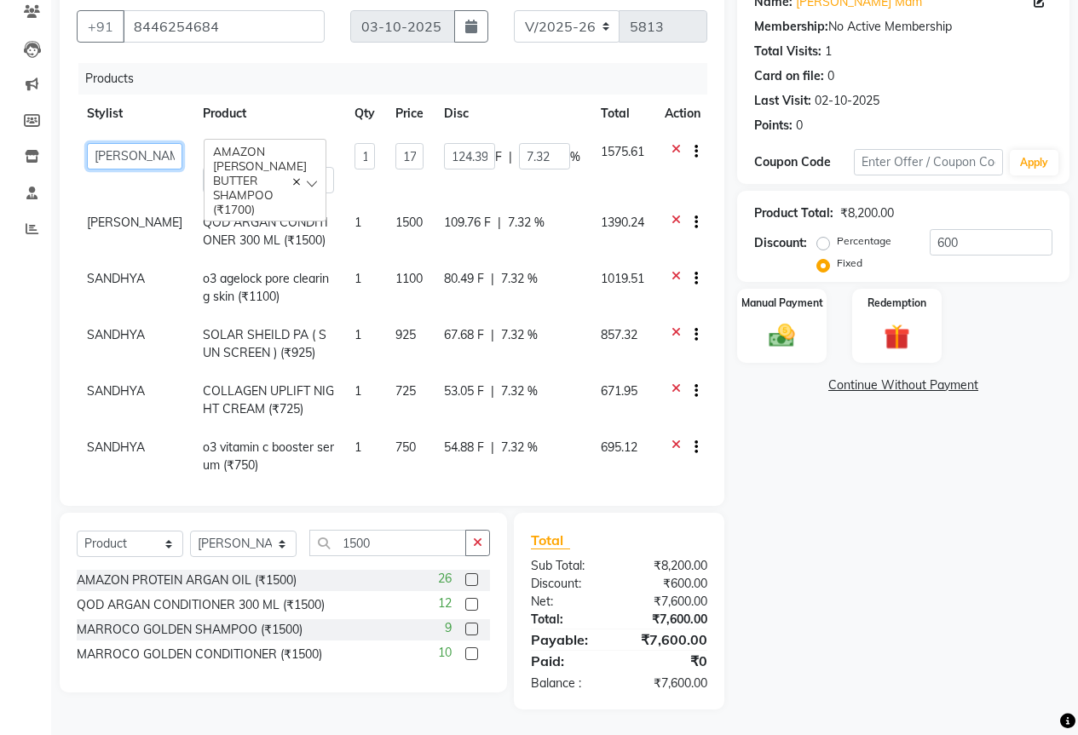
click at [100, 157] on select "[PERSON_NAME] BEAUTY M GIRJAS [PERSON_NAME] MISS SATFF [PERSON_NAME] RAM [PERSO…" at bounding box center [134, 156] width 95 height 26
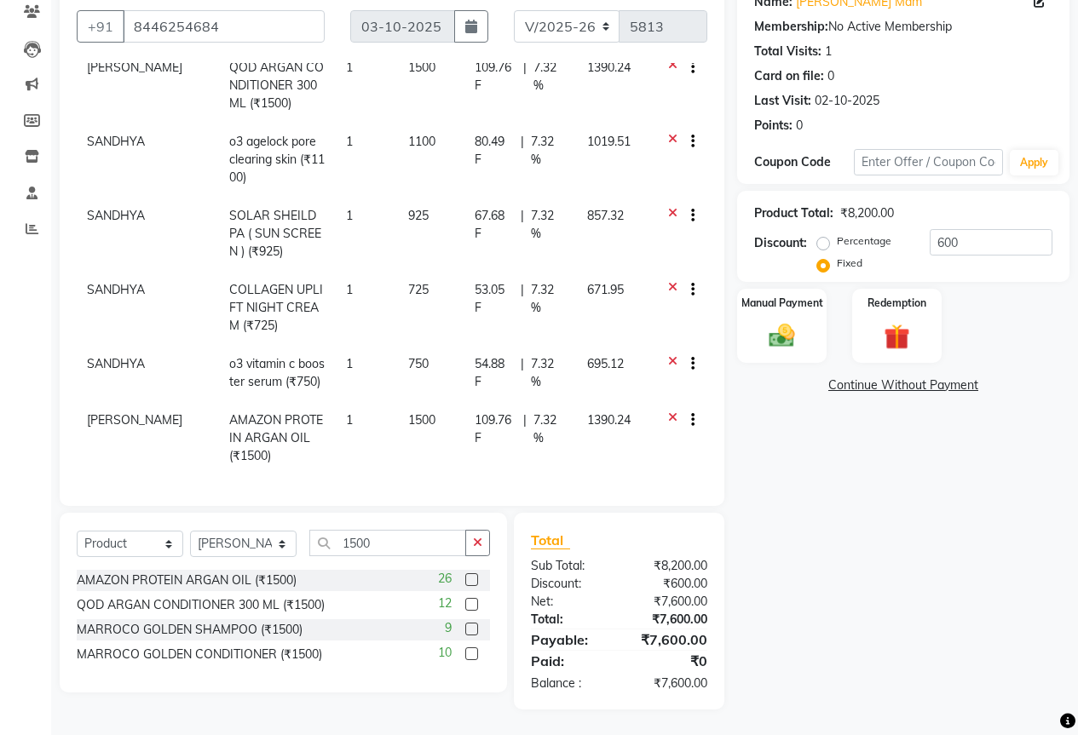
scroll to position [189, 0]
click at [815, 335] on div "Manual Payment" at bounding box center [781, 326] width 93 height 78
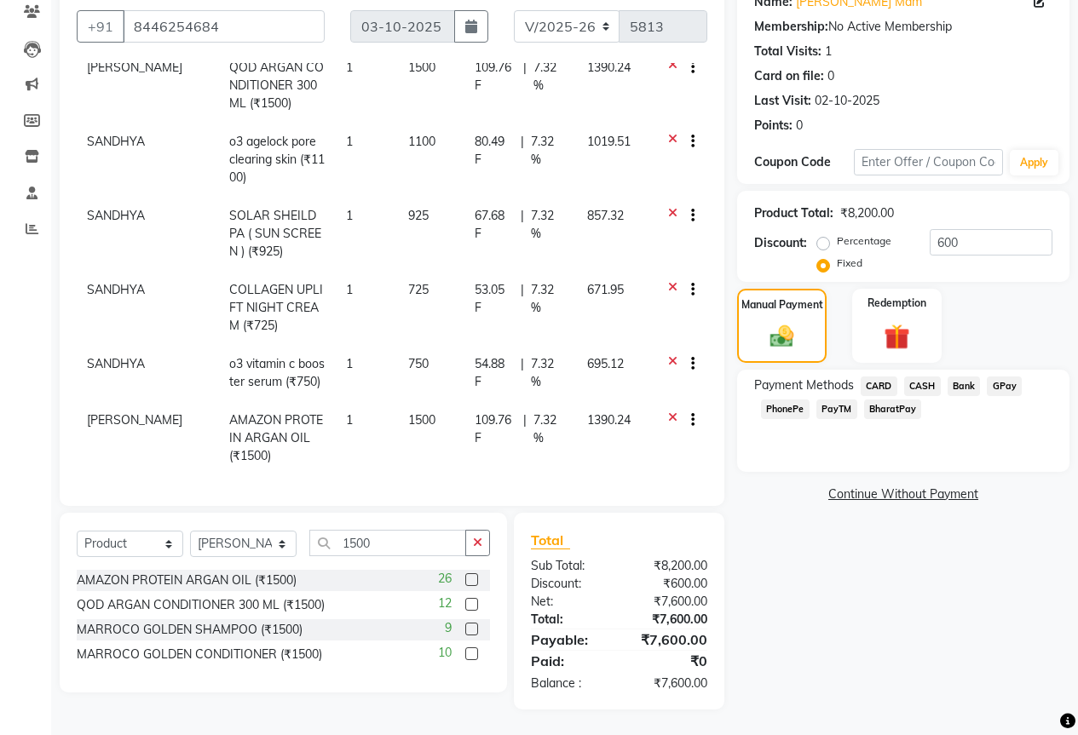
click at [1006, 381] on span "GPay" at bounding box center [1004, 387] width 35 height 20
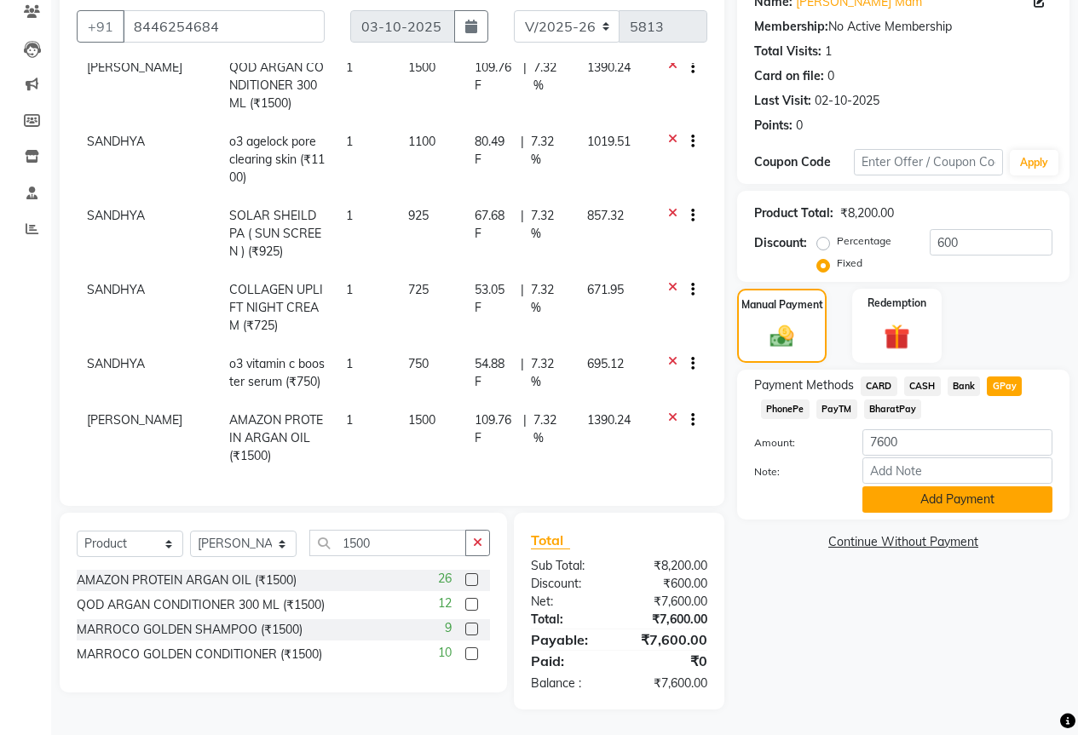
click at [942, 502] on button "Add Payment" at bounding box center [957, 500] width 190 height 26
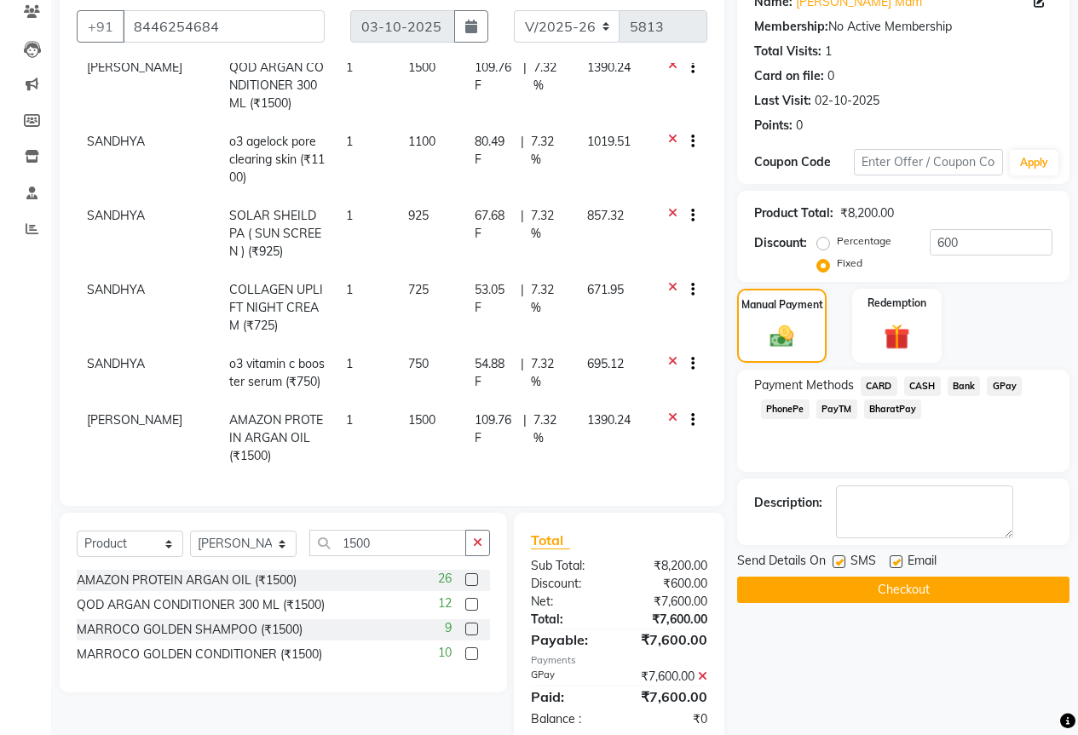
click at [927, 590] on button "Checkout" at bounding box center [903, 590] width 332 height 26
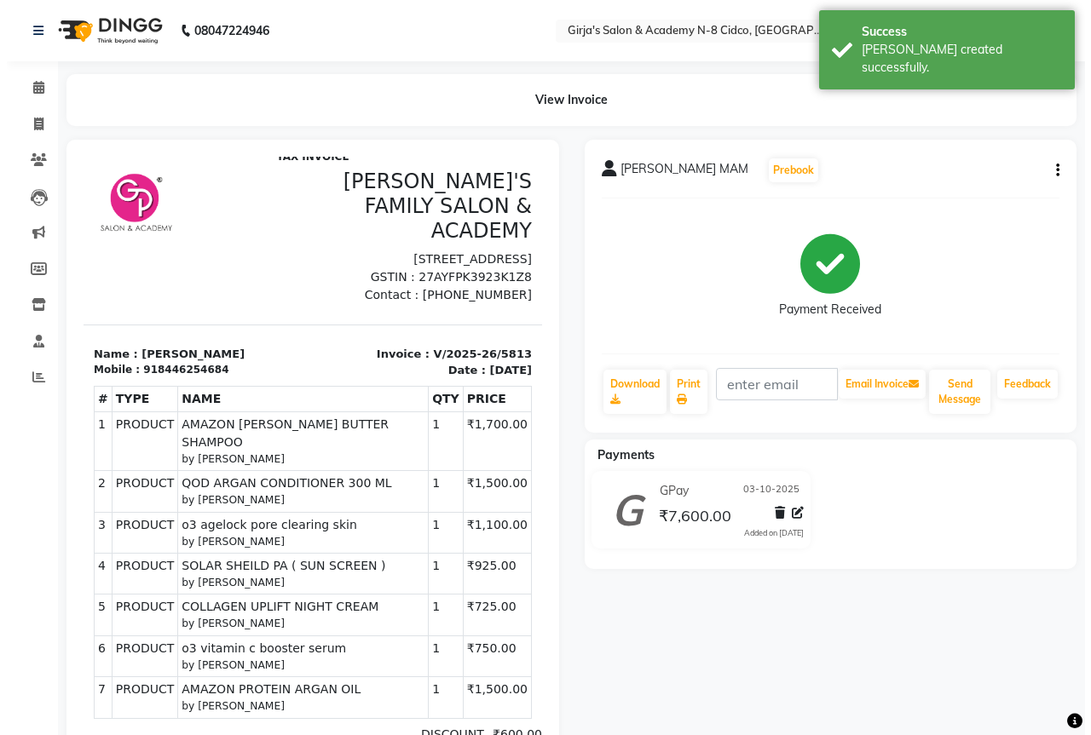
scroll to position [20, 0]
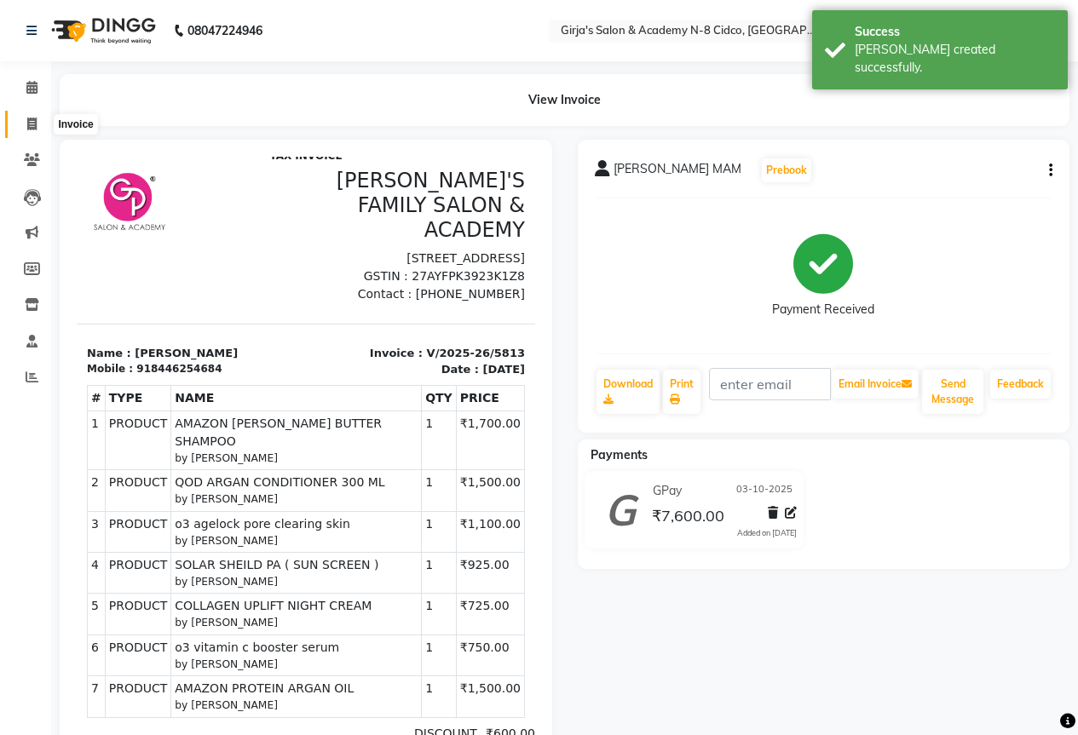
drag, startPoint x: 24, startPoint y: 128, endPoint x: 74, endPoint y: 113, distance: 52.3
click at [24, 127] on span at bounding box center [32, 125] width 30 height 20
select select "66"
select select "service"
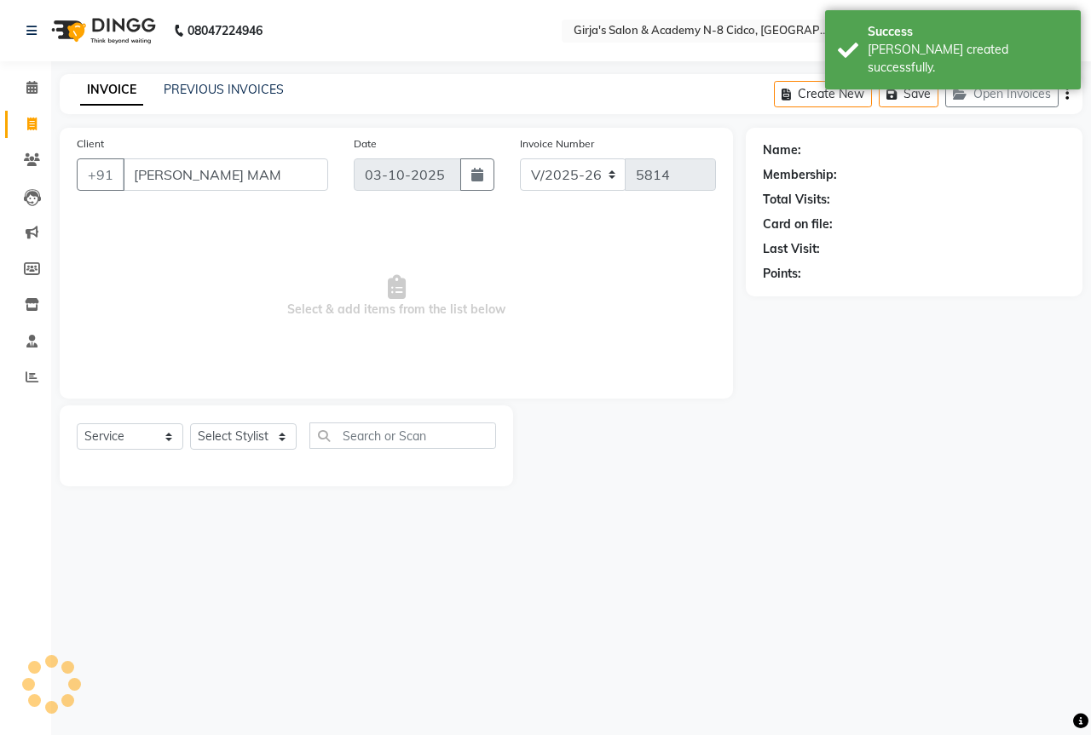
scroll to position [0, 6]
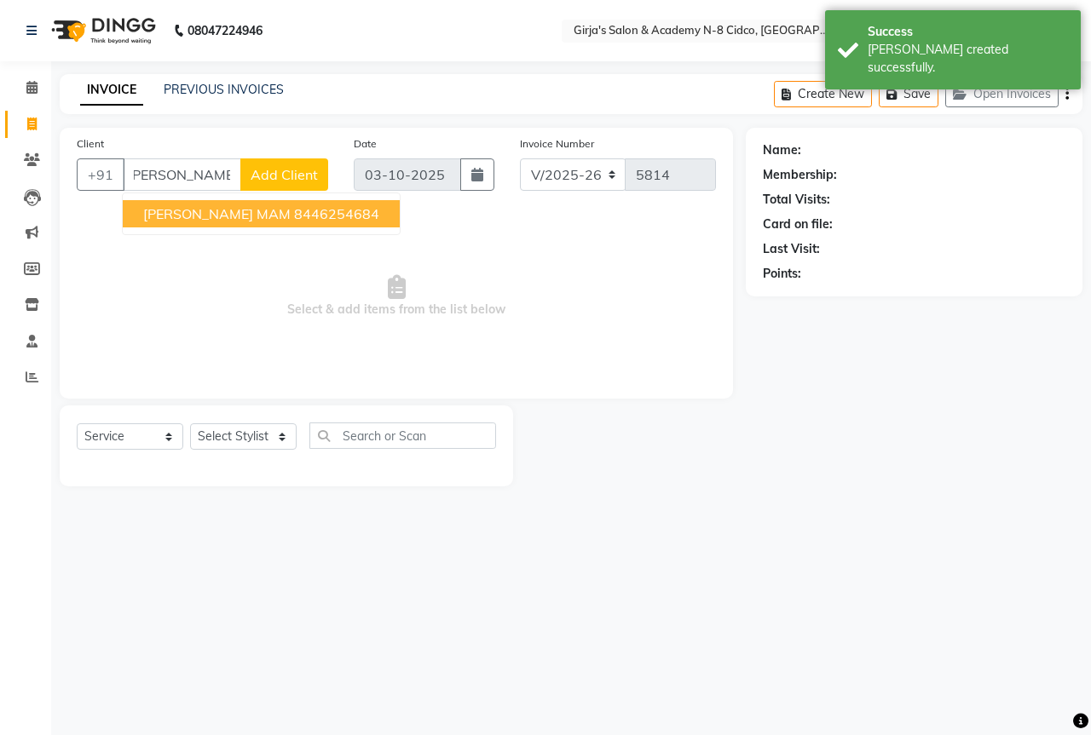
click at [354, 212] on button "[PERSON_NAME] MAM 8446254684" at bounding box center [261, 213] width 277 height 27
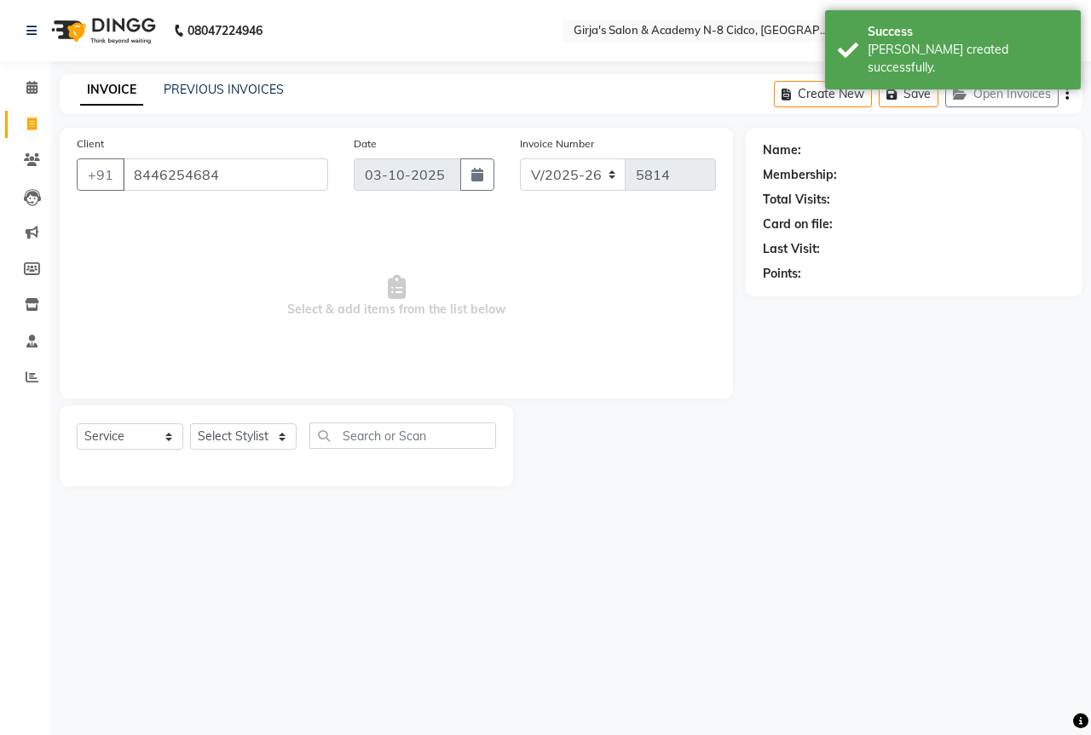
type input "8446254684"
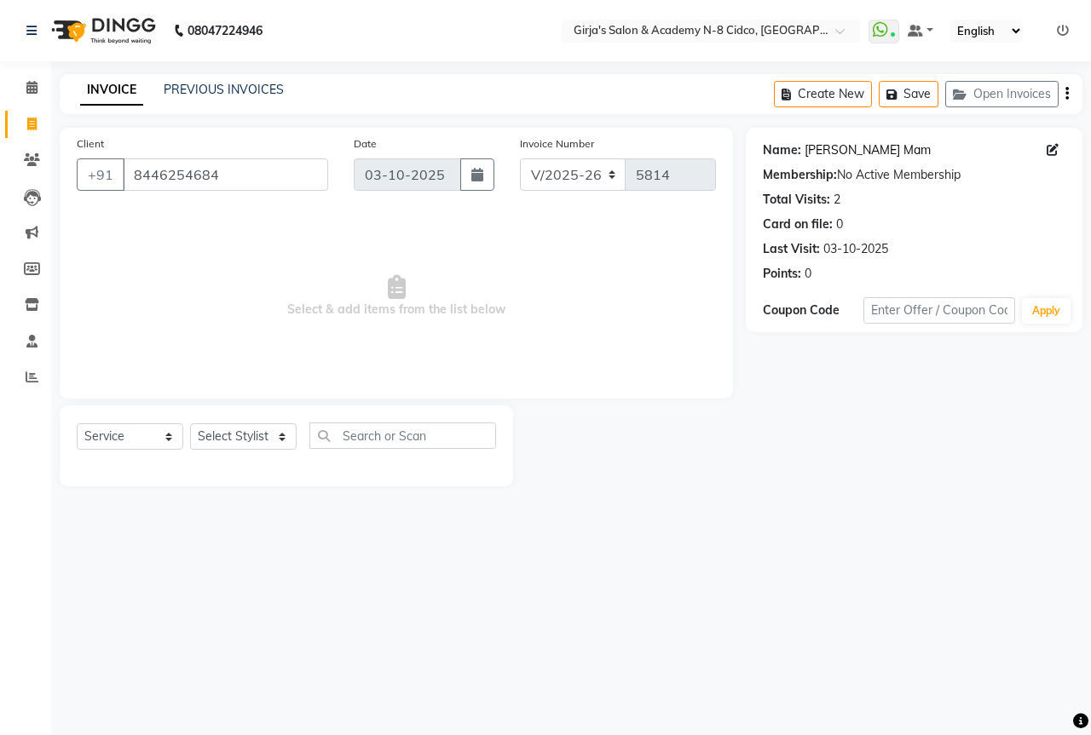
click at [819, 153] on link "[PERSON_NAME] Mam" at bounding box center [867, 150] width 126 height 18
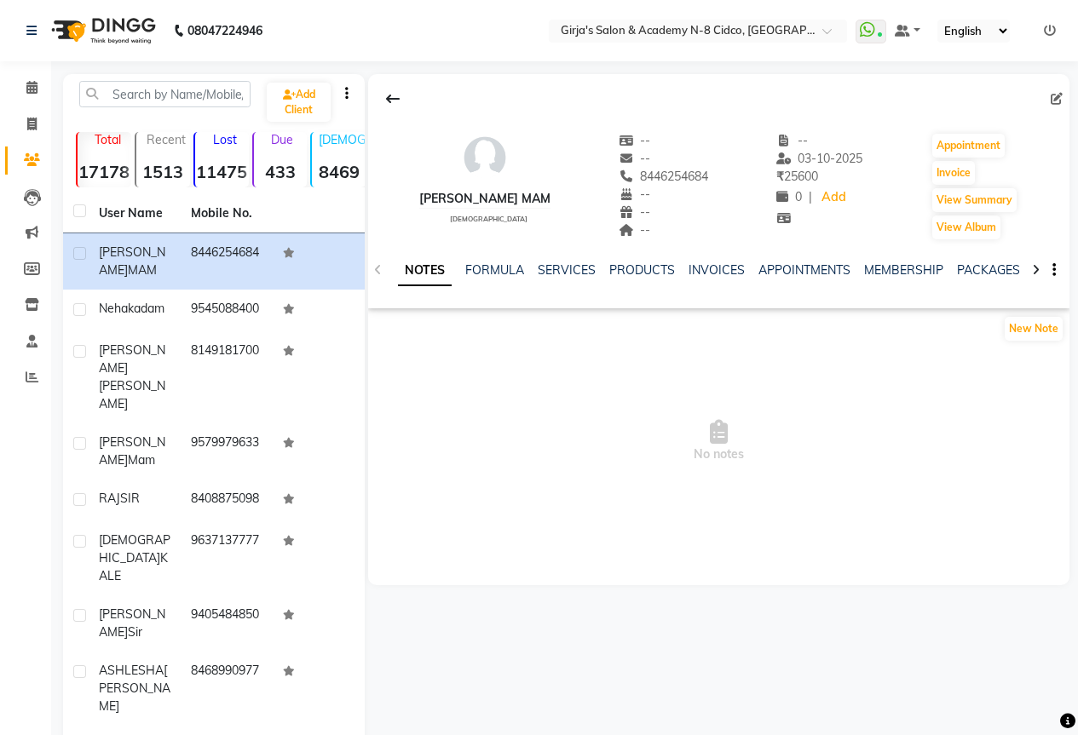
click at [573, 284] on div "NOTES FORMULA SERVICES PRODUCTS INVOICES APPOINTMENTS MEMBERSHIP PACKAGES VOUCH…" at bounding box center [698, 278] width 601 height 32
click at [571, 276] on link "SERVICES" at bounding box center [567, 269] width 58 height 15
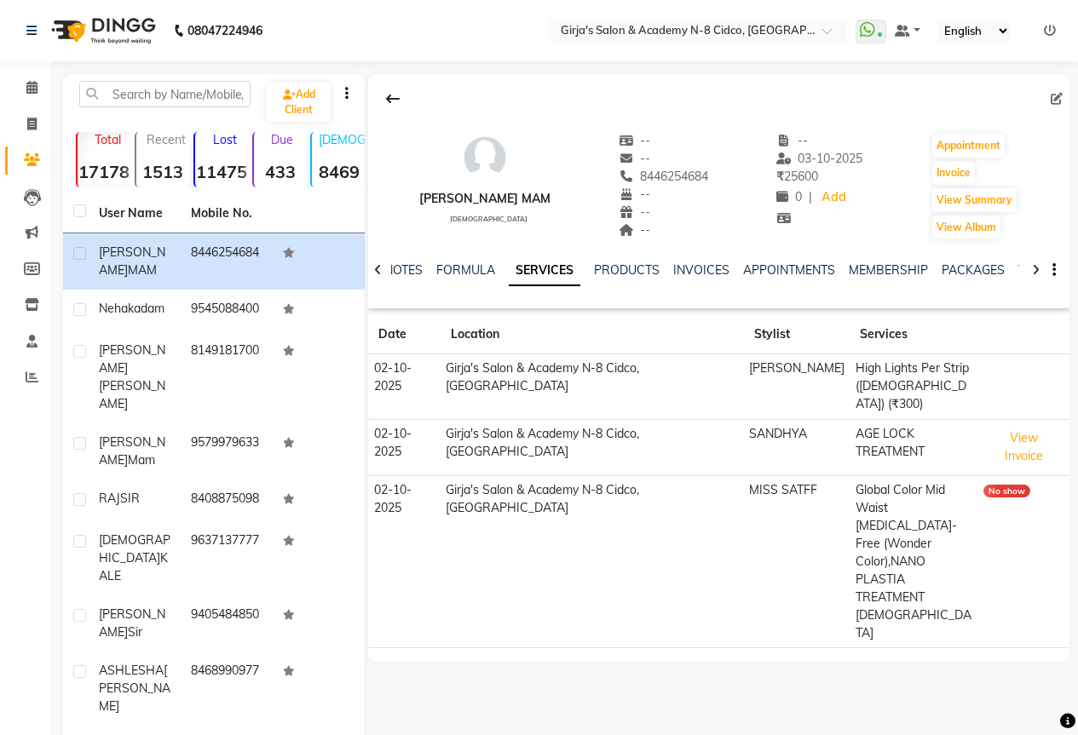
click at [411, 434] on td "02-10-2025" at bounding box center [404, 447] width 72 height 56
click at [413, 419] on td "02-10-2025" at bounding box center [404, 447] width 72 height 56
click at [1028, 425] on button "View Invoice" at bounding box center [1023, 447] width 81 height 44
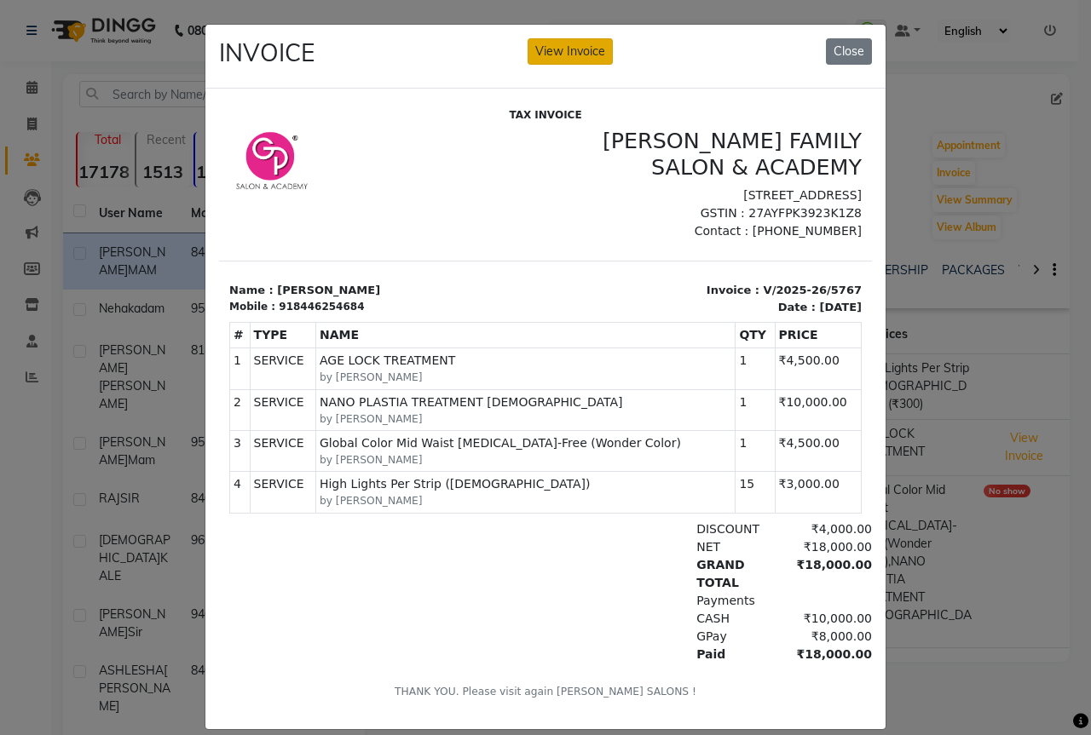
click at [562, 51] on button "View Invoice" at bounding box center [569, 51] width 85 height 26
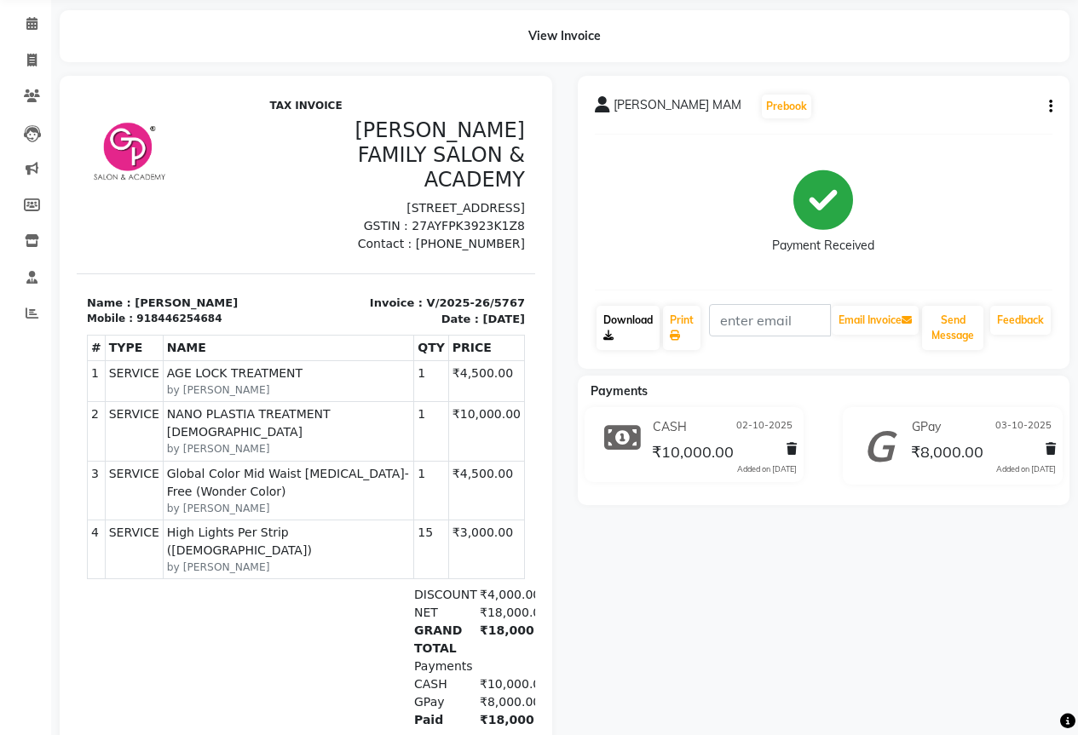
scroll to position [124, 0]
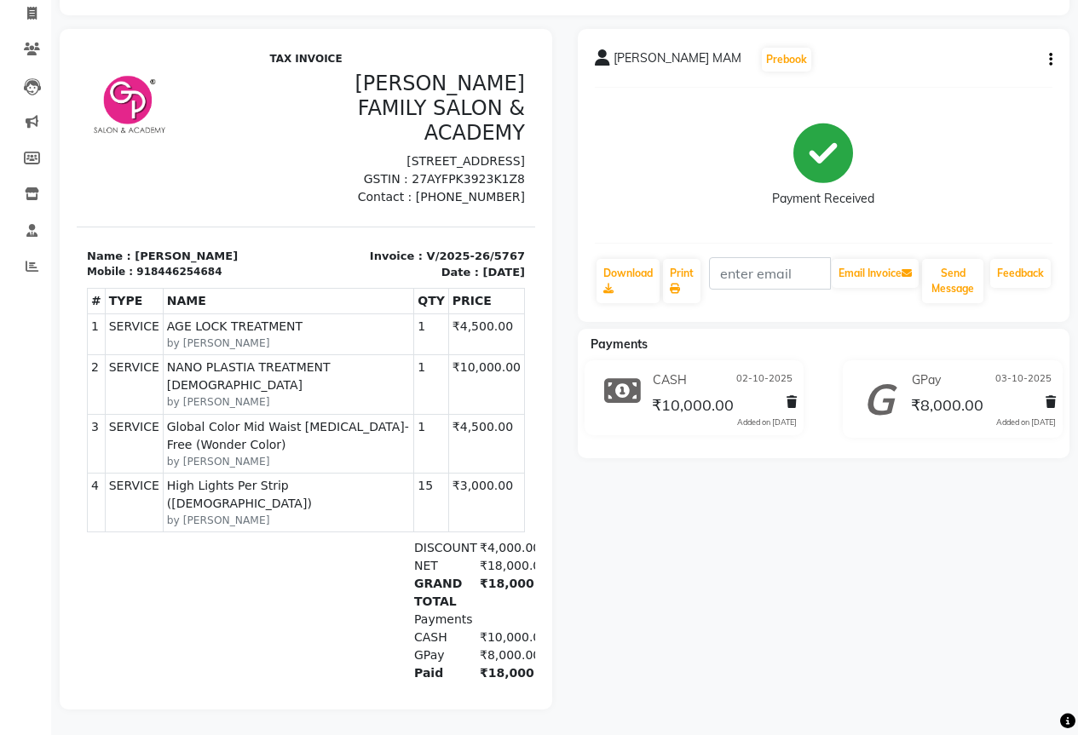
click at [1051, 60] on icon "button" at bounding box center [1050, 60] width 3 height 1
click at [928, 38] on div "Split Service Amount" at bounding box center [965, 48] width 117 height 21
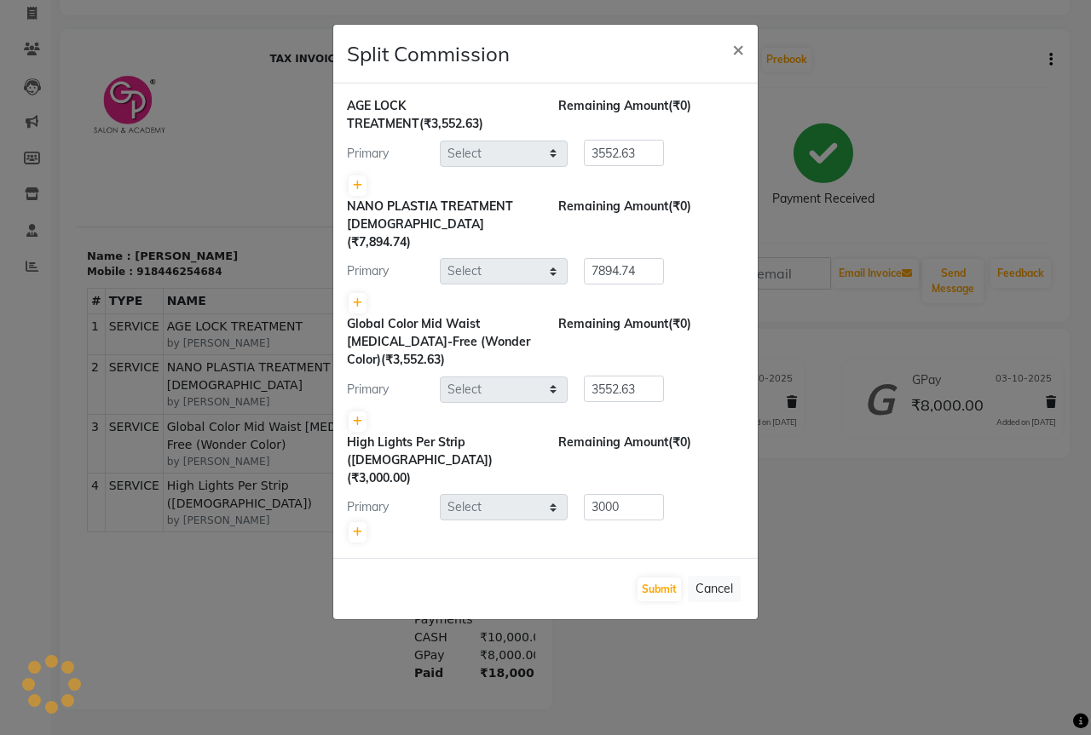
select select "65230"
select select "25488"
click at [346, 293] on div "AGE LOCK TREATMENT (₹3,552.63) Remaining Amount (₹0) Primary Select ADITYA ANIK…" at bounding box center [545, 321] width 424 height 475
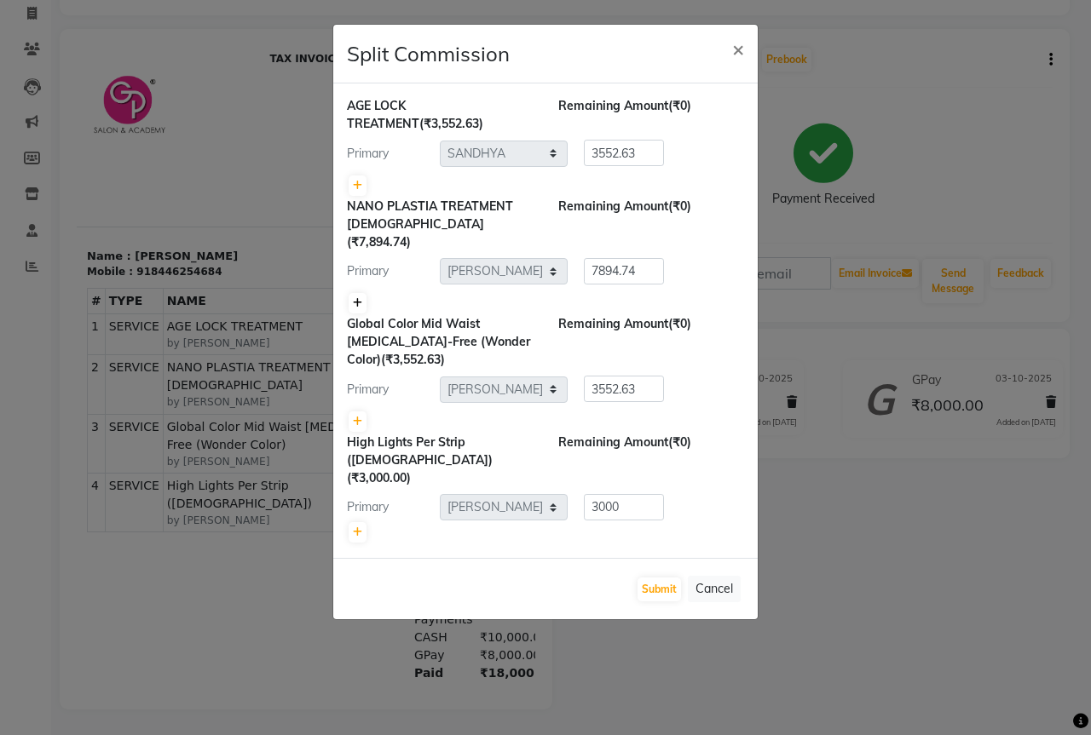
click at [357, 298] on icon at bounding box center [357, 303] width 9 height 10
type input "3947.37"
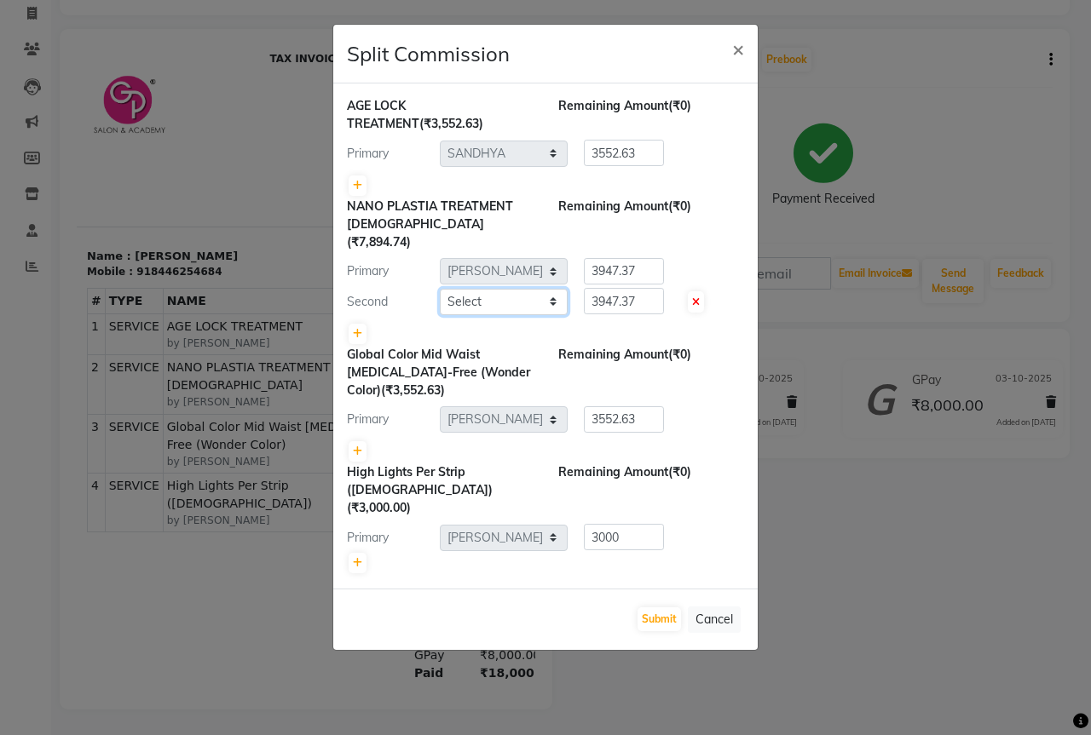
click at [501, 289] on select "Select ADITYA [PERSON_NAME] BEAUTY M GIRJAS [PERSON_NAME] MISS SATFF [PERSON_NA…" at bounding box center [504, 302] width 128 height 26
select select "8502"
click at [440, 289] on select "Select ADITYA [PERSON_NAME] BEAUTY M GIRJAS [PERSON_NAME] MISS SATFF [PERSON_NA…" at bounding box center [504, 302] width 128 height 26
click at [357, 441] on link at bounding box center [358, 451] width 18 height 20
type input "1776.32"
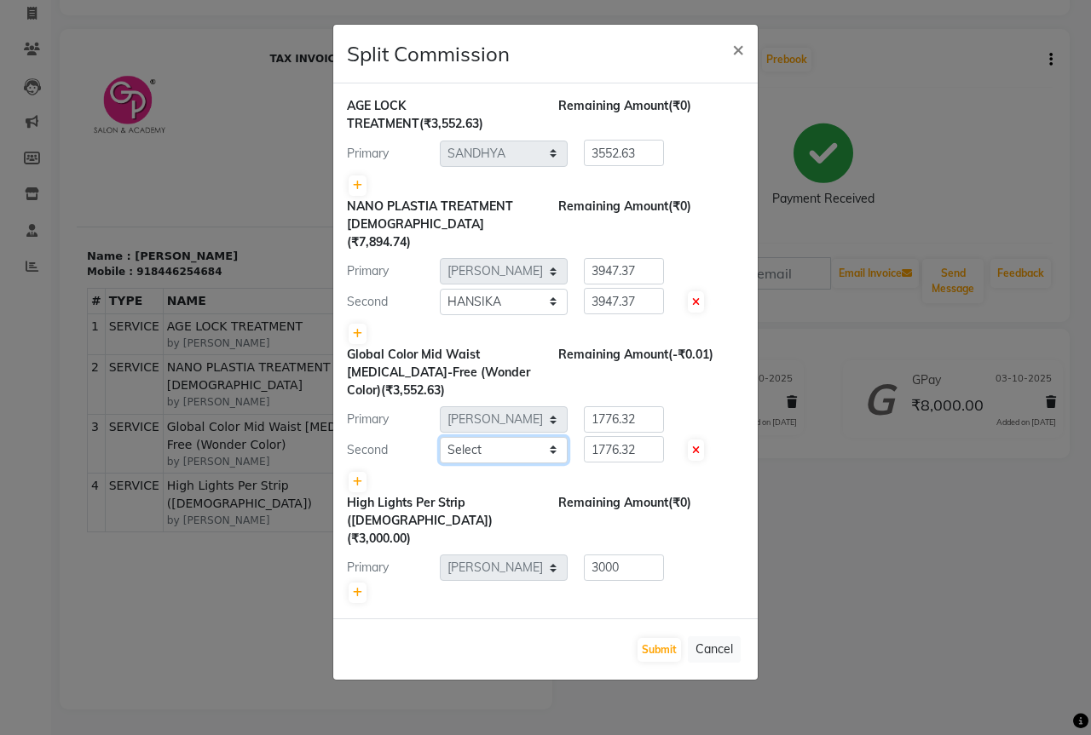
click at [475, 437] on select "Select ADITYA [PERSON_NAME] BEAUTY M GIRJAS [PERSON_NAME] MISS SATFF [PERSON_NA…" at bounding box center [504, 450] width 128 height 26
select select "8502"
click at [440, 437] on select "Select ADITYA [PERSON_NAME] BEAUTY M GIRJAS [PERSON_NAME] MISS SATFF [PERSON_NA…" at bounding box center [504, 450] width 128 height 26
click at [364, 583] on link at bounding box center [358, 593] width 18 height 20
type input "1500"
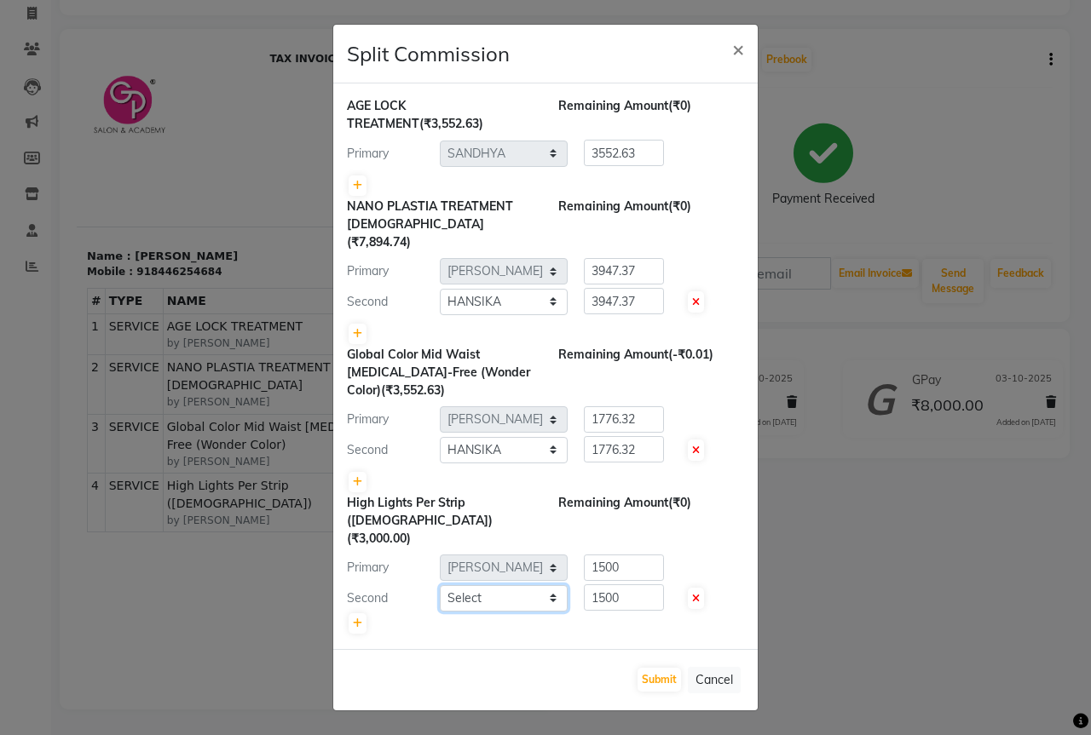
click at [488, 585] on select "Select ADITYA [PERSON_NAME] BEAUTY M GIRJAS [PERSON_NAME] MISS SATFF [PERSON_NA…" at bounding box center [504, 598] width 128 height 26
click at [440, 585] on select "Select ADITYA [PERSON_NAME] BEAUTY M GIRJAS [PERSON_NAME] MISS SATFF [PERSON_NA…" at bounding box center [504, 598] width 128 height 26
click at [500, 612] on div at bounding box center [545, 624] width 397 height 24
click at [512, 585] on select "Select ADITYA [PERSON_NAME] BEAUTY M GIRJAS [PERSON_NAME] MISS SATFF [PERSON_NA…" at bounding box center [504, 598] width 128 height 26
select select "8502"
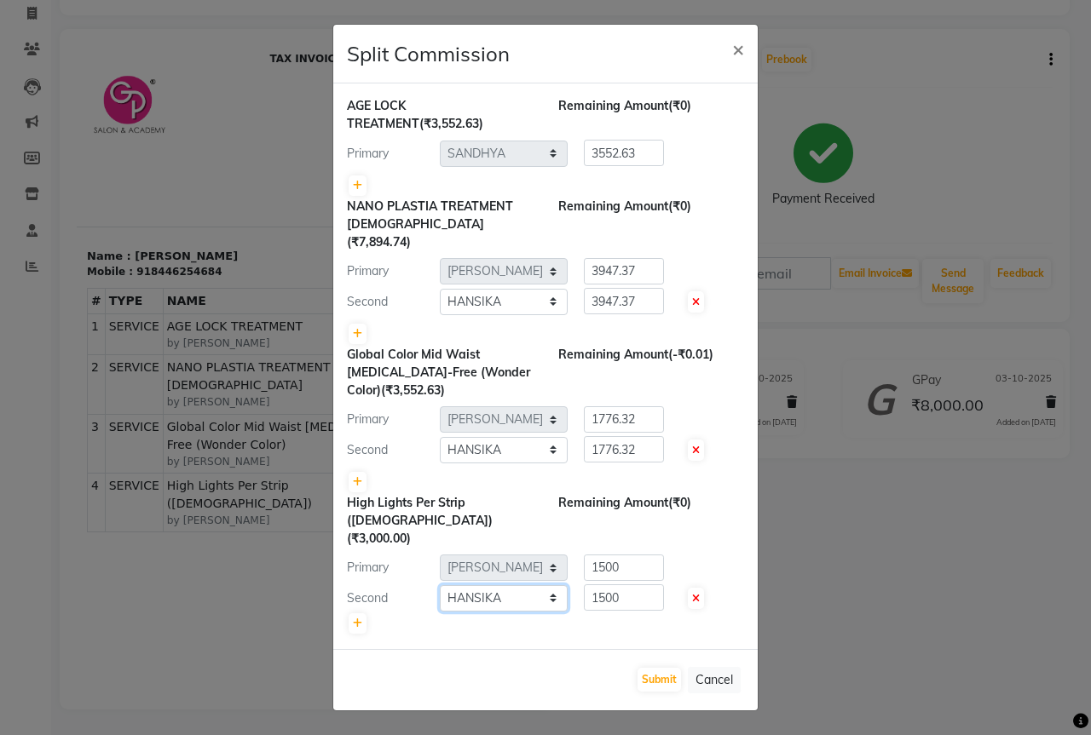
click at [440, 585] on select "Select ADITYA [PERSON_NAME] BEAUTY M GIRJAS [PERSON_NAME] MISS SATFF [PERSON_NA…" at bounding box center [504, 598] width 128 height 26
click at [652, 668] on button "Submit" at bounding box center [658, 680] width 43 height 24
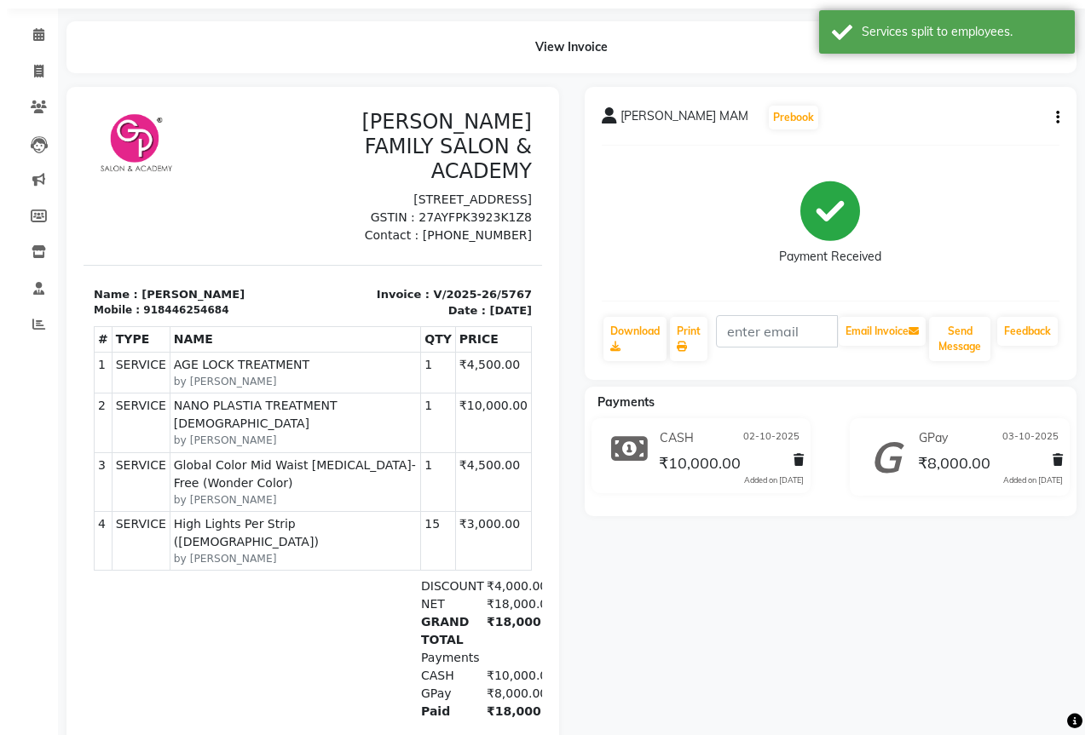
scroll to position [0, 0]
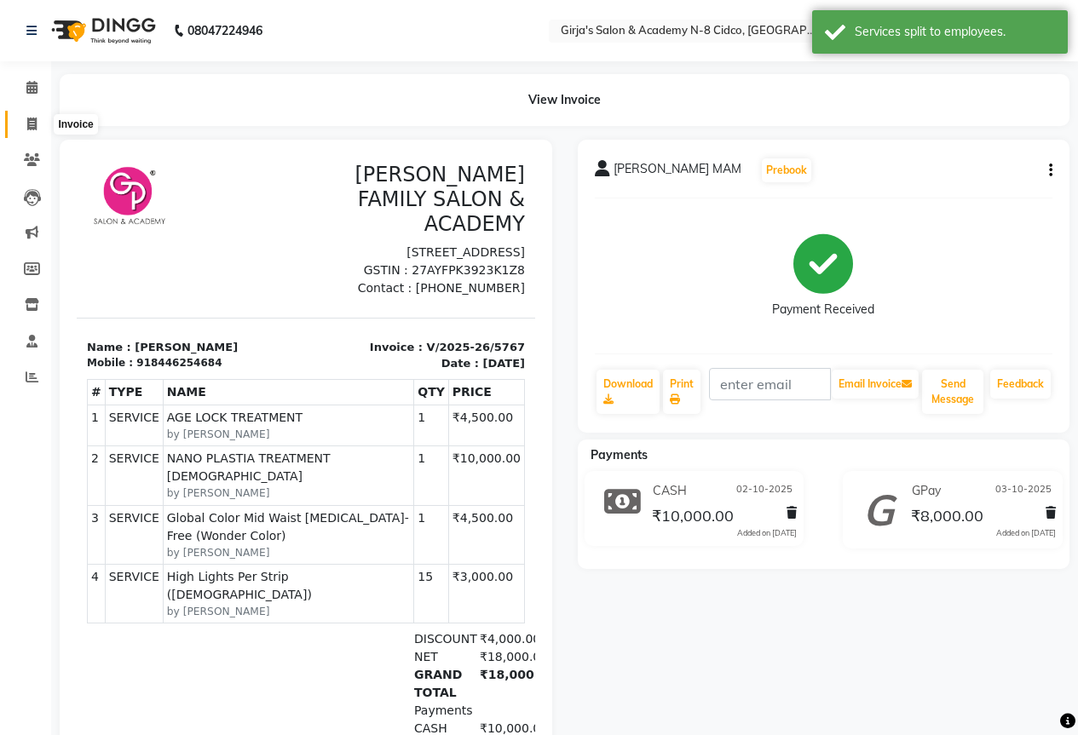
drag, startPoint x: 18, startPoint y: 122, endPoint x: 43, endPoint y: 145, distance: 33.8
click at [17, 122] on span at bounding box center [32, 125] width 30 height 20
select select "service"
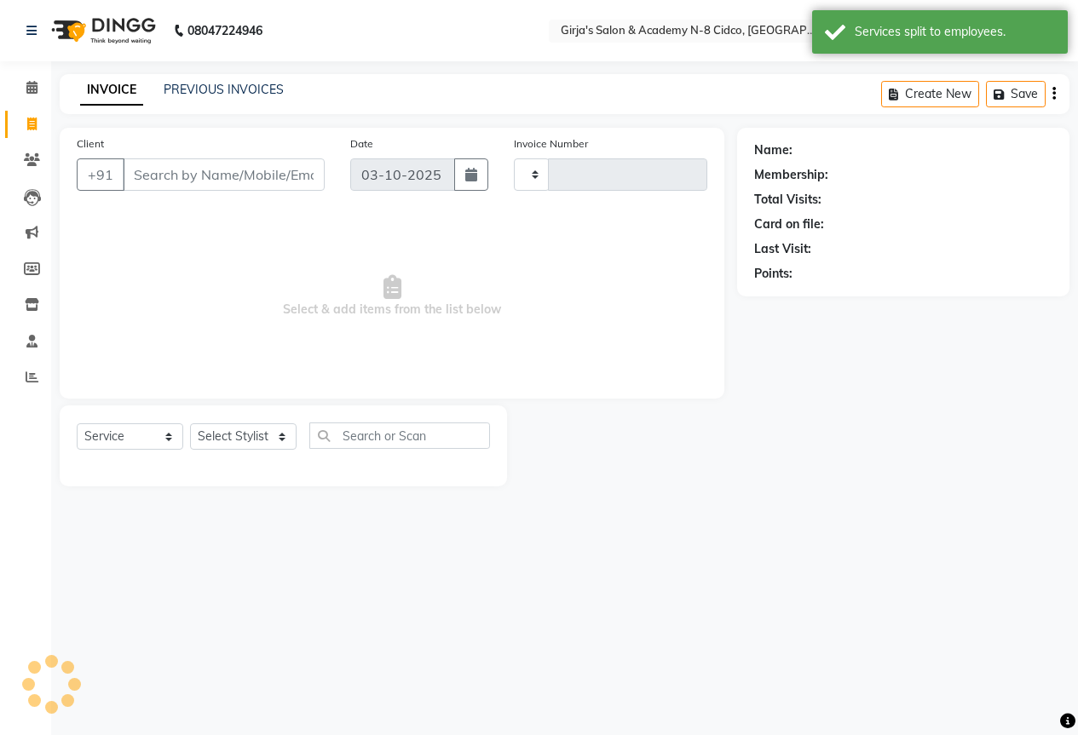
type input "5814"
select select "66"
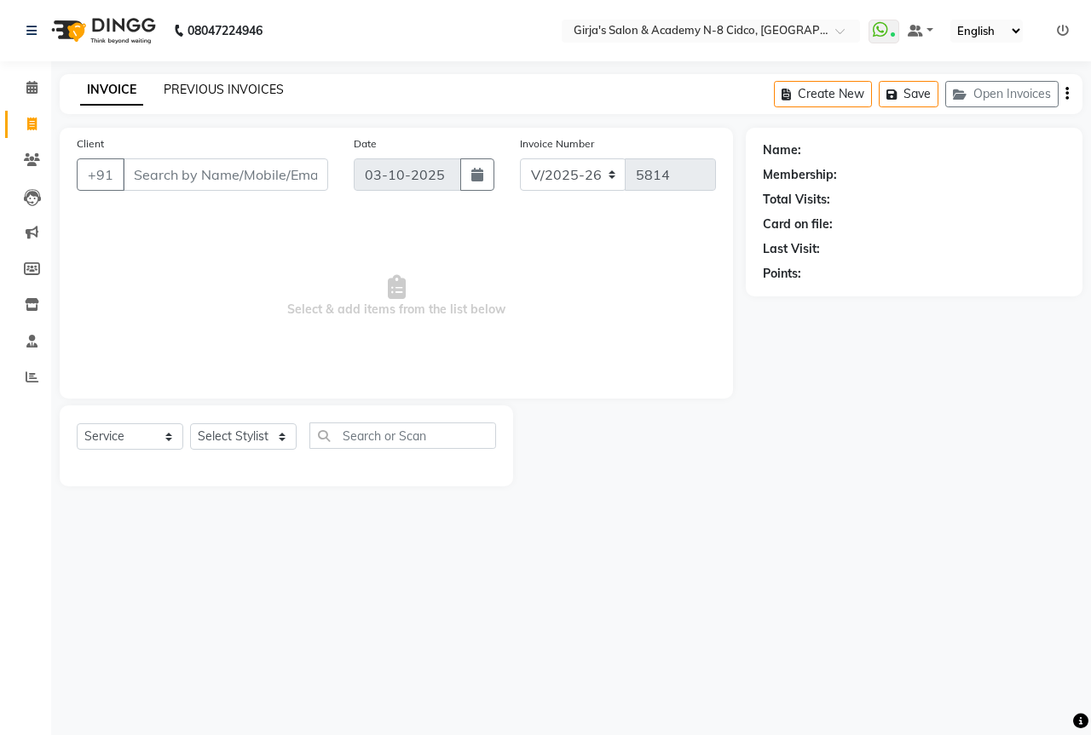
click at [194, 90] on link "PREVIOUS INVOICES" at bounding box center [224, 89] width 120 height 15
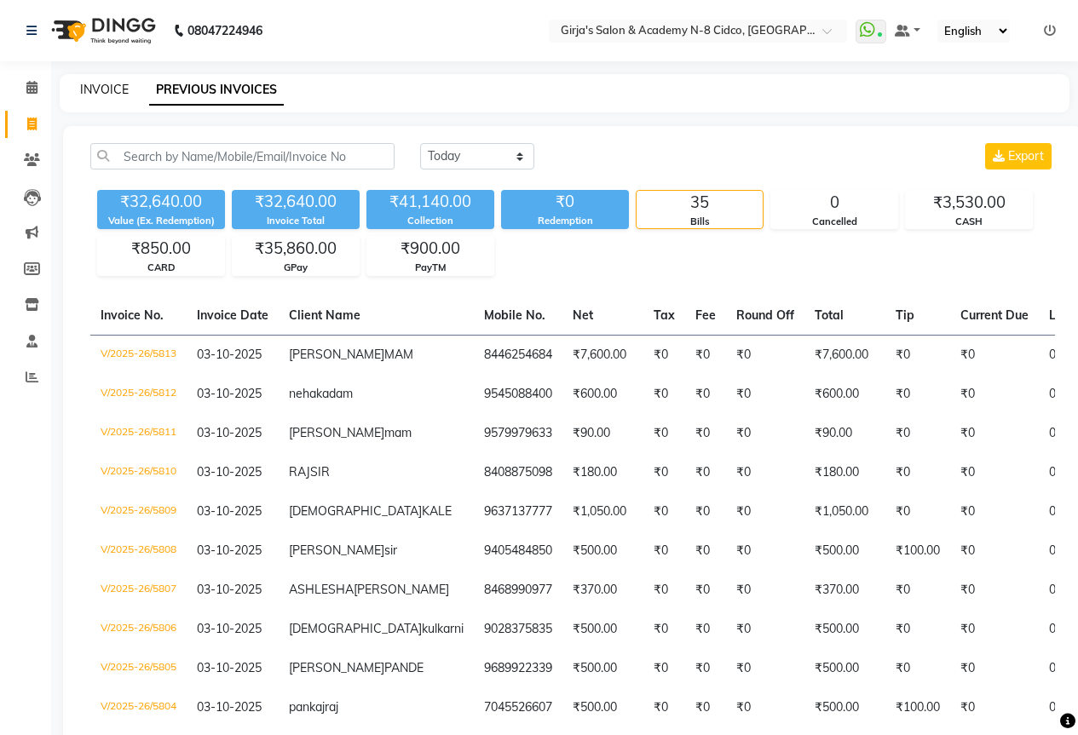
click at [113, 90] on link "INVOICE" at bounding box center [104, 89] width 49 height 15
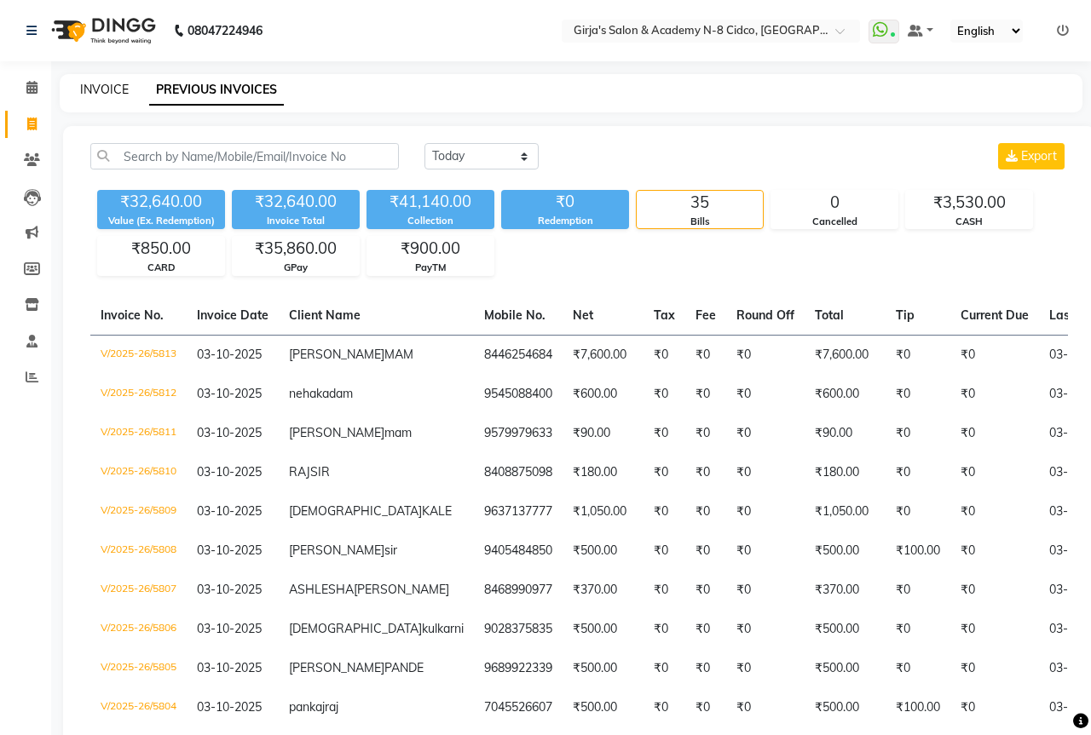
select select "66"
select select "service"
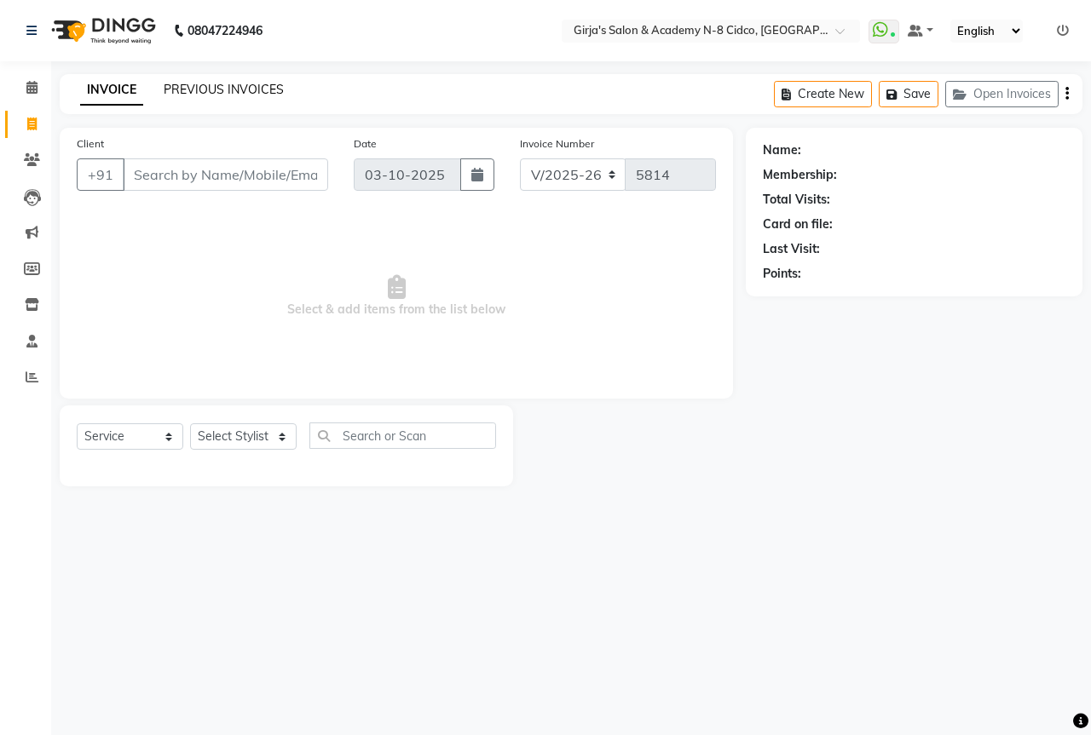
drag, startPoint x: 236, startPoint y: 61, endPoint x: 230, endPoint y: 82, distance: 21.3
click at [233, 75] on div "08047224946 Select Location × Girja's Salon & Academy N-8 Cidco, Aurangabad Wha…" at bounding box center [545, 367] width 1091 height 735
click at [222, 105] on div "INVOICE PREVIOUS INVOICES Create New Save Open Invoices" at bounding box center [571, 94] width 1023 height 40
drag, startPoint x: 228, startPoint y: 101, endPoint x: 251, endPoint y: 88, distance: 27.1
click at [236, 96] on div "INVOICE PREVIOUS INVOICES Create New Save Open Invoices" at bounding box center [571, 94] width 1023 height 40
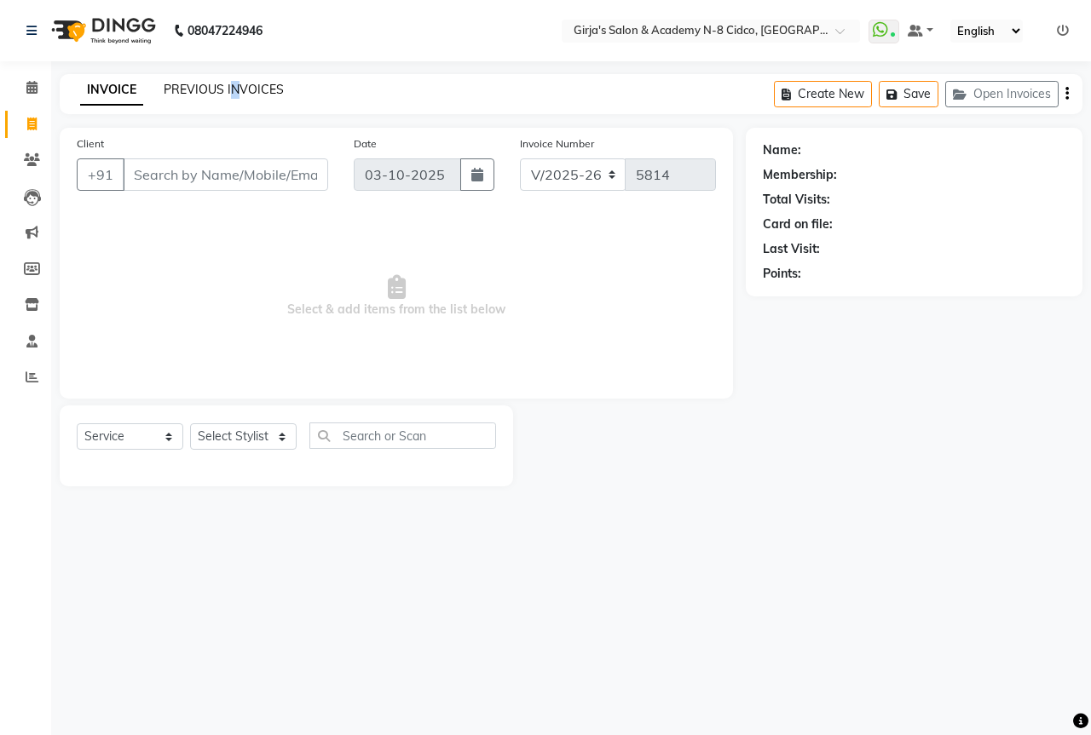
click at [255, 86] on link "PREVIOUS INVOICES" at bounding box center [224, 89] width 120 height 15
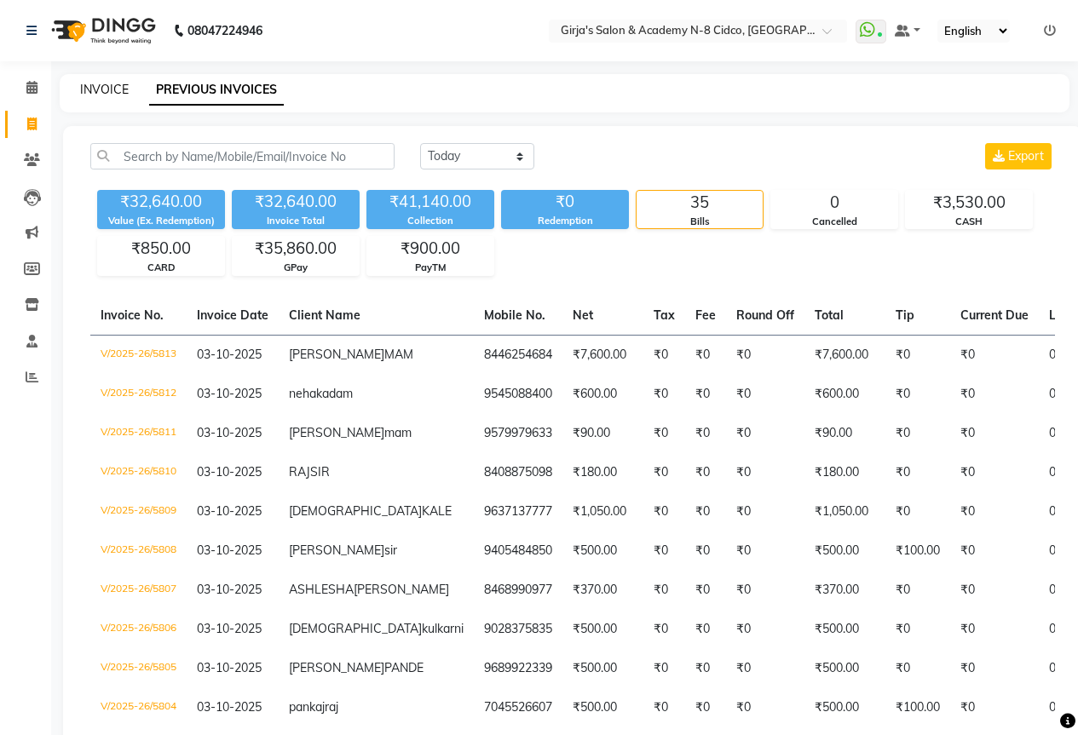
click at [99, 91] on link "INVOICE" at bounding box center [104, 89] width 49 height 15
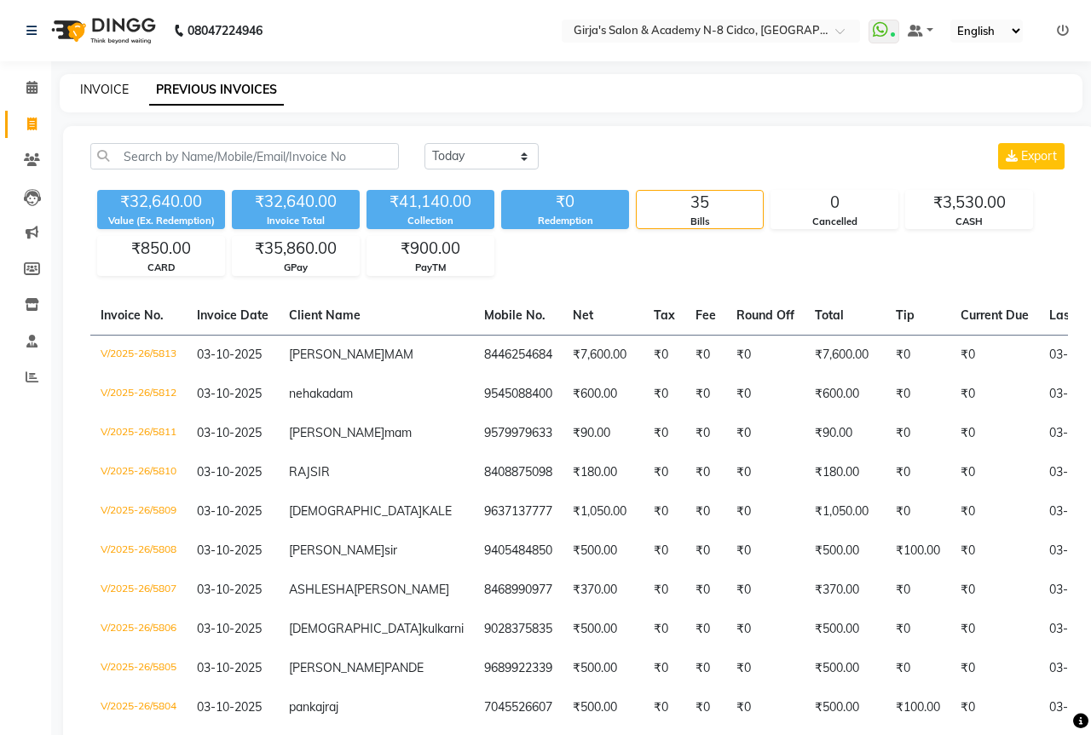
select select "66"
select select "service"
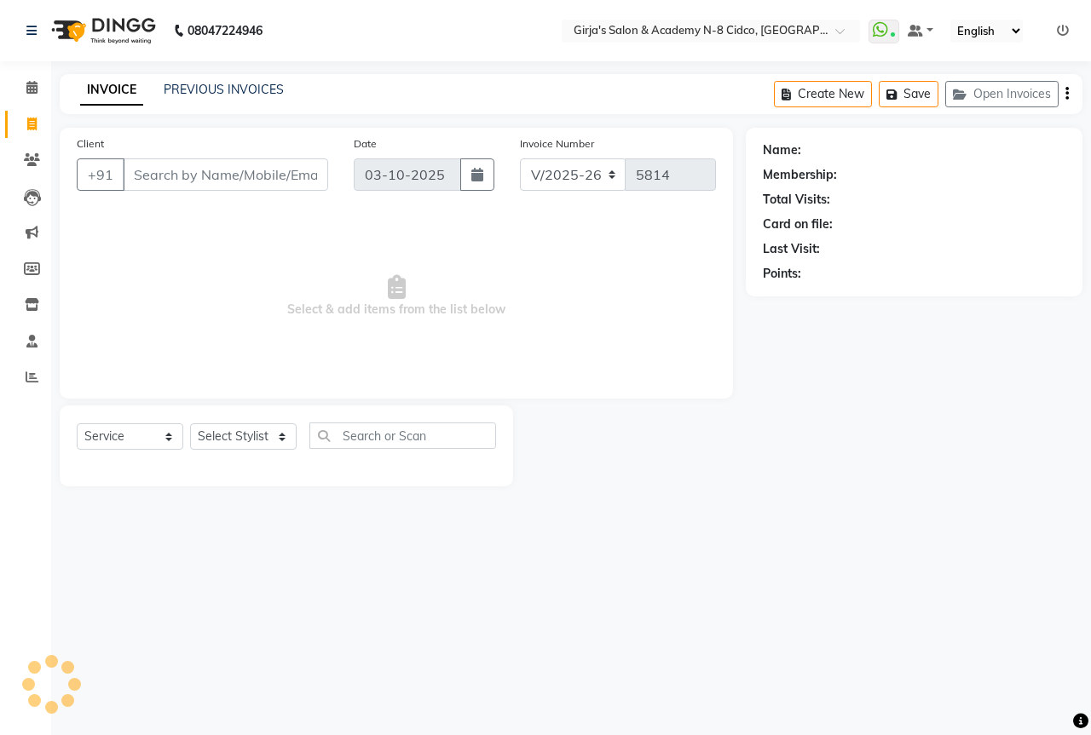
click at [222, 99] on div "INVOICE PREVIOUS INVOICES" at bounding box center [182, 91] width 245 height 20
click at [215, 89] on link "PREVIOUS INVOICES" at bounding box center [224, 89] width 120 height 15
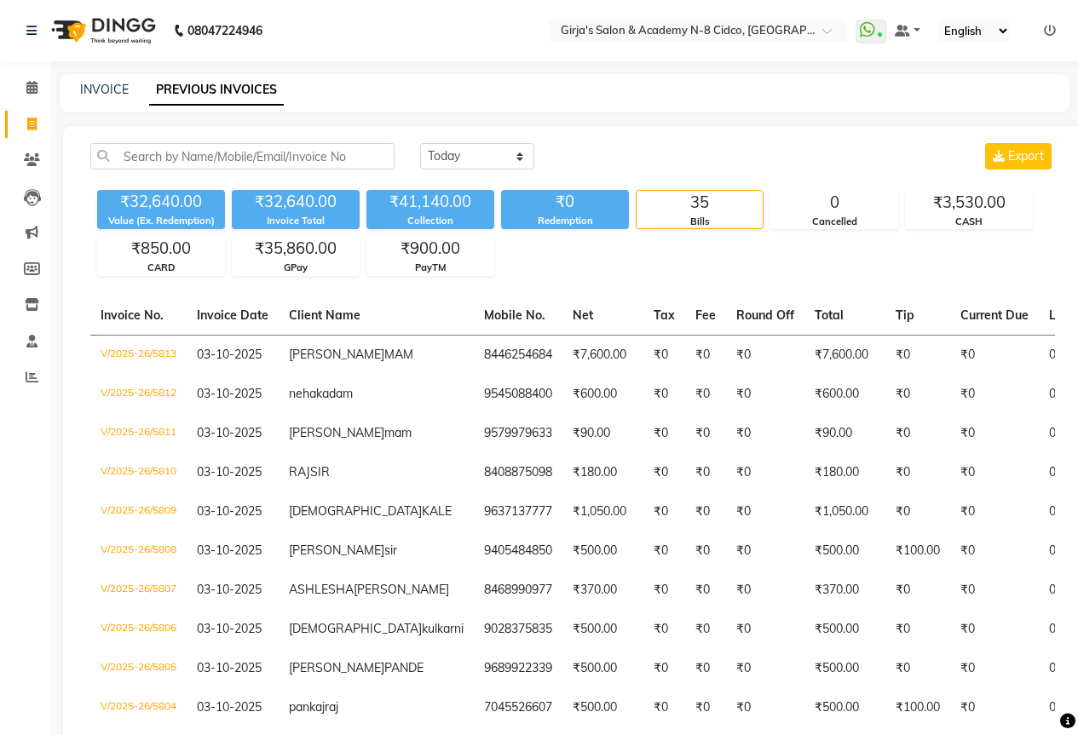
click at [1051, 35] on icon at bounding box center [1050, 31] width 12 height 12
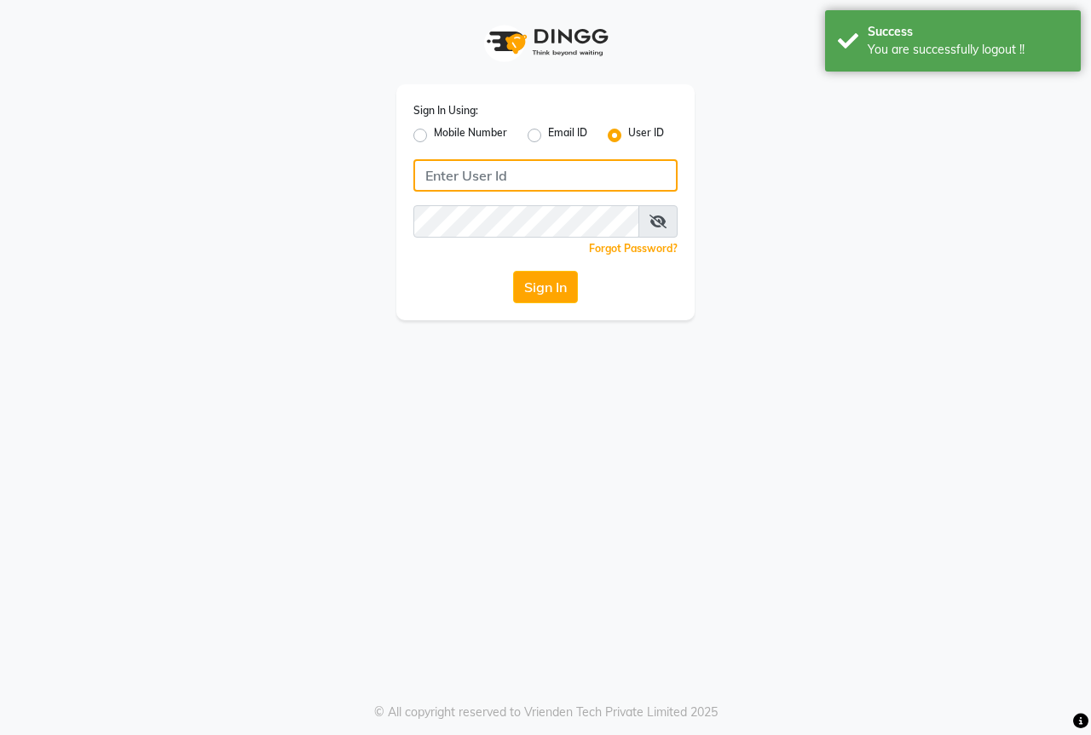
type input "8767730198"
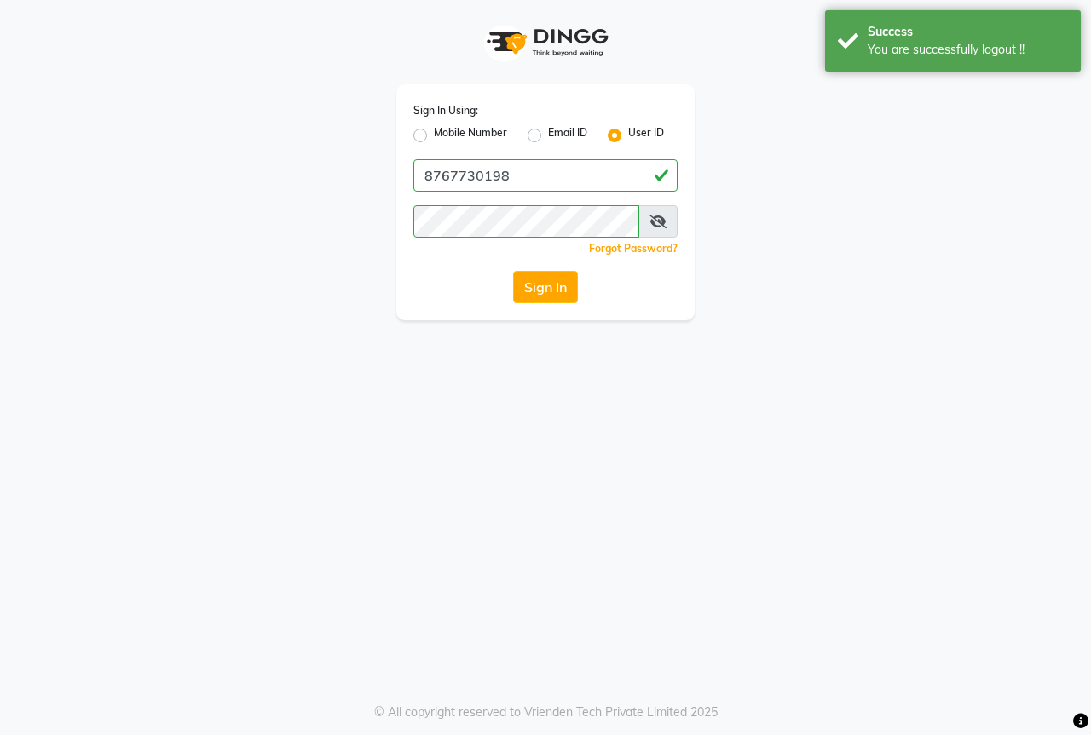
click at [478, 130] on label "Mobile Number" at bounding box center [470, 135] width 73 height 20
click at [445, 130] on input "Mobile Number" at bounding box center [439, 130] width 11 height 11
radio input "true"
radio input "false"
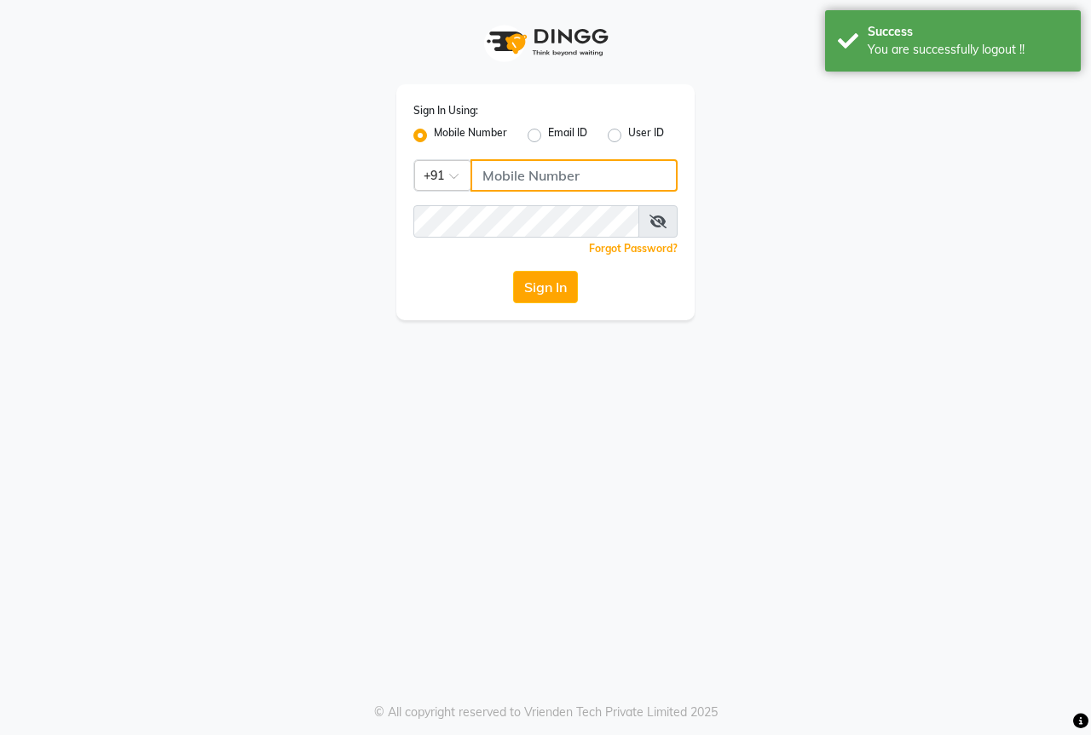
click at [555, 187] on input "Username" at bounding box center [573, 175] width 207 height 32
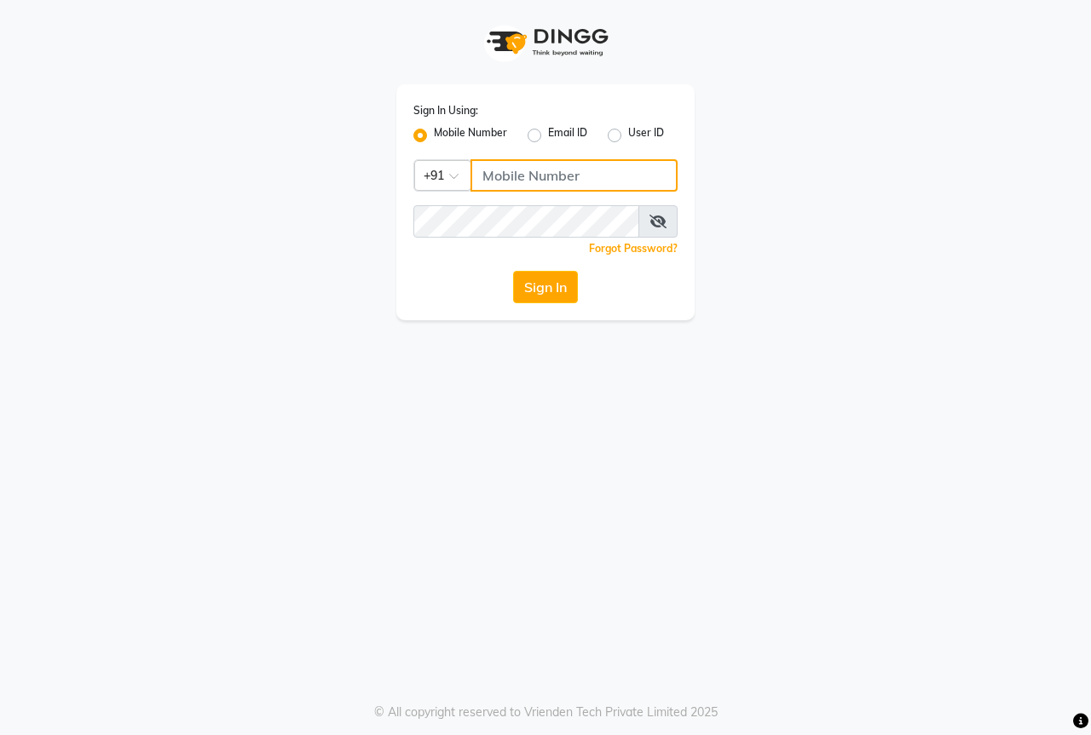
drag, startPoint x: 554, startPoint y: 183, endPoint x: 593, endPoint y: 190, distance: 39.8
click at [556, 182] on input "Username" at bounding box center [573, 175] width 207 height 32
type input "8767730198"
click at [521, 296] on button "Sign In" at bounding box center [545, 287] width 65 height 32
